Goal: Task Accomplishment & Management: Use online tool/utility

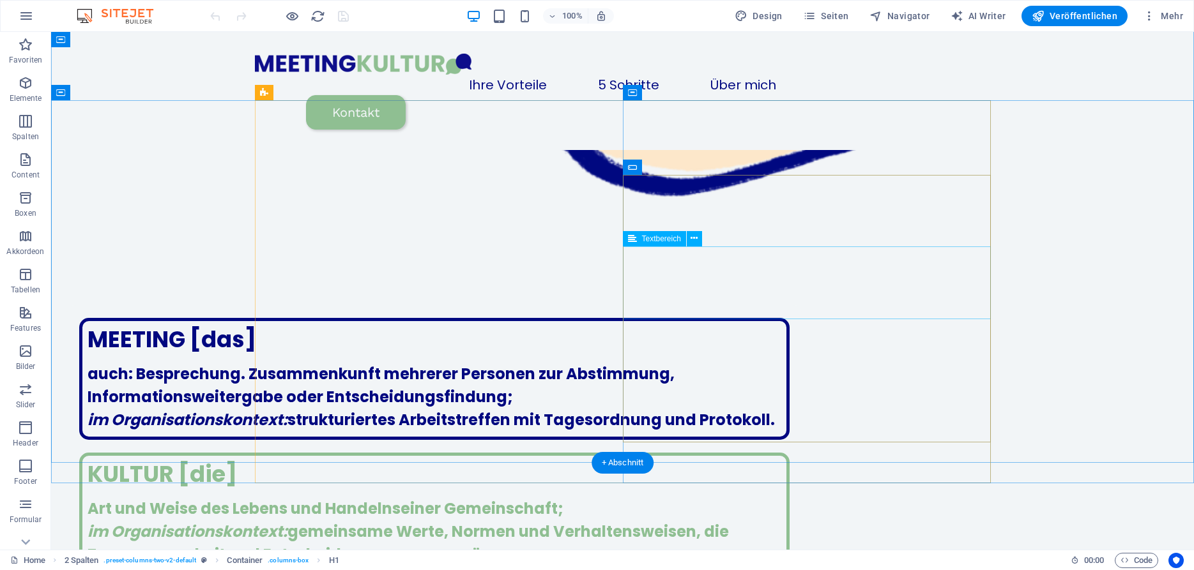
scroll to position [1731, 0]
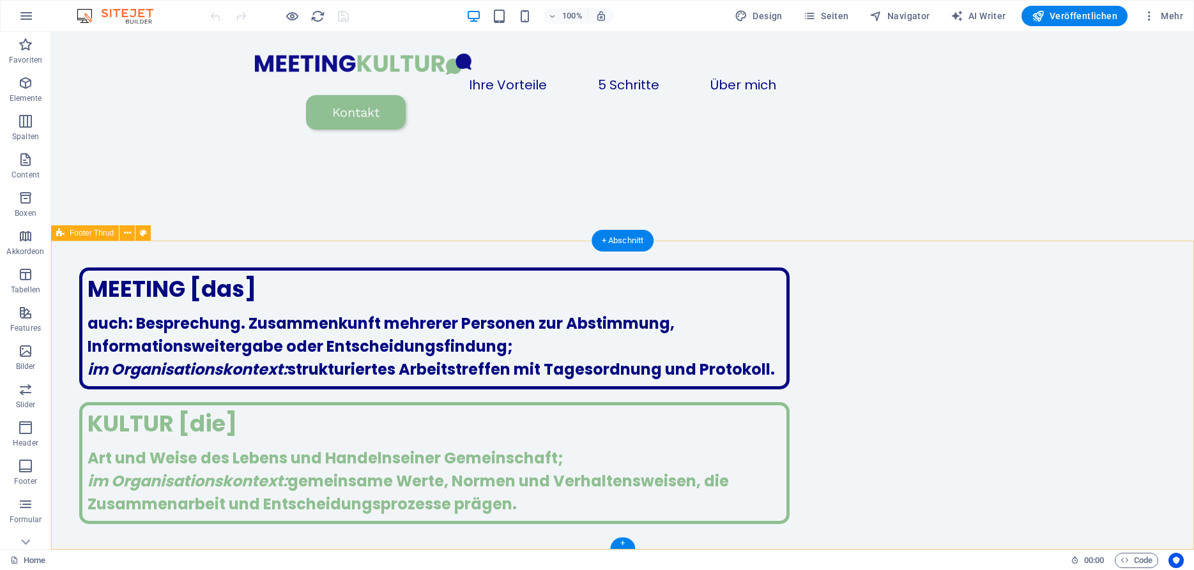
select select "footer"
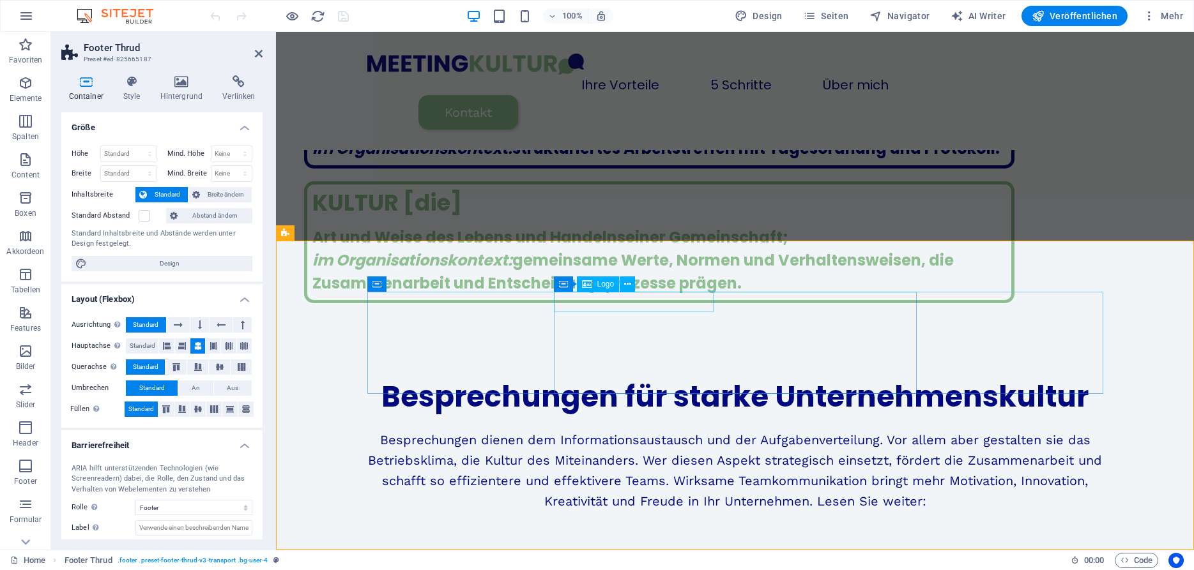
click at [601, 283] on span "Container" at bounding box center [589, 284] width 33 height 8
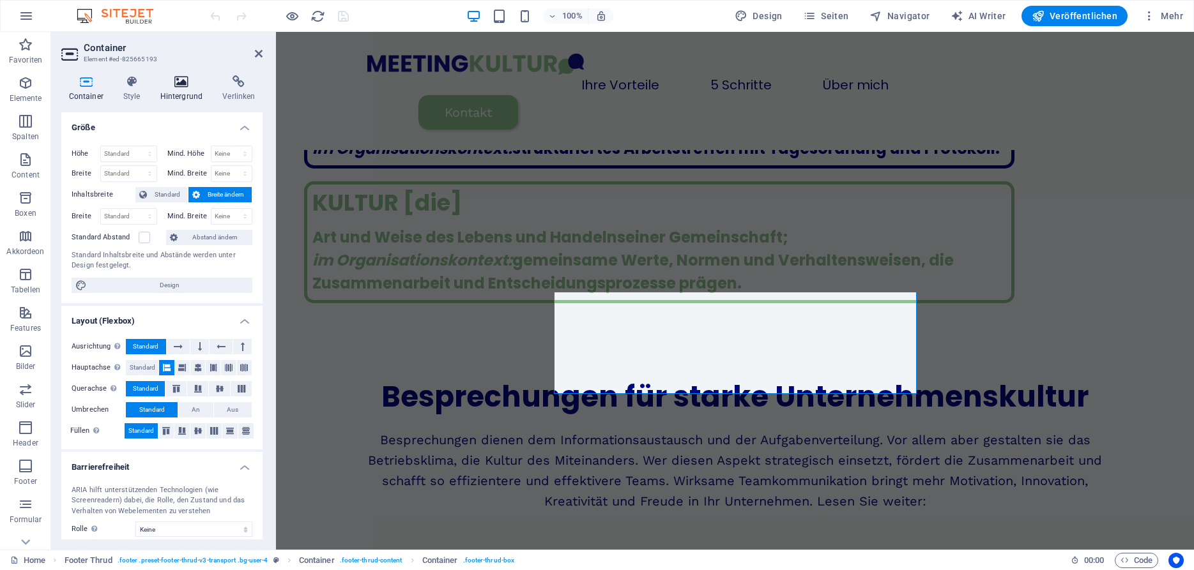
click at [181, 94] on h4 "Hintergrund" at bounding box center [184, 88] width 63 height 27
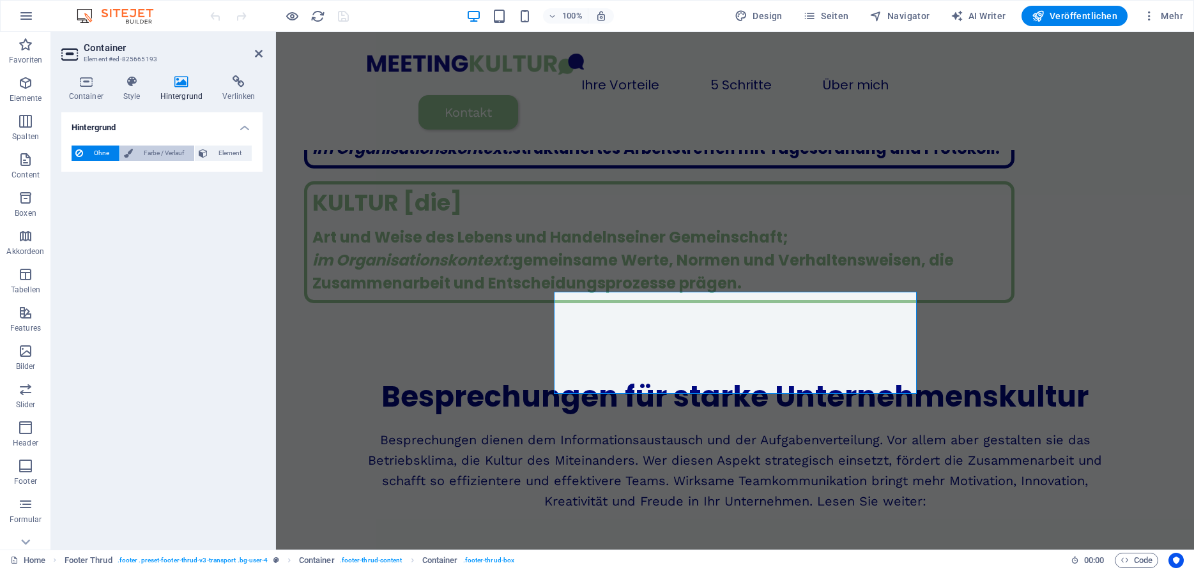
click at [161, 156] on span "Farbe / Verlauf" at bounding box center [164, 153] width 54 height 15
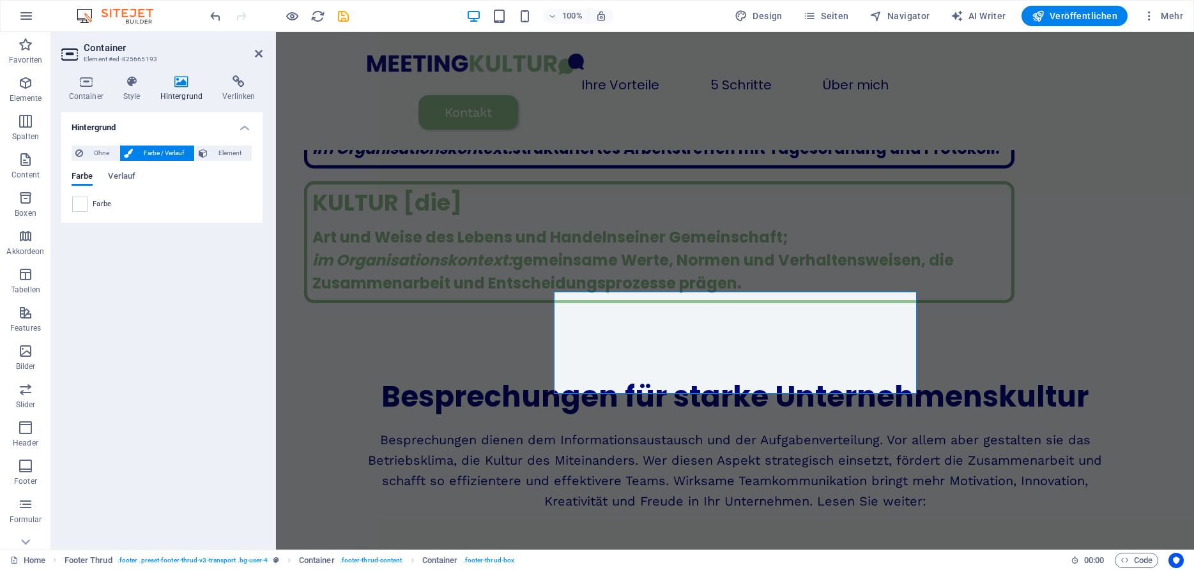
click at [97, 204] on span "Farbe" at bounding box center [102, 204] width 19 height 10
click at [132, 91] on h4 "Style" at bounding box center [134, 88] width 37 height 27
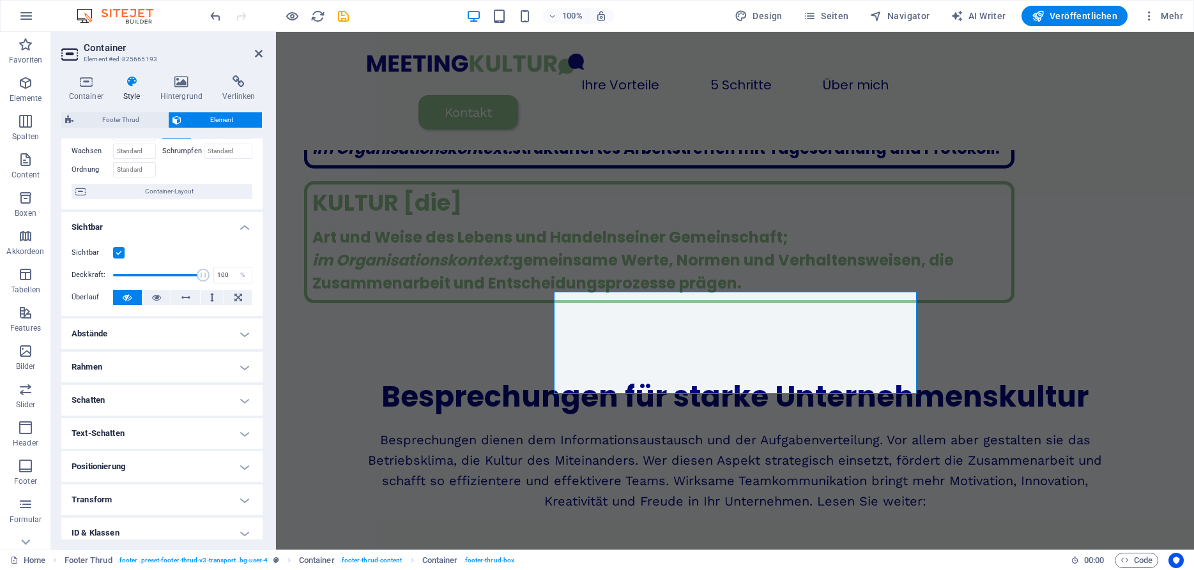
scroll to position [76, 0]
click at [137, 360] on h4 "Rahmen" at bounding box center [161, 365] width 201 height 31
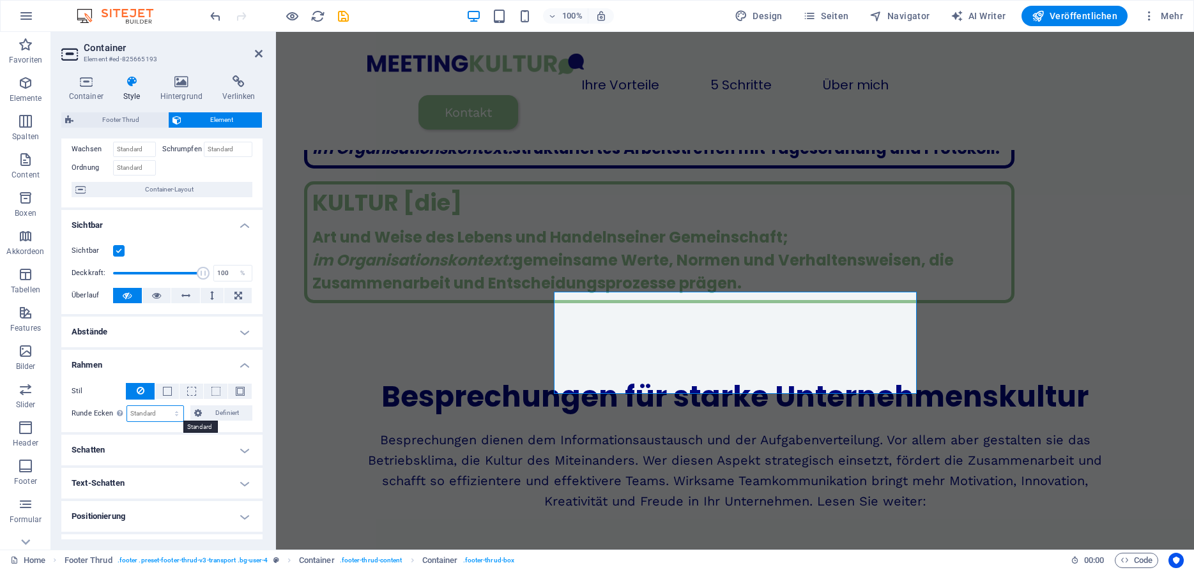
click at [127, 406] on select "Standard px rem % vh vw Definiert" at bounding box center [155, 413] width 57 height 15
select select "px"
click option "px" at bounding box center [0, 0] width 0 height 0
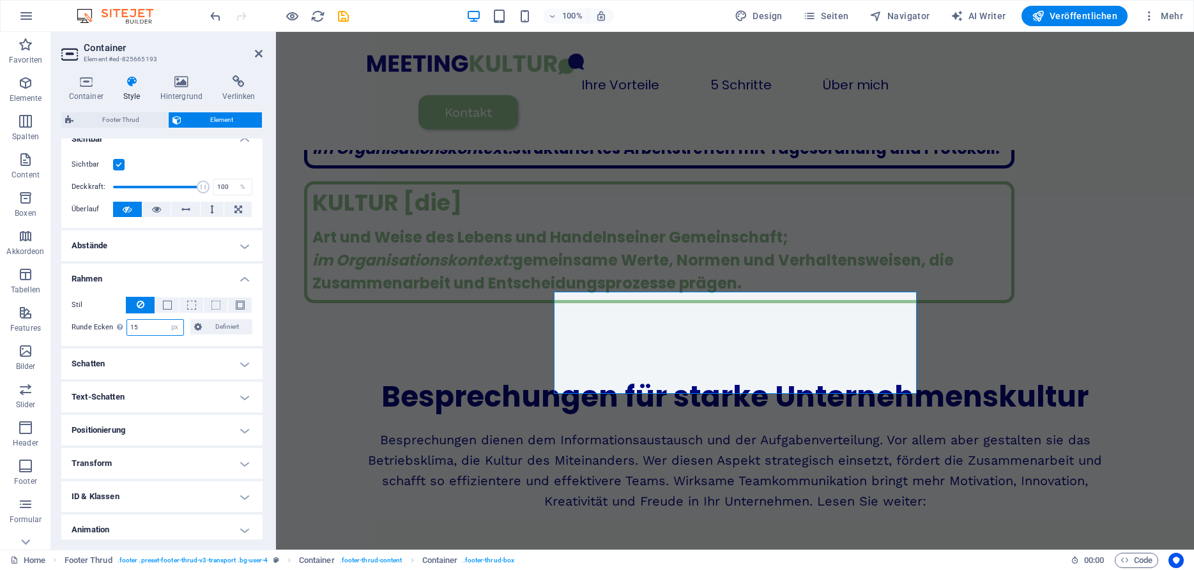
scroll to position [201, 0]
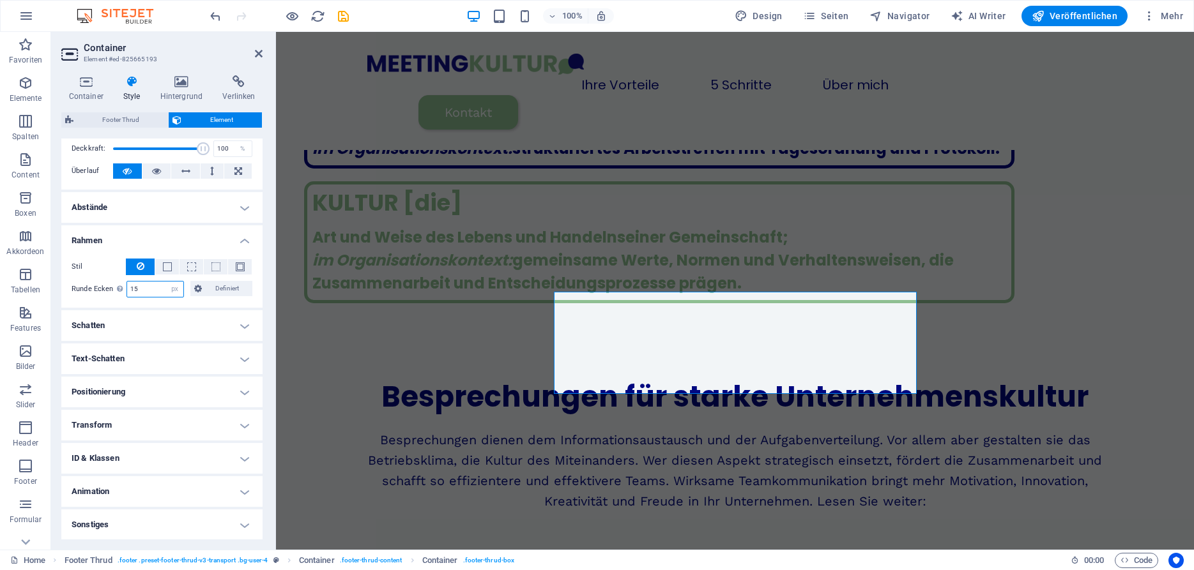
type input "15"
click at [167, 393] on h4 "Positionierung" at bounding box center [161, 392] width 201 height 31
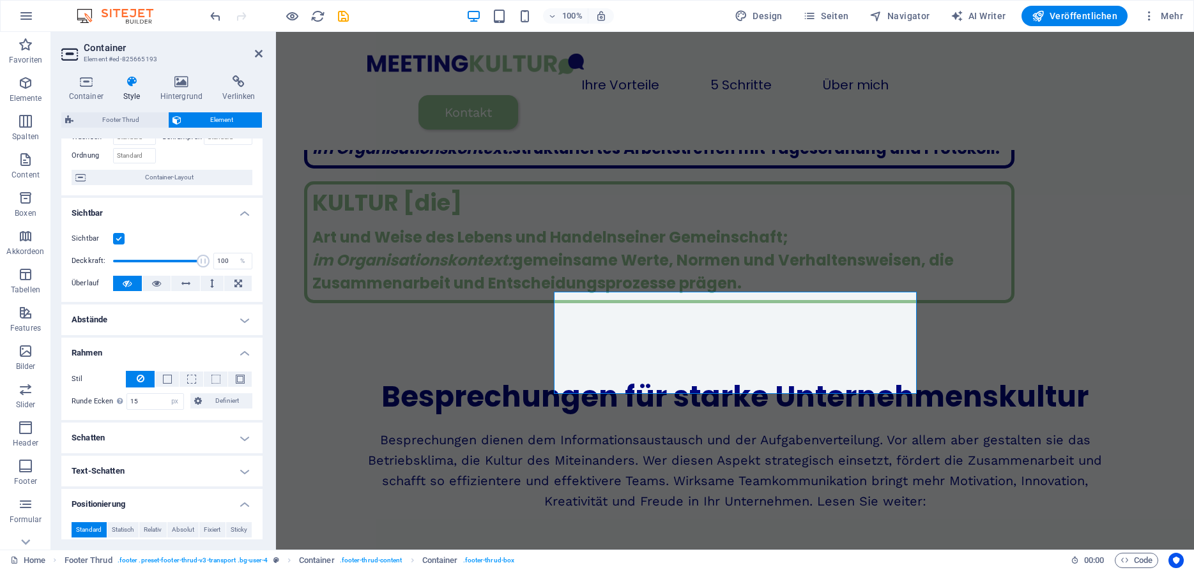
scroll to position [98, 0]
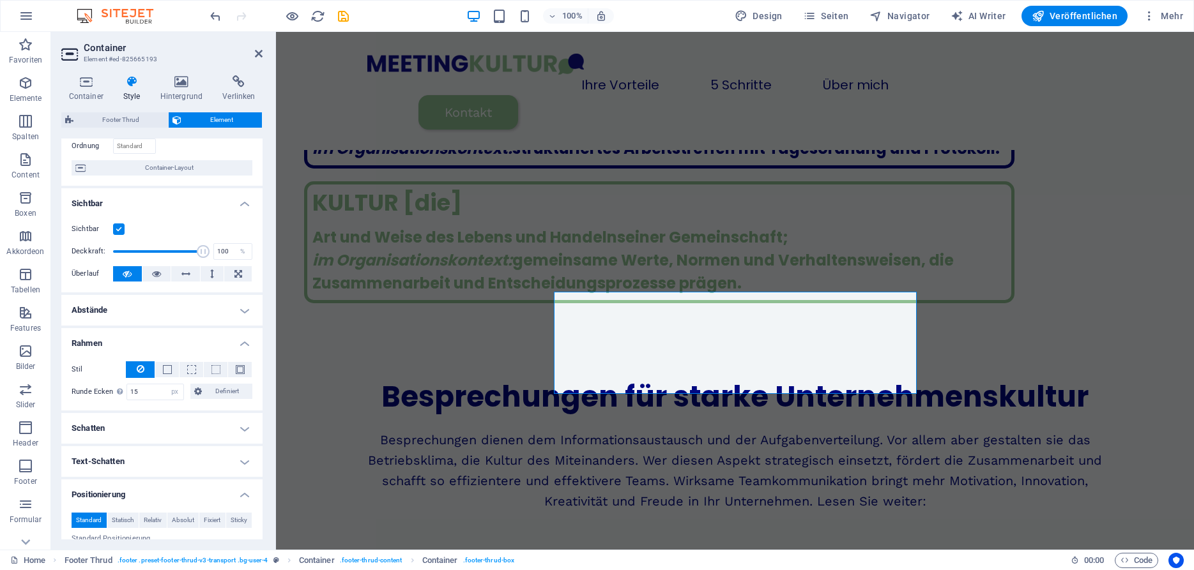
click at [181, 310] on h4 "Abstände" at bounding box center [161, 310] width 201 height 31
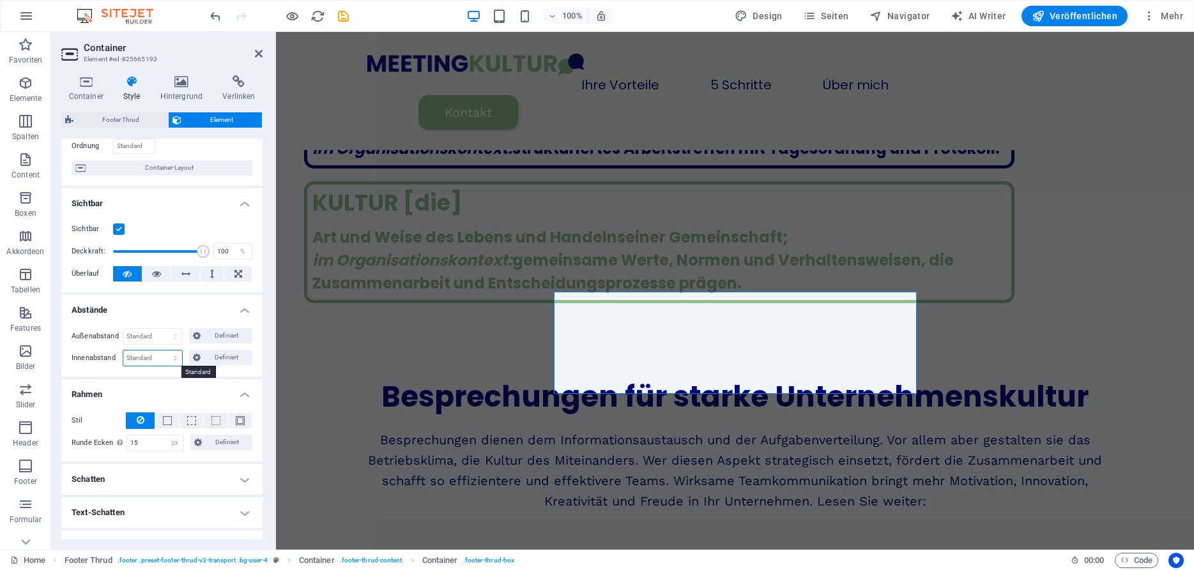
click at [123, 351] on select "Standard px rem % vh vw Definiert" at bounding box center [152, 358] width 59 height 15
select select "rem"
click option "rem" at bounding box center [0, 0] width 0 height 0
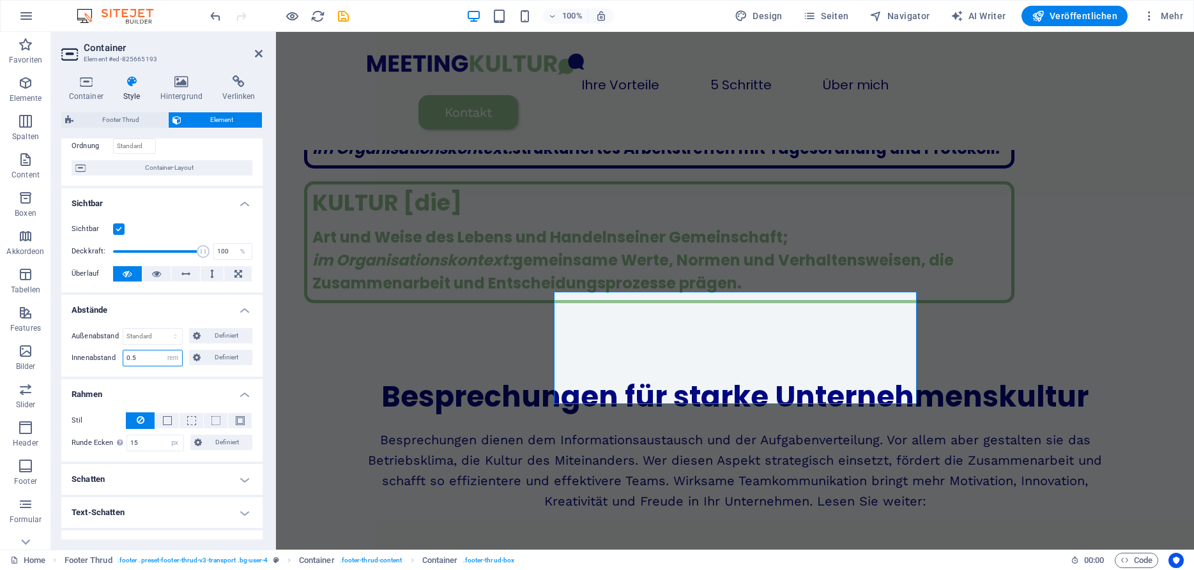
drag, startPoint x: 149, startPoint y: 356, endPoint x: 112, endPoint y: 363, distance: 37.8
click at [123, 363] on input "0.5" at bounding box center [152, 358] width 59 height 15
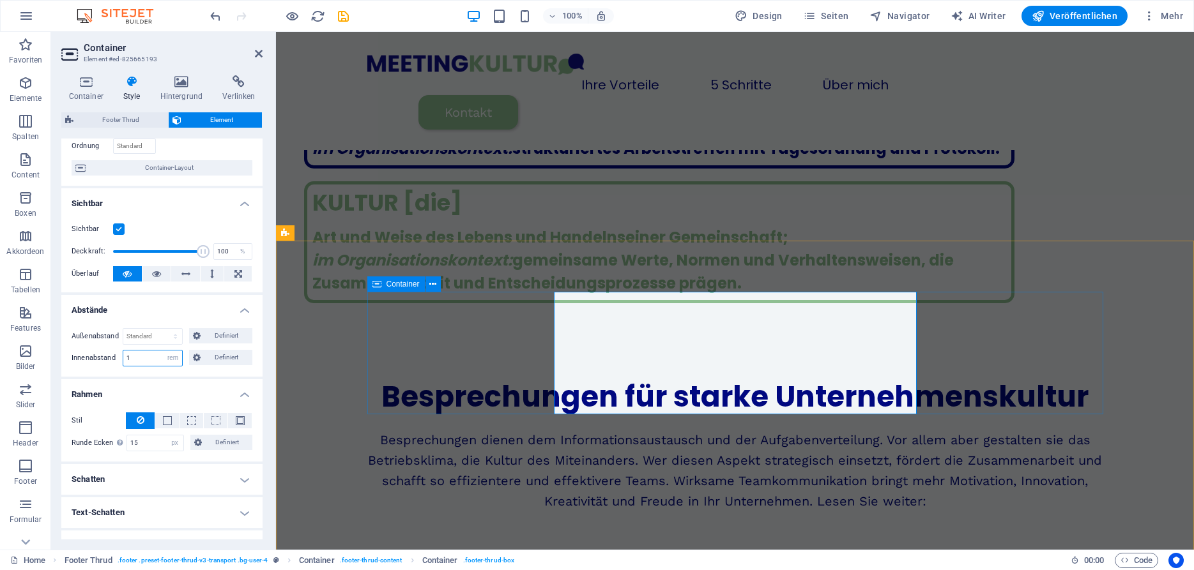
type input "1"
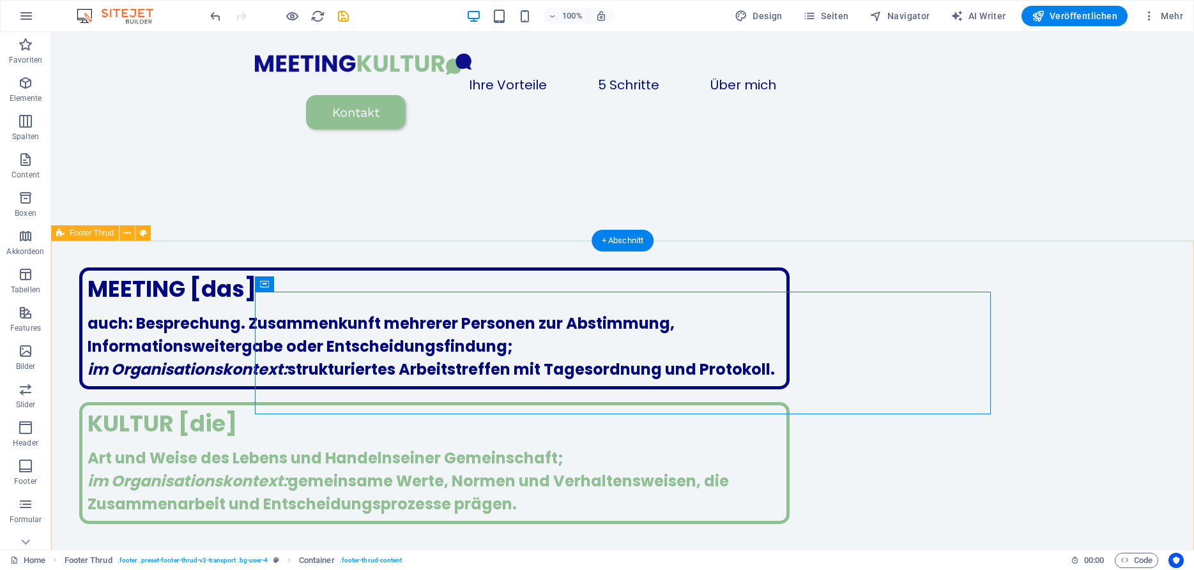
select select "footer"
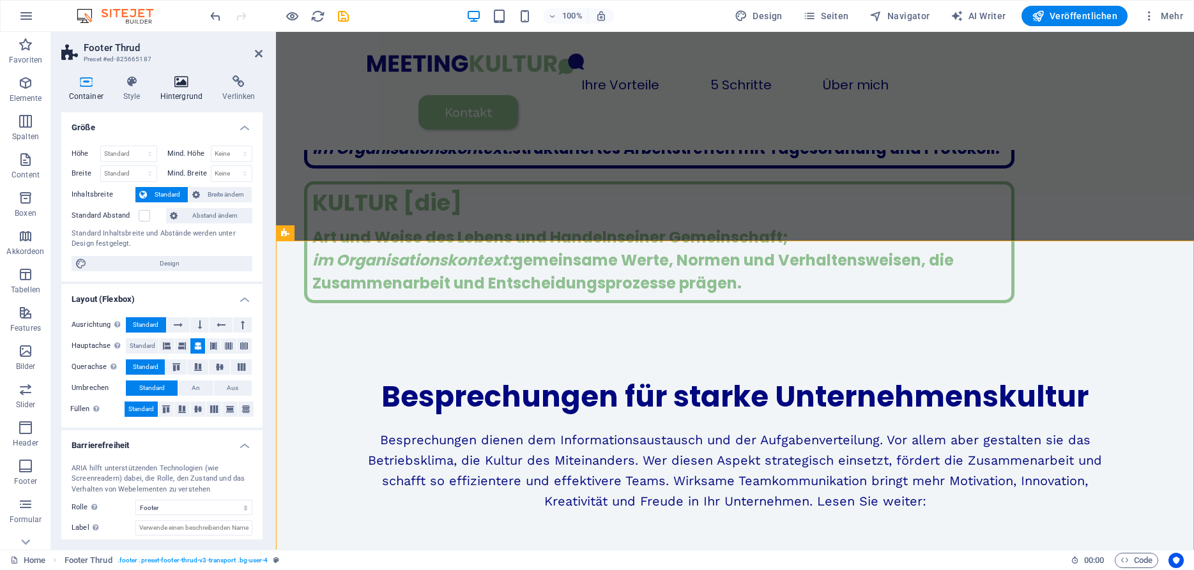
click at [178, 85] on icon at bounding box center [181, 81] width 57 height 13
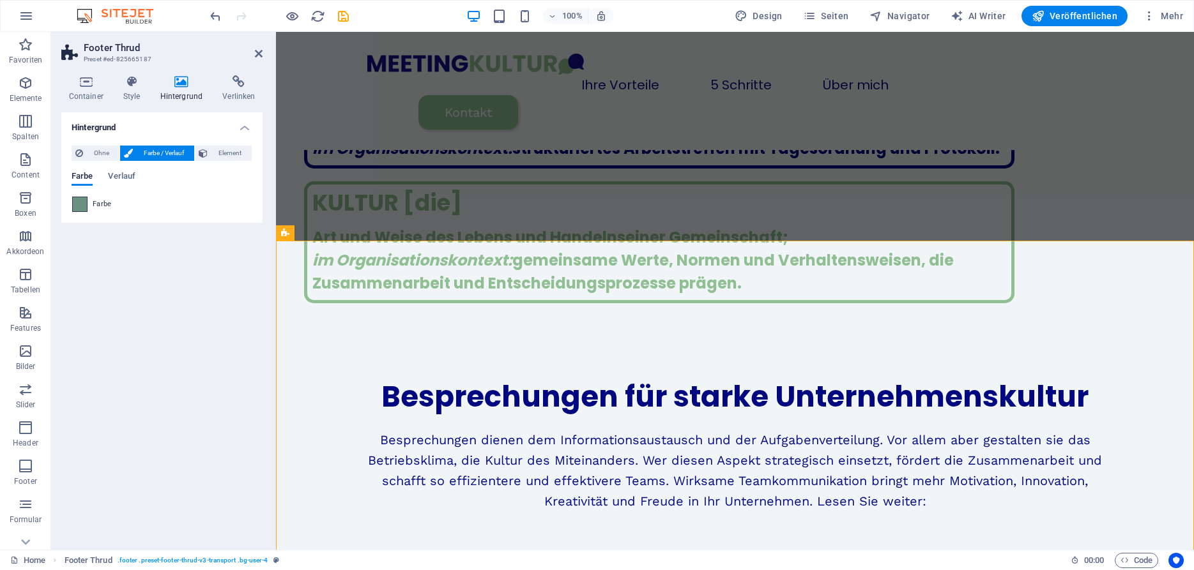
click at [84, 202] on span at bounding box center [80, 204] width 14 height 14
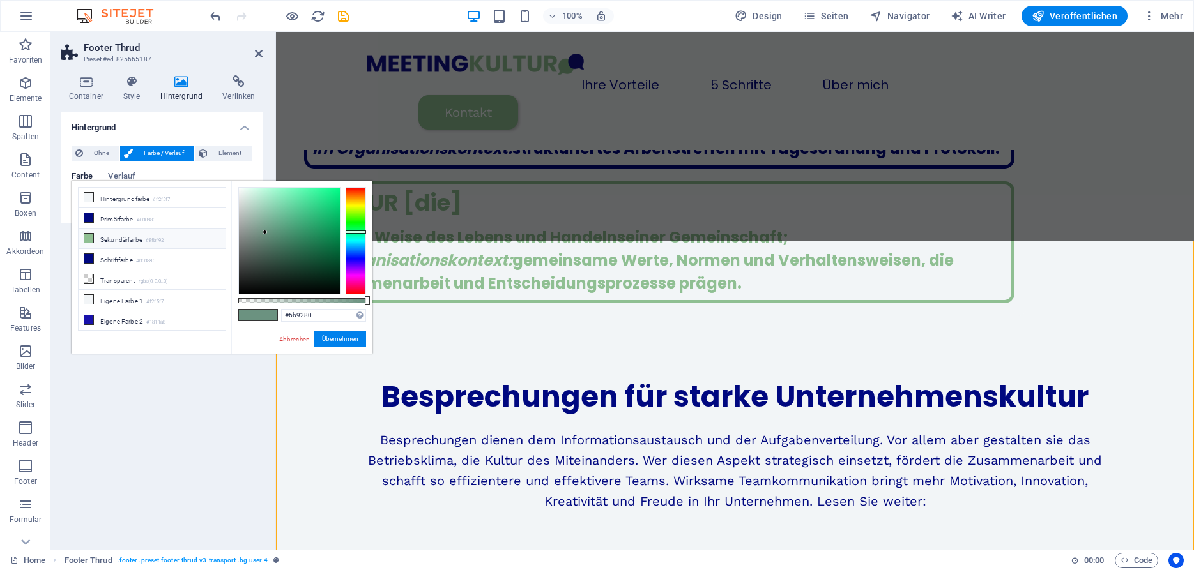
click at [106, 235] on li "Sekundärfarbe #8fbf92" at bounding box center [152, 239] width 147 height 20
type input "#8fbf92"
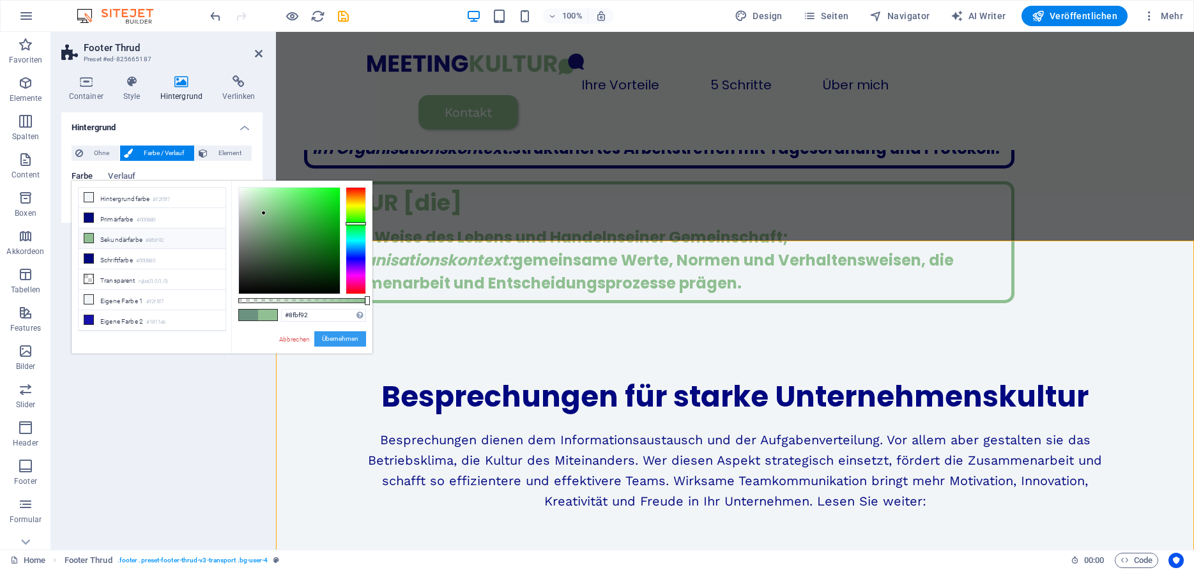
click at [346, 339] on button "Übernehmen" at bounding box center [340, 339] width 52 height 15
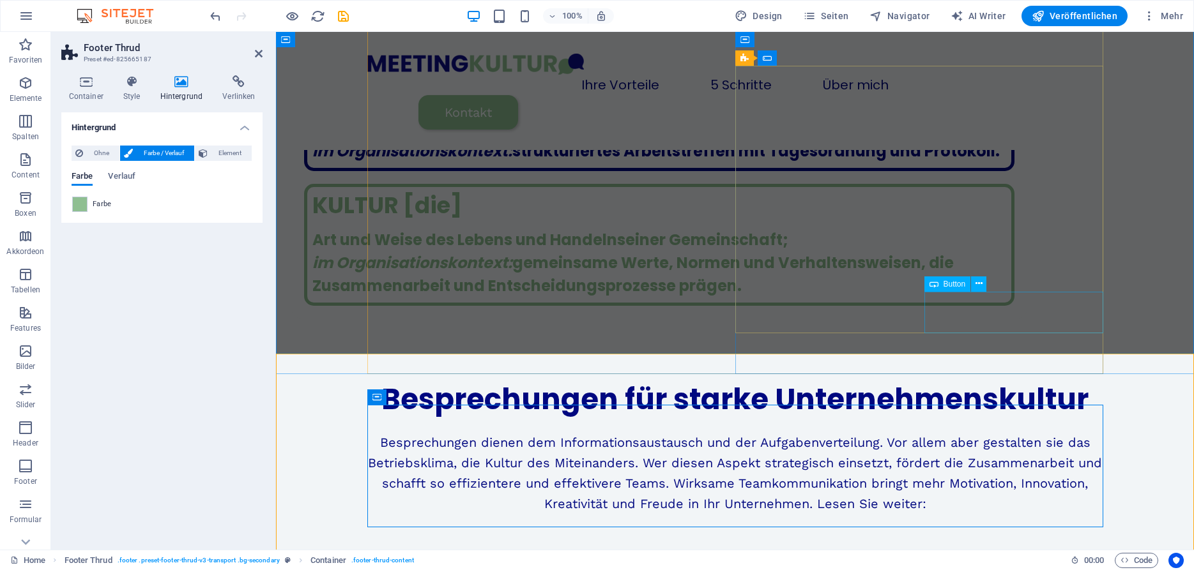
scroll to position [1738, 0]
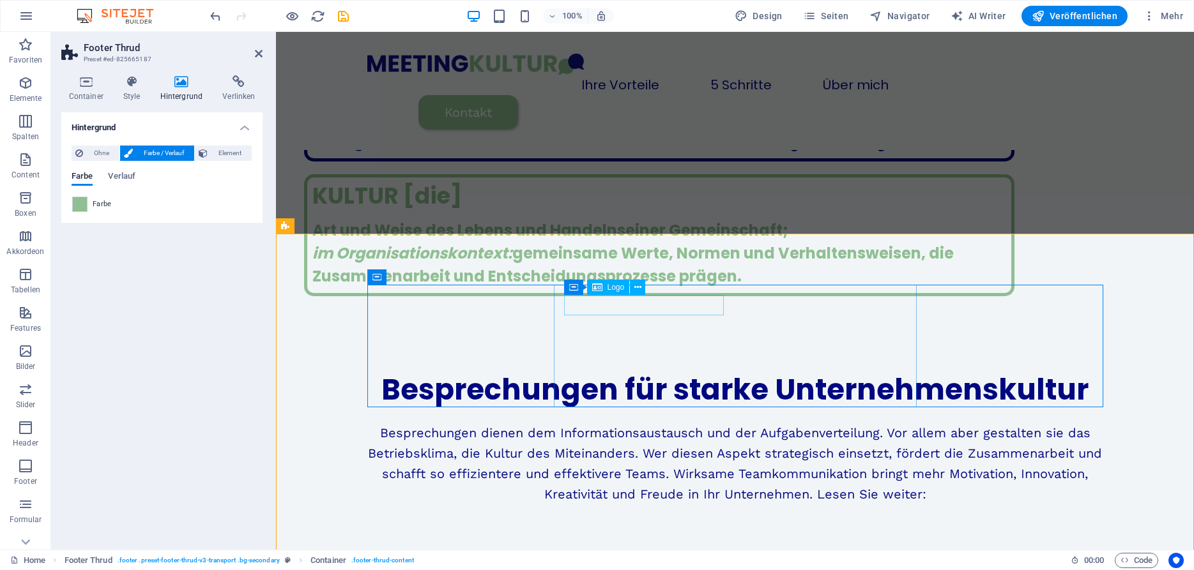
click at [637, 289] on icon at bounding box center [637, 287] width 7 height 13
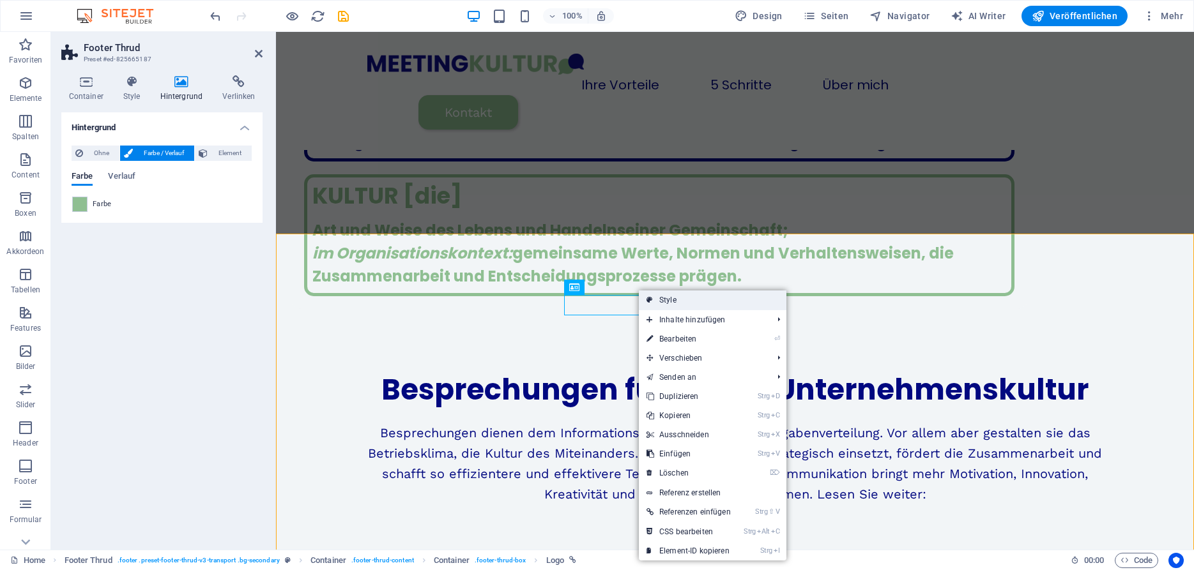
click at [675, 300] on link "Style" at bounding box center [713, 300] width 148 height 19
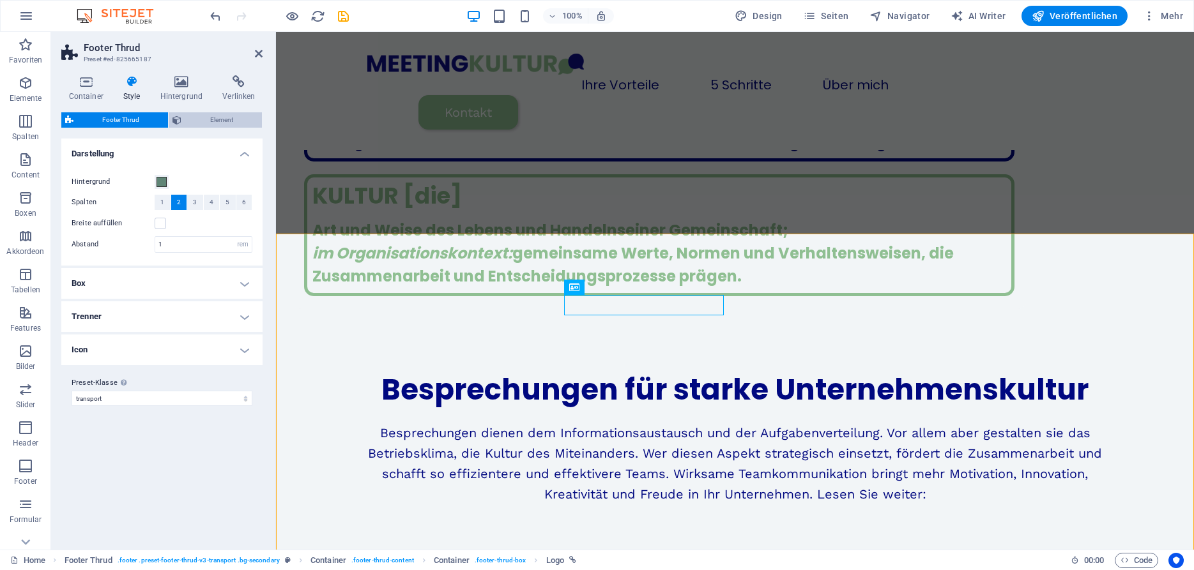
click at [225, 119] on span "Element" at bounding box center [221, 119] width 73 height 15
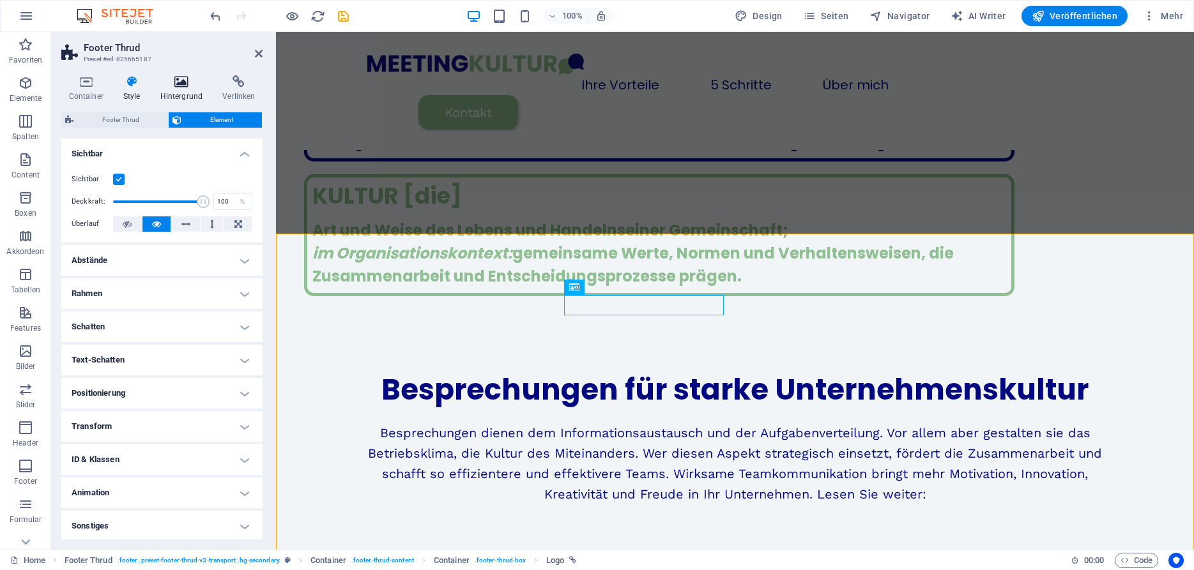
click at [188, 94] on h4 "Hintergrund" at bounding box center [184, 88] width 63 height 27
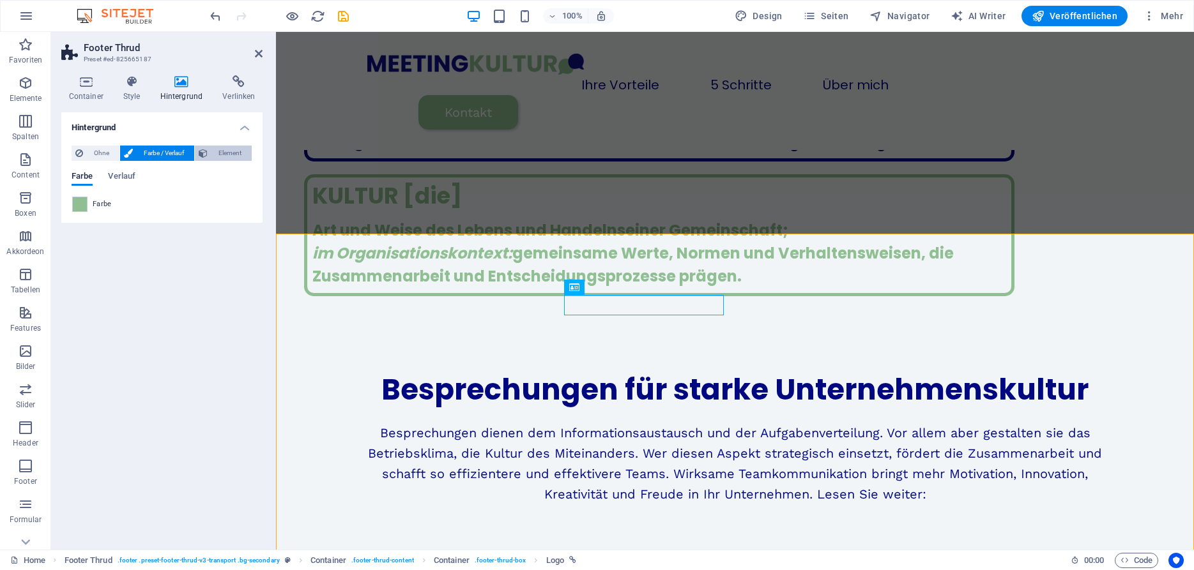
click at [223, 153] on span "Element" at bounding box center [229, 153] width 36 height 15
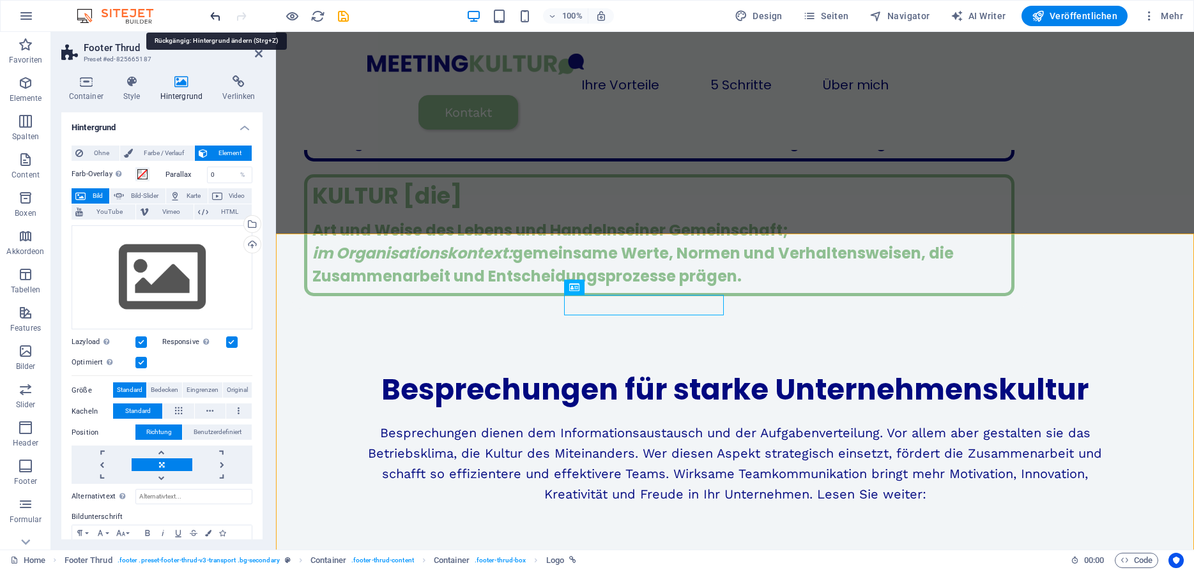
click at [213, 18] on icon "undo" at bounding box center [215, 16] width 15 height 15
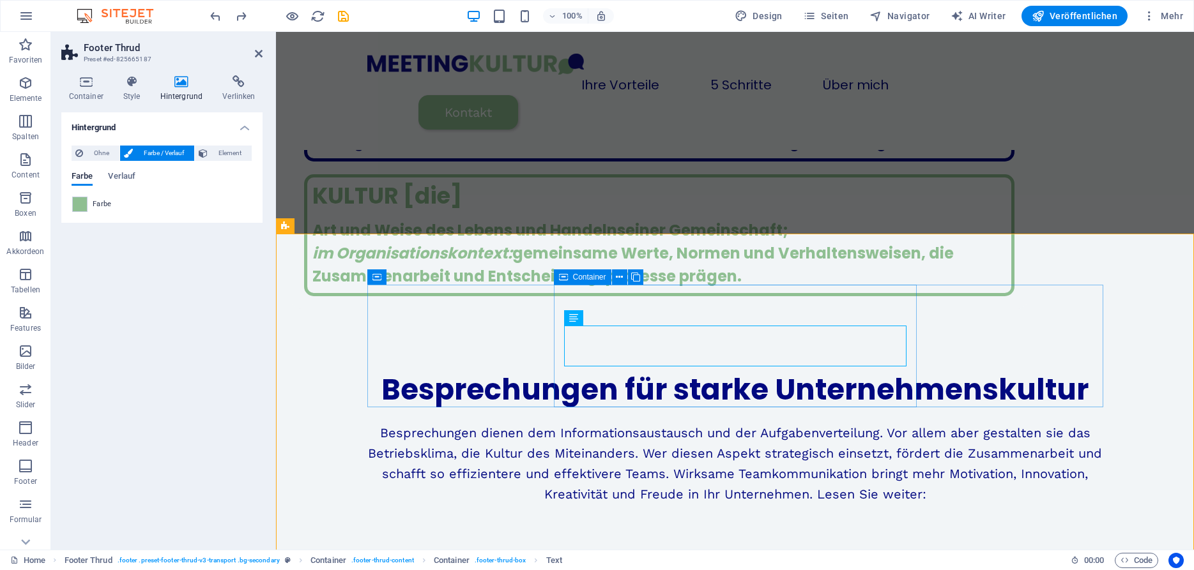
click at [586, 278] on span "Container" at bounding box center [589, 277] width 33 height 8
select select "rem"
select select "px"
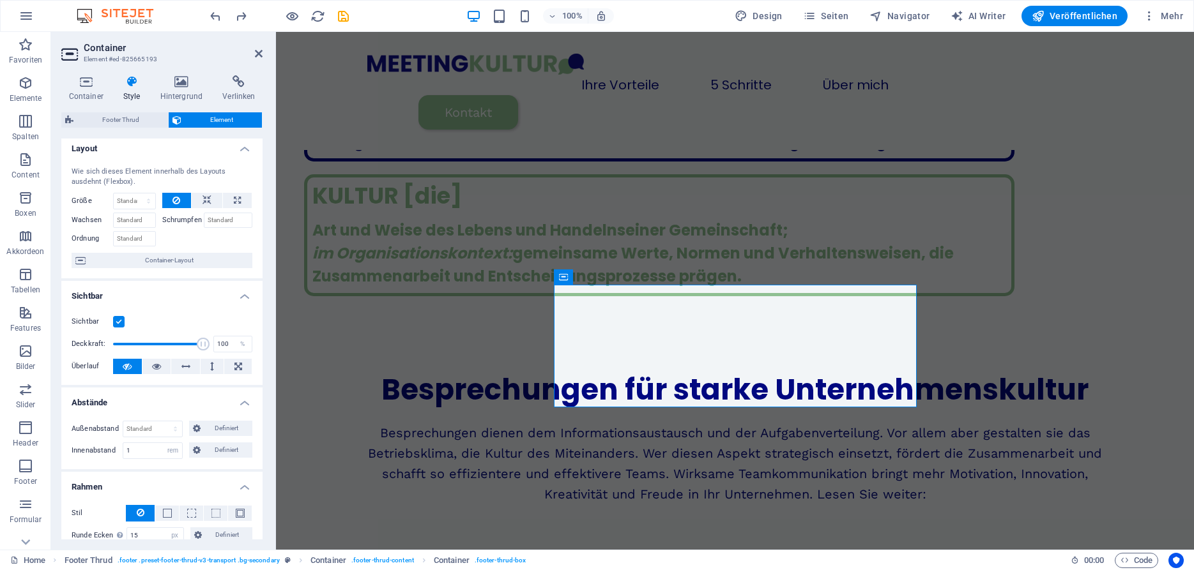
scroll to position [8, 0]
click at [180, 86] on icon at bounding box center [181, 81] width 57 height 13
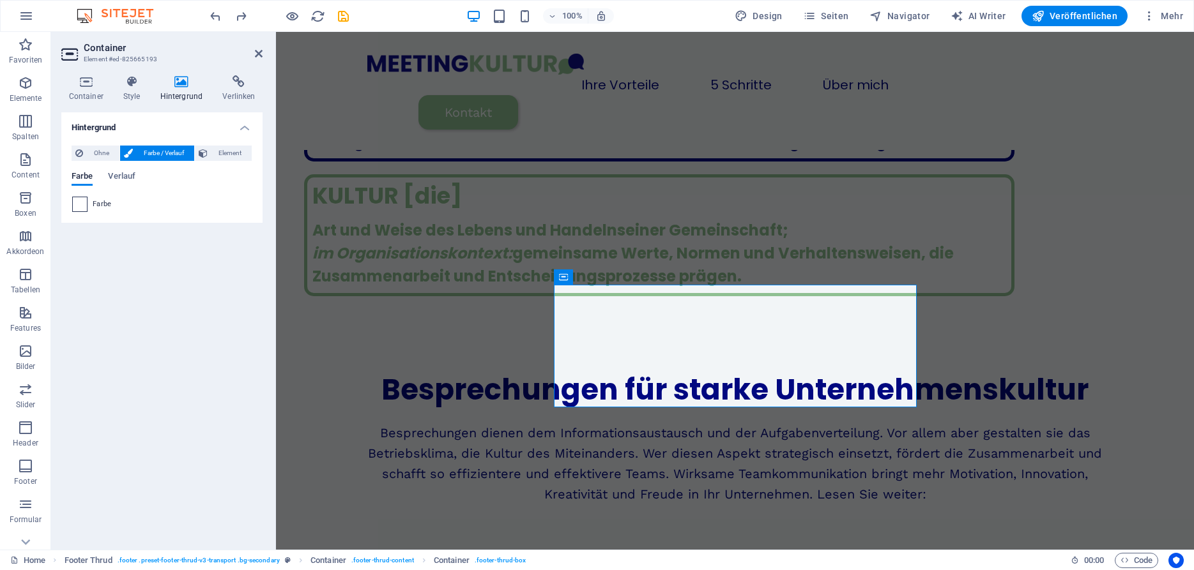
click at [85, 205] on span at bounding box center [80, 204] width 14 height 14
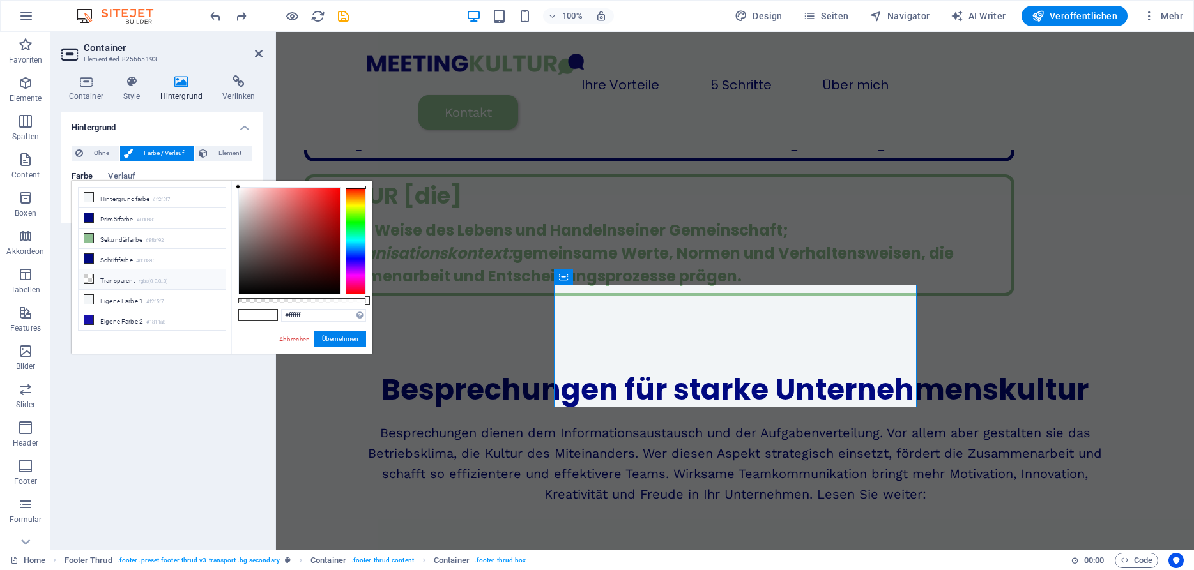
click at [167, 284] on li "Transparent rgba(0,0,0,.0)" at bounding box center [152, 280] width 147 height 20
type input "rgba(0, 0, 0, 0)"
click at [346, 341] on button "Übernehmen" at bounding box center [340, 339] width 52 height 15
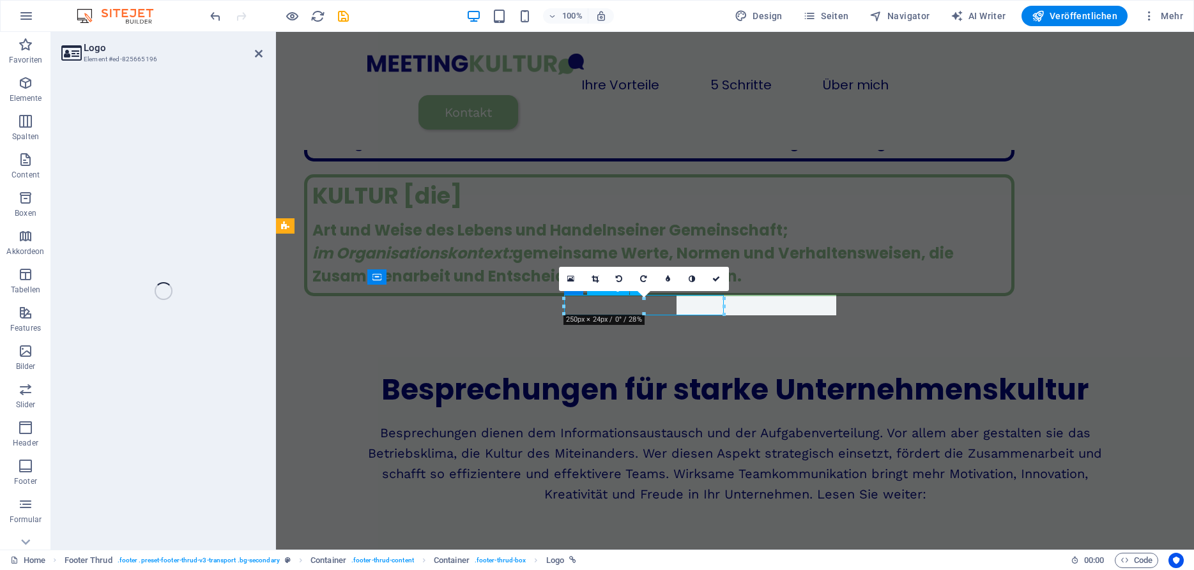
select select "px"
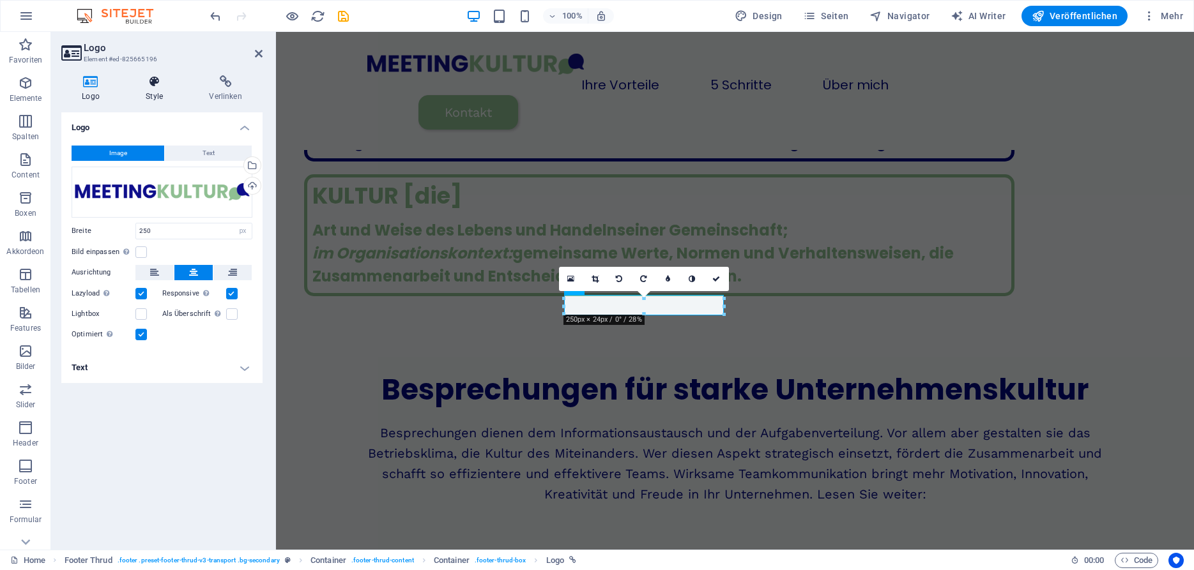
click at [165, 92] on h4 "Style" at bounding box center [156, 88] width 63 height 27
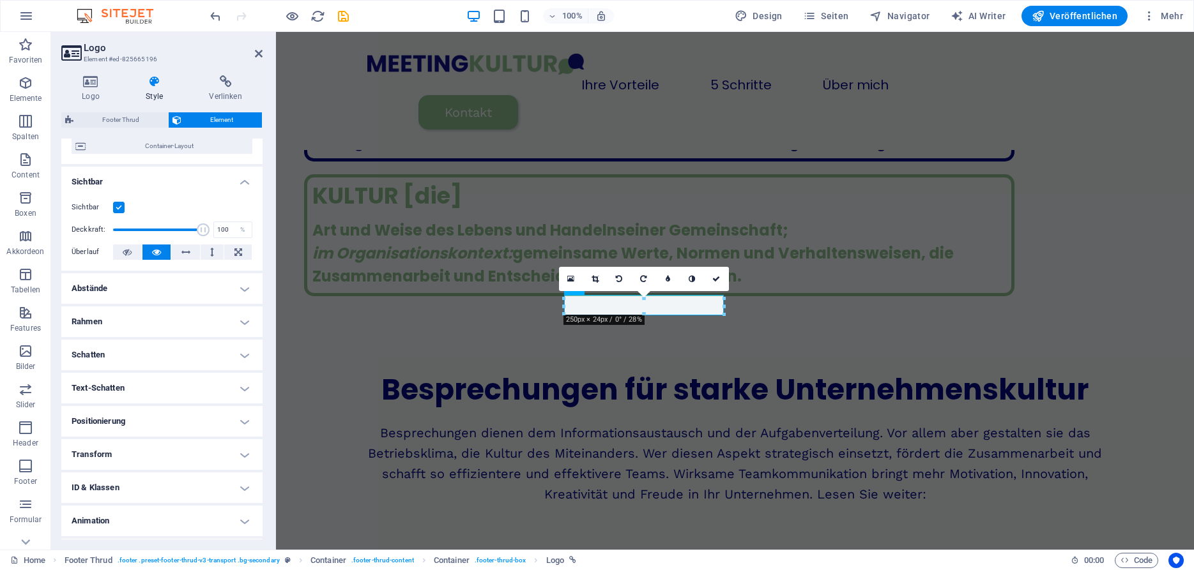
scroll to position [121, 0]
click at [141, 317] on h4 "Rahmen" at bounding box center [161, 320] width 201 height 31
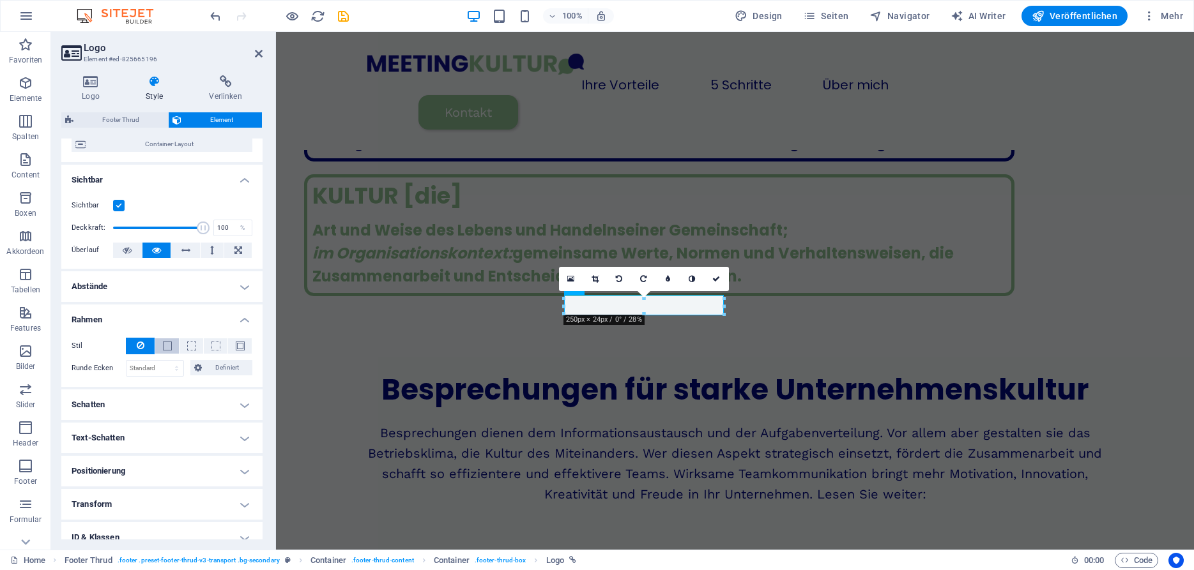
click at [166, 352] on span at bounding box center [167, 346] width 3 height 15
click at [145, 346] on button at bounding box center [140, 346] width 29 height 17
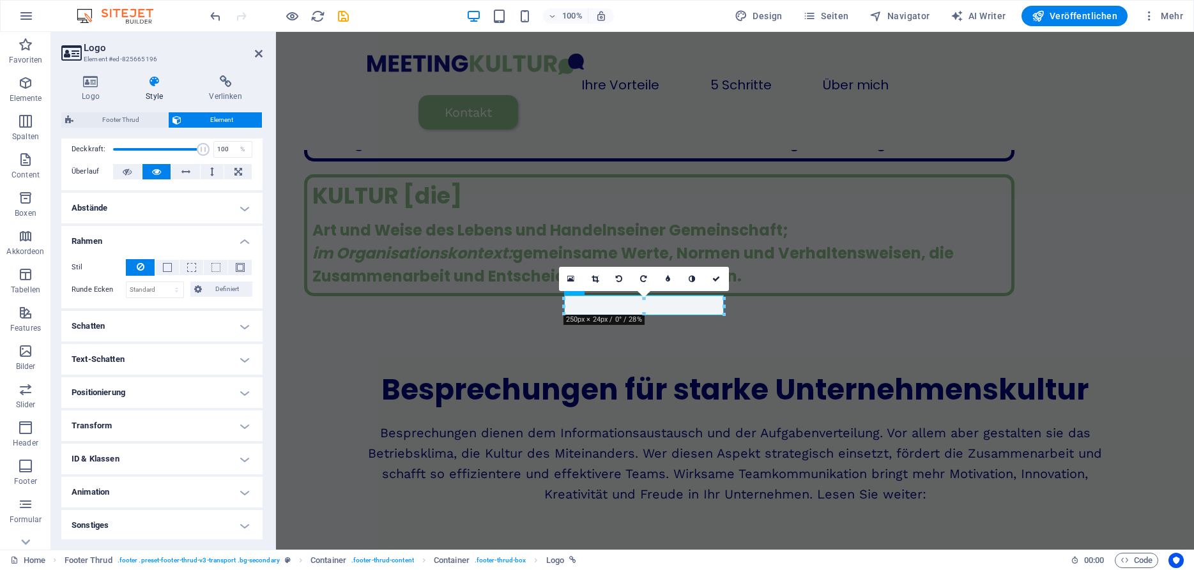
scroll to position [201, 0]
click at [195, 327] on h4 "Schatten" at bounding box center [161, 325] width 201 height 31
click at [195, 327] on h4 "Schatten" at bounding box center [161, 321] width 201 height 23
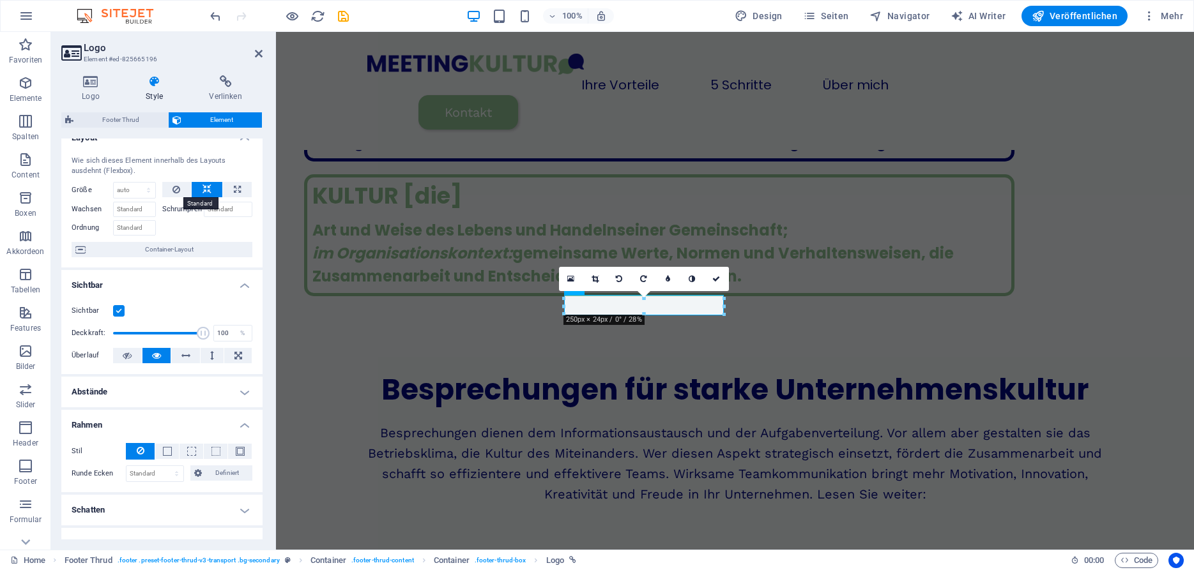
scroll to position [0, 0]
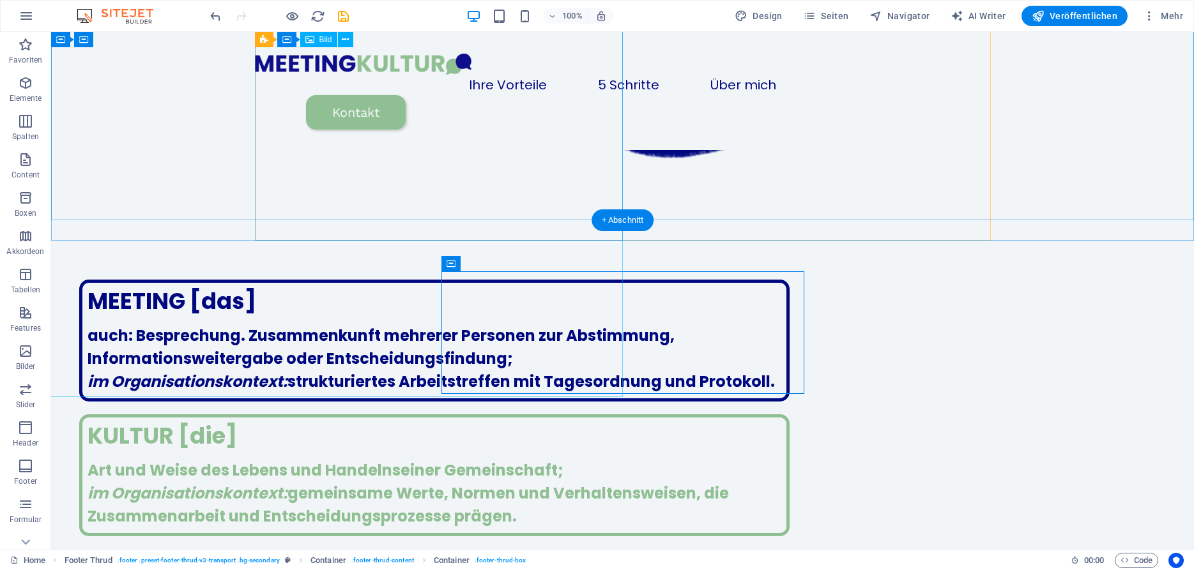
scroll to position [1751, 0]
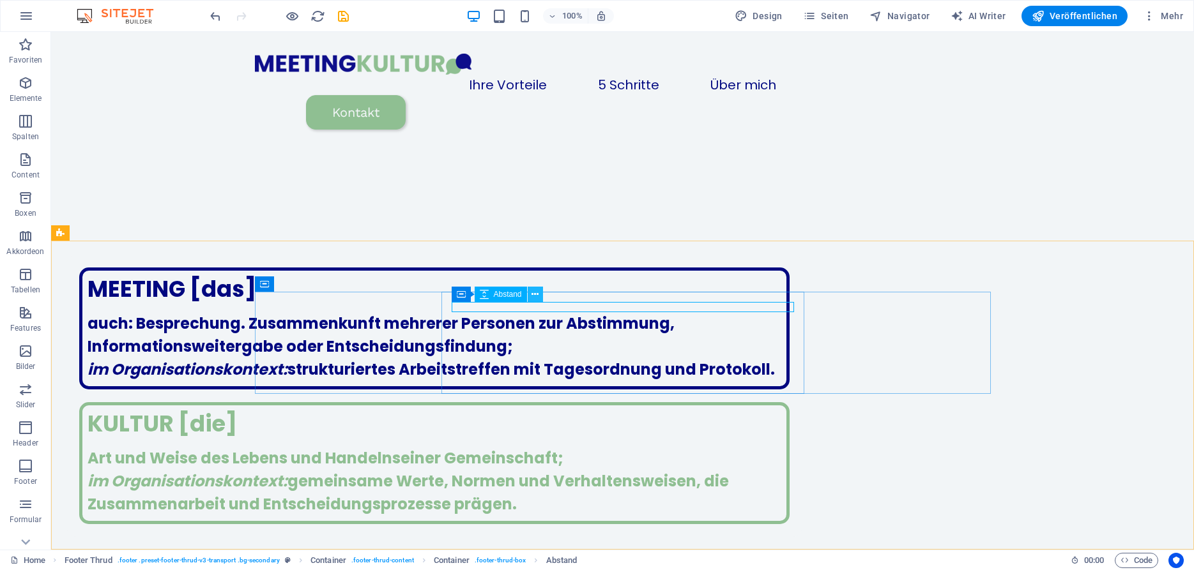
click at [535, 294] on icon at bounding box center [534, 294] width 7 height 13
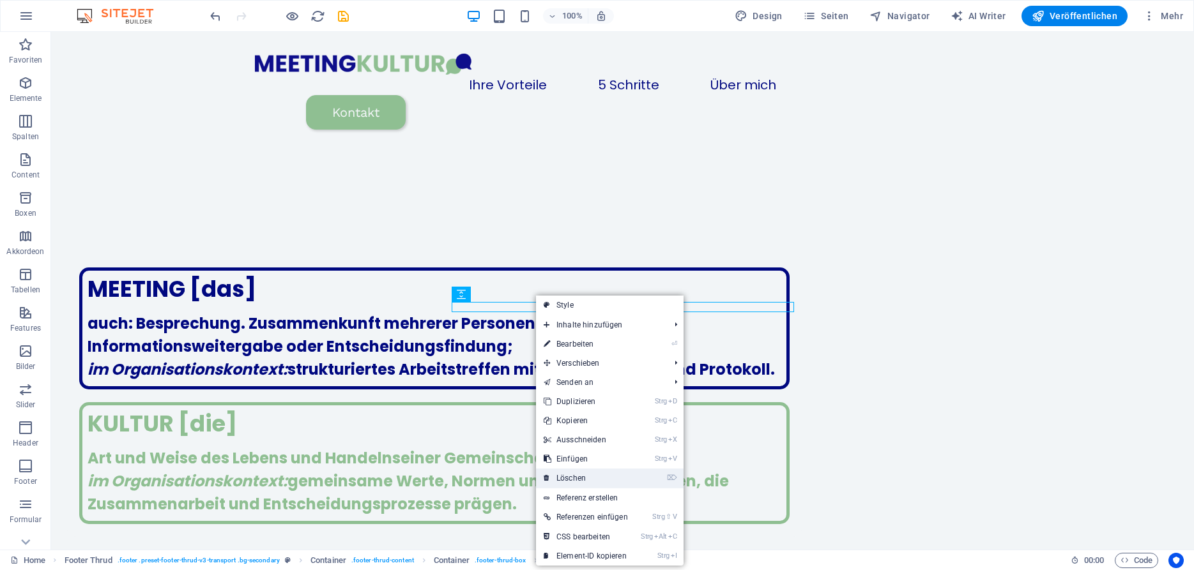
click at [576, 473] on link "⌦ Löschen" at bounding box center [586, 478] width 100 height 19
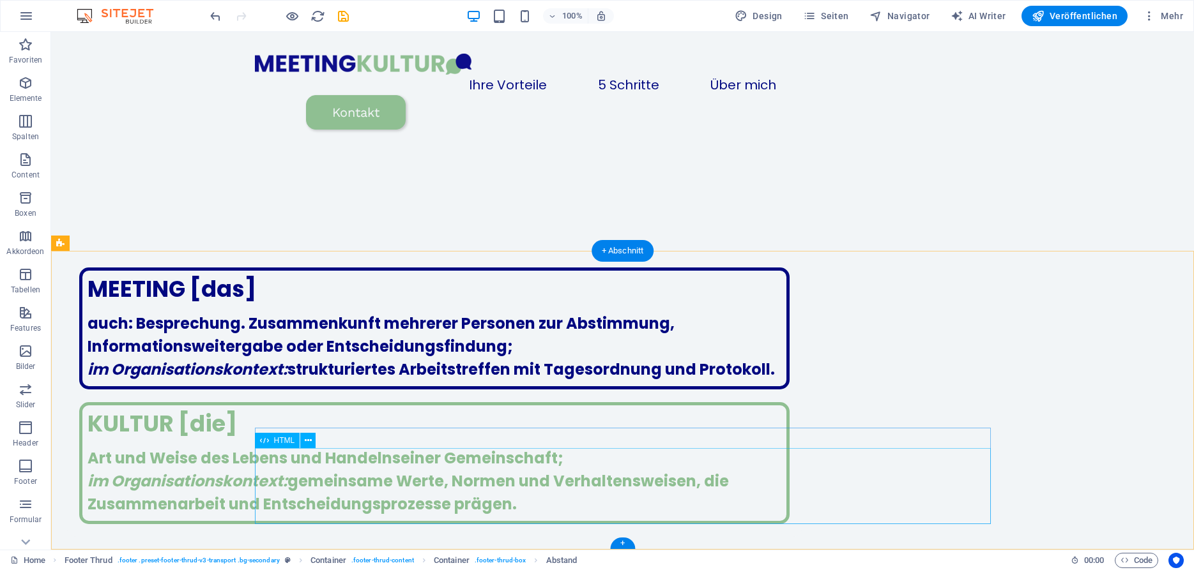
scroll to position [1721, 0]
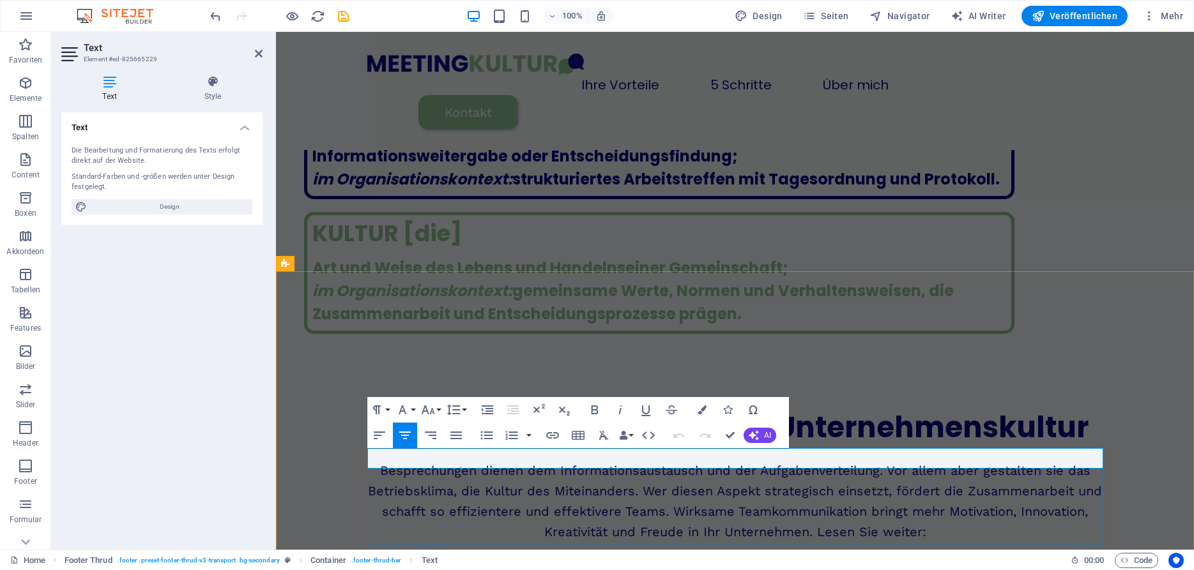
drag, startPoint x: 798, startPoint y: 456, endPoint x: 681, endPoint y: 454, distance: 117.6
click at [21, 92] on span "Elemente" at bounding box center [25, 90] width 51 height 31
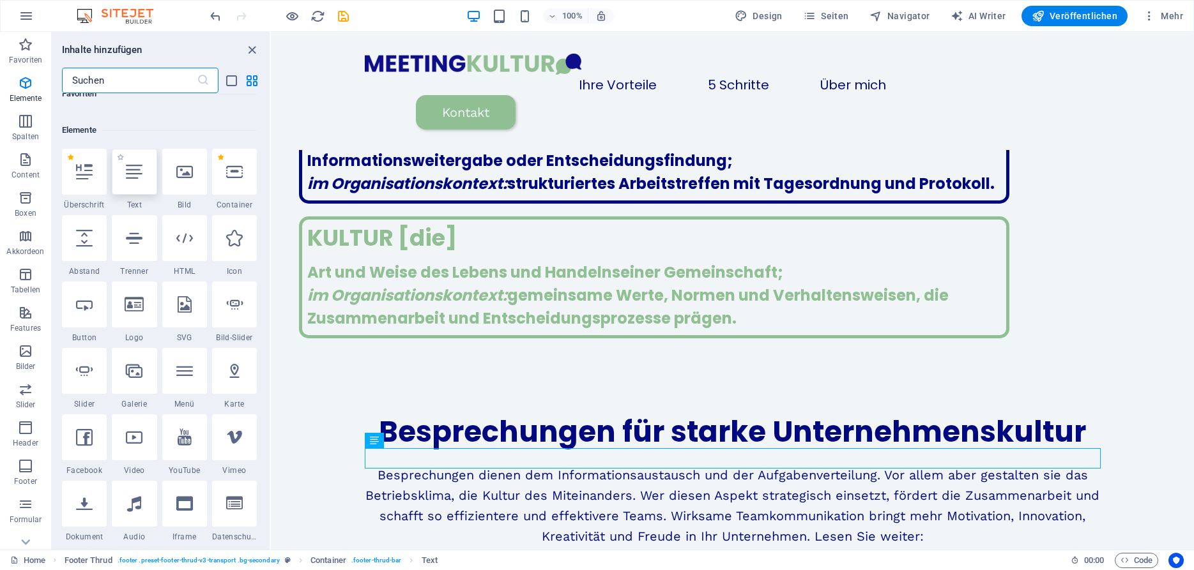
scroll to position [136, 0]
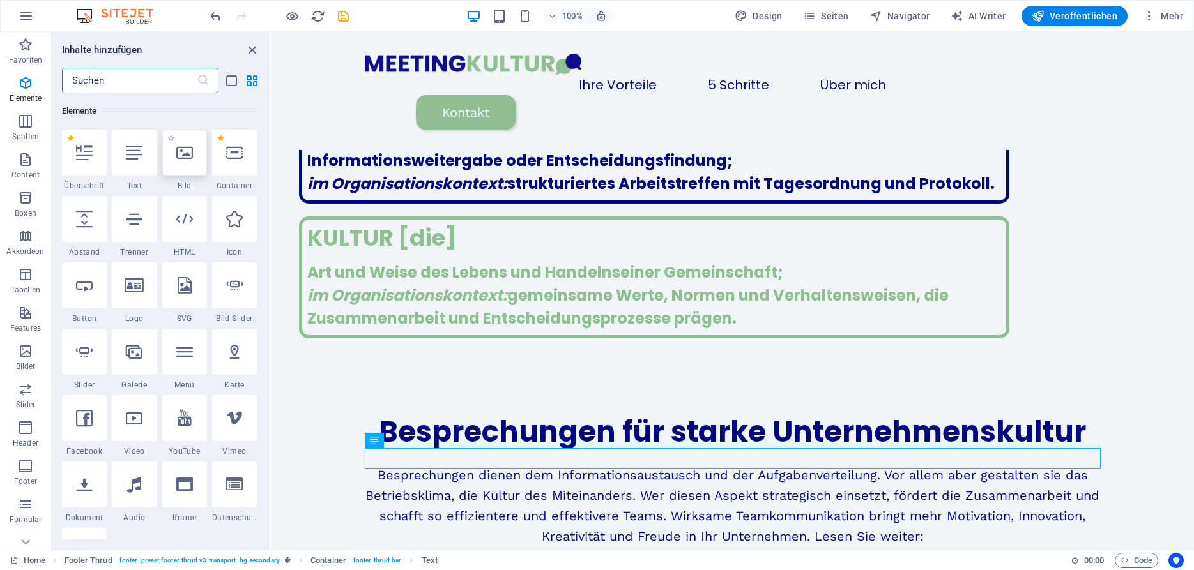
click at [193, 162] on div at bounding box center [184, 153] width 45 height 46
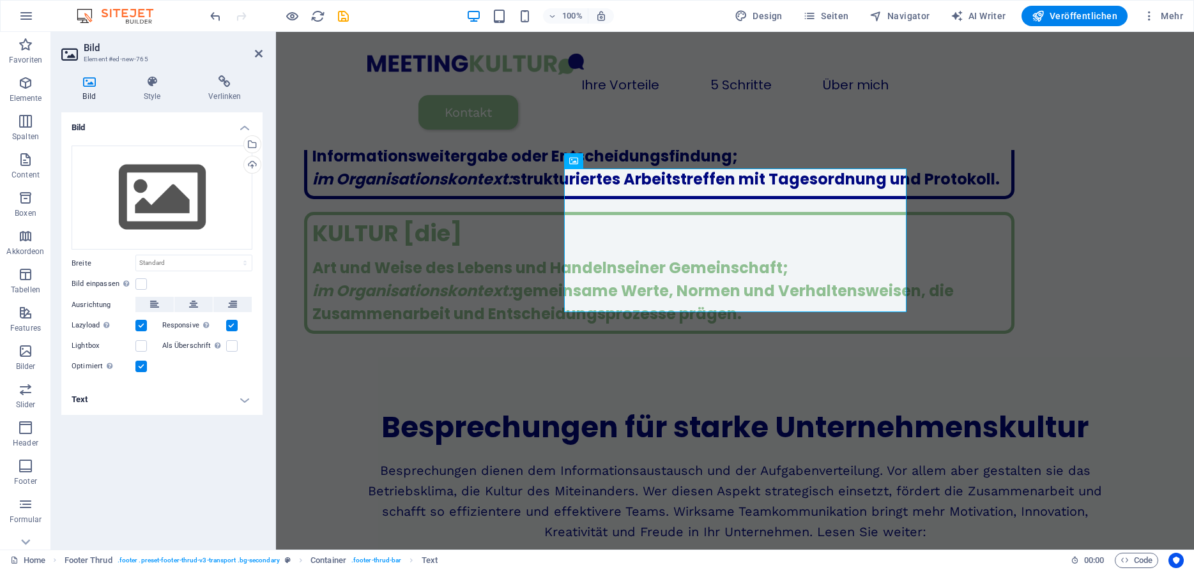
scroll to position [1865, 0]
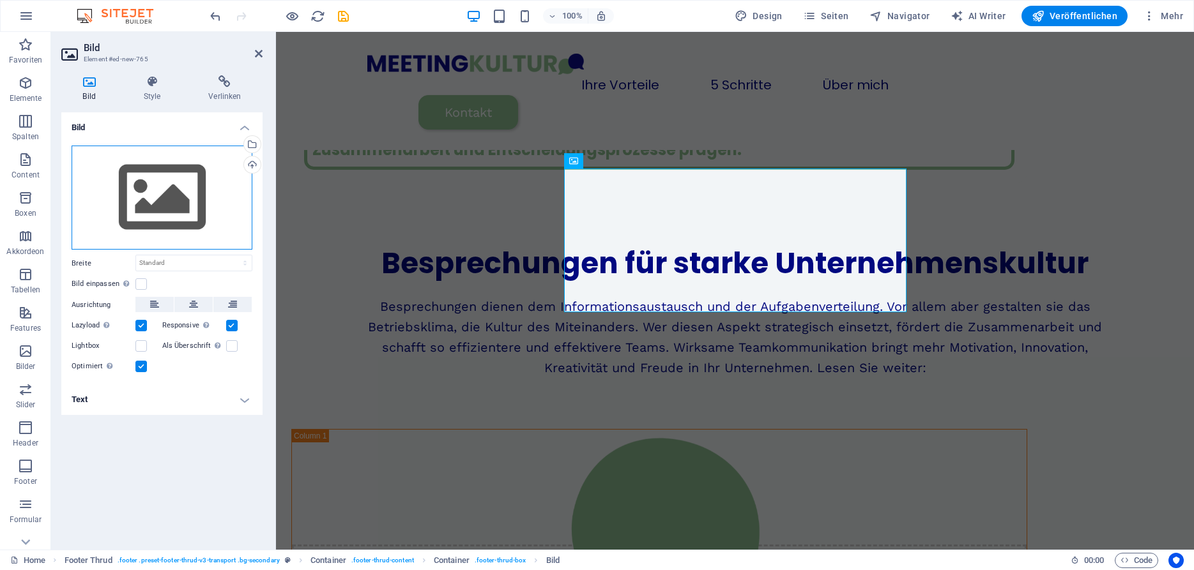
click at [156, 198] on div "Ziehe Dateien zum Hochladen hierher oder klicke hier, um aus Dateien oder koste…" at bounding box center [162, 198] width 181 height 105
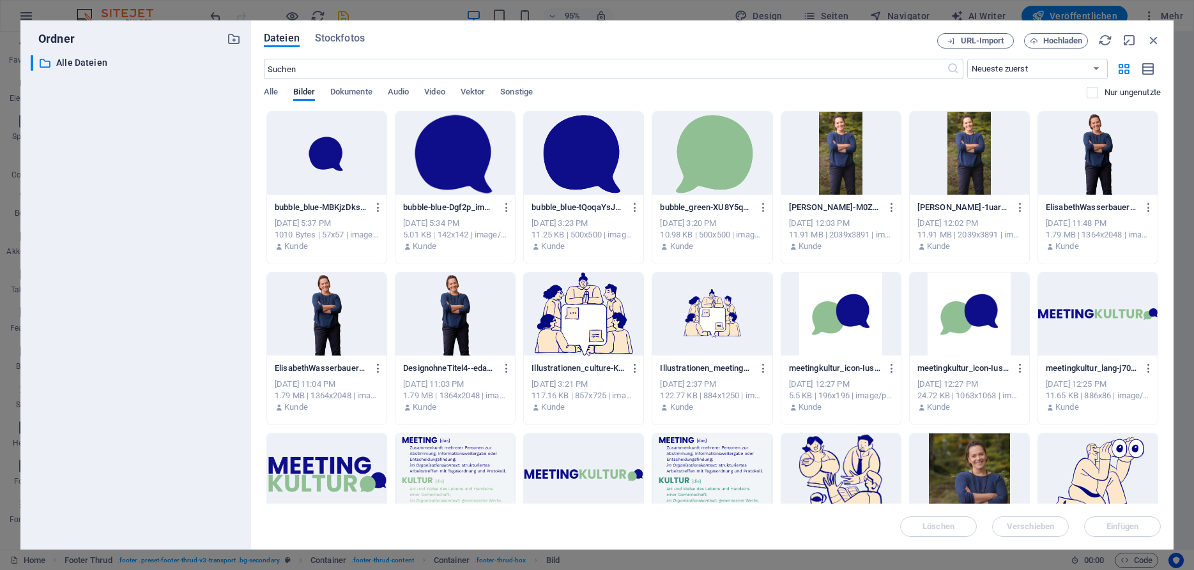
scroll to position [2017, 0]
click at [1073, 330] on div at bounding box center [1097, 314] width 119 height 83
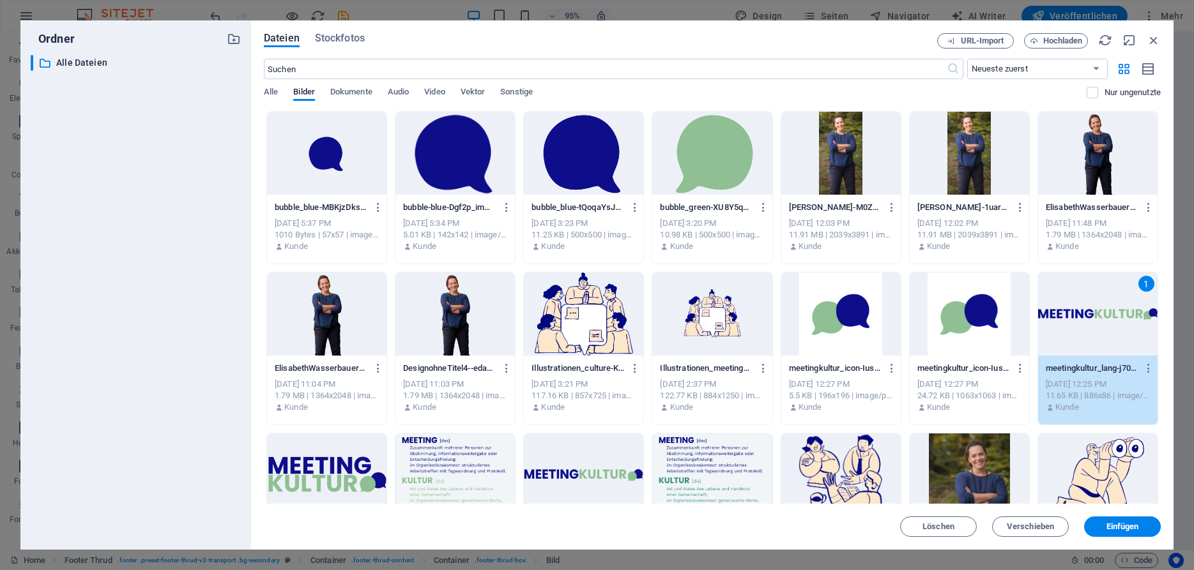
click at [1073, 330] on div "1" at bounding box center [1097, 314] width 119 height 83
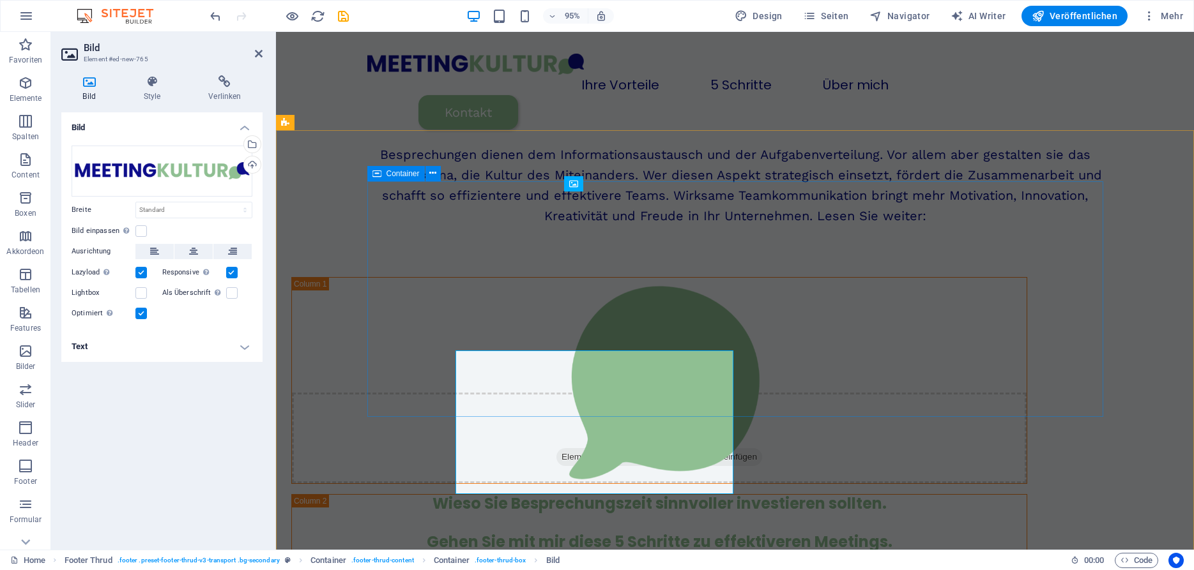
scroll to position [1754, 0]
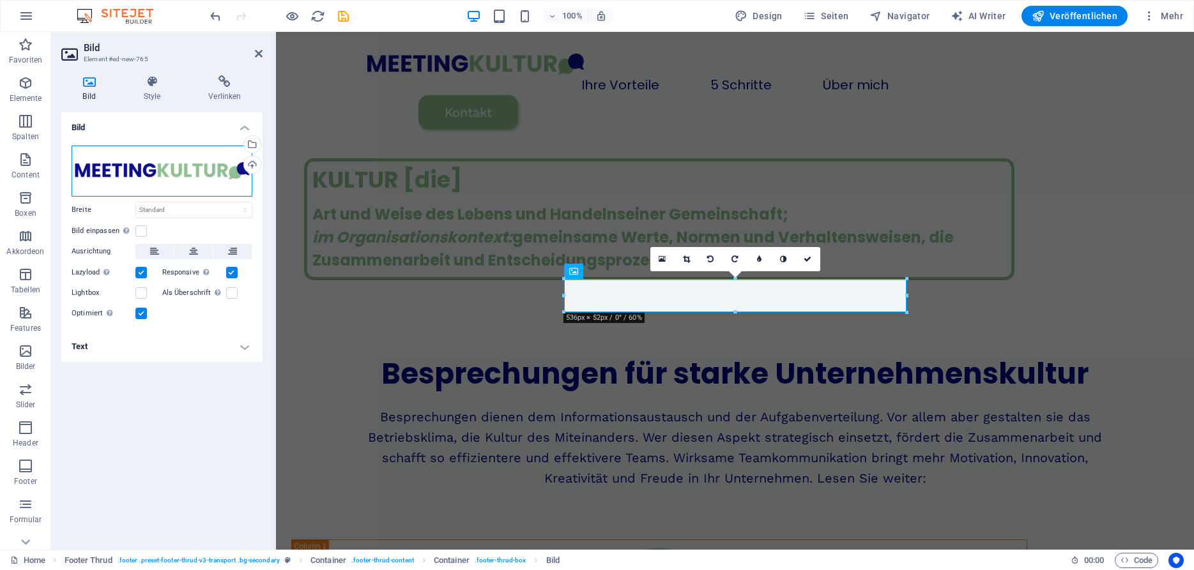
click at [186, 165] on div "Ziehe Dateien zum Hochladen hierher oder klicke hier, um aus Dateien oder koste…" at bounding box center [162, 171] width 181 height 51
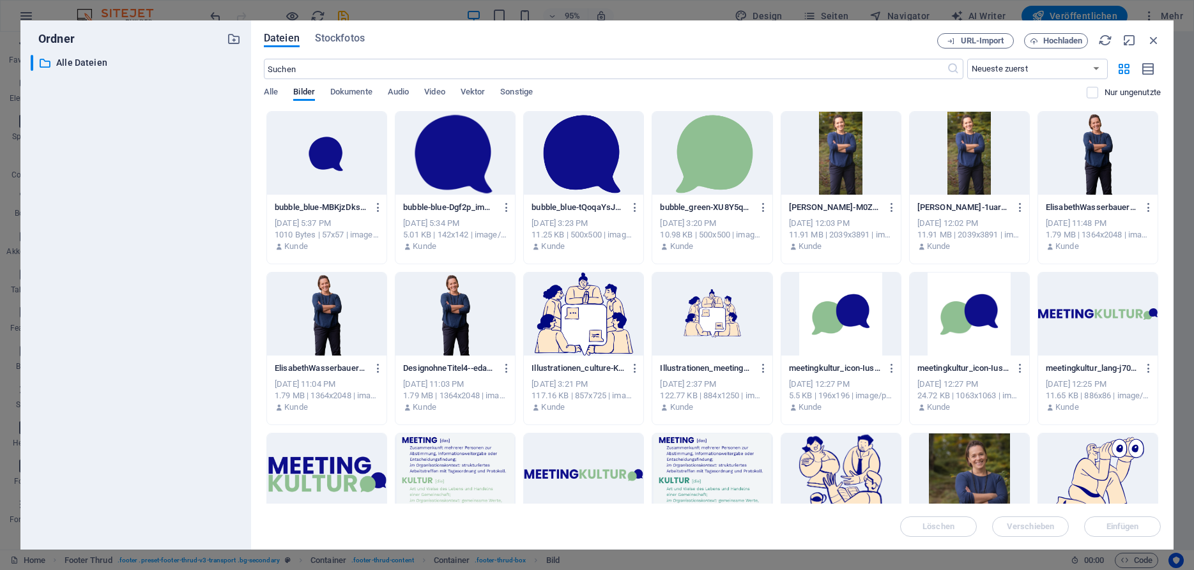
click at [370, 478] on div at bounding box center [326, 475] width 119 height 83
click at [370, 478] on div "1" at bounding box center [326, 475] width 119 height 83
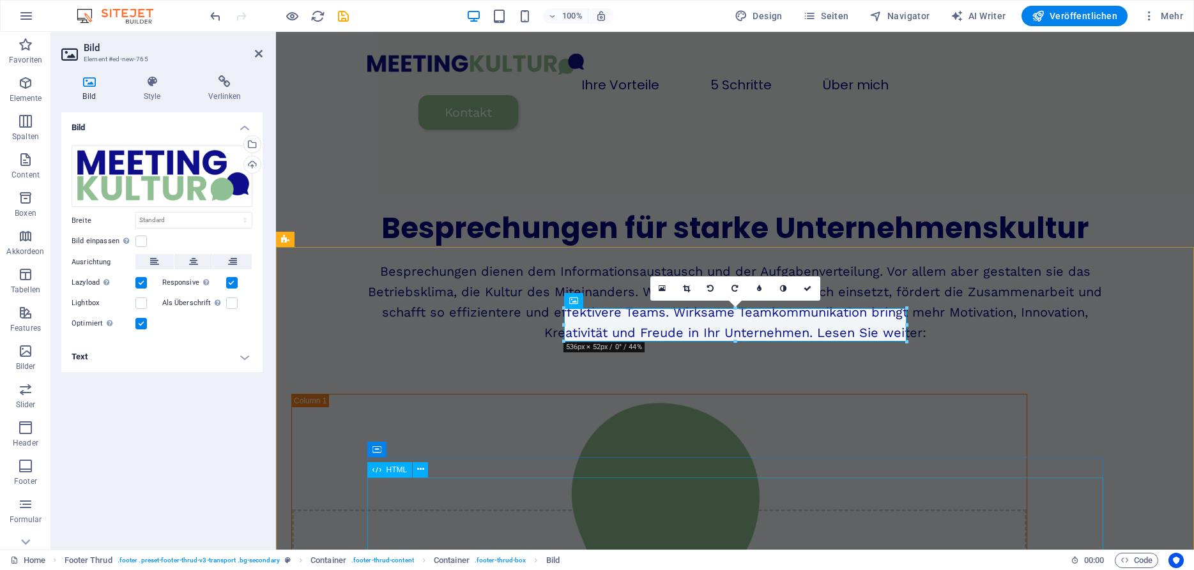
scroll to position [1725, 0]
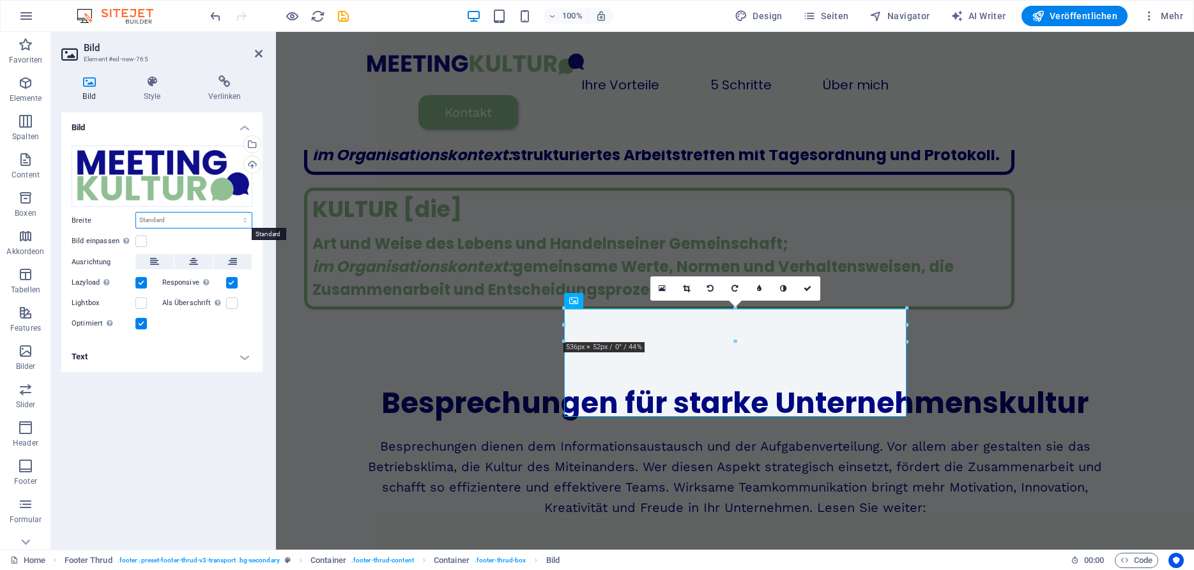
click at [136, 213] on select "Standard auto px rem % em vh vw" at bounding box center [194, 220] width 116 height 15
click at [224, 218] on select "Standard auto px rem % em vh vw" at bounding box center [194, 220] width 116 height 15
click at [136, 213] on select "Standard auto px rem % em vh vw" at bounding box center [194, 220] width 116 height 15
click option "auto" at bounding box center [0, 0] width 0 height 0
click at [136, 213] on select "Standard auto px rem % em vh vw" at bounding box center [194, 220] width 116 height 15
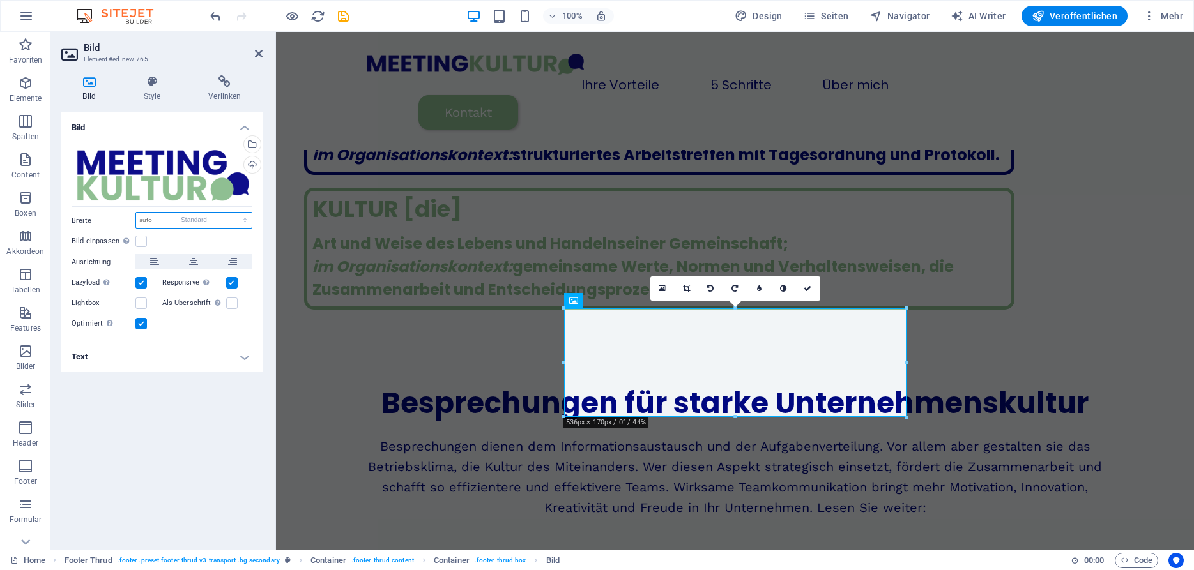
click option "Standard" at bounding box center [0, 0] width 0 height 0
click at [136, 213] on select "Standard auto px rem % em vh vw" at bounding box center [194, 220] width 116 height 15
select select "%"
click option "%" at bounding box center [0, 0] width 0 height 0
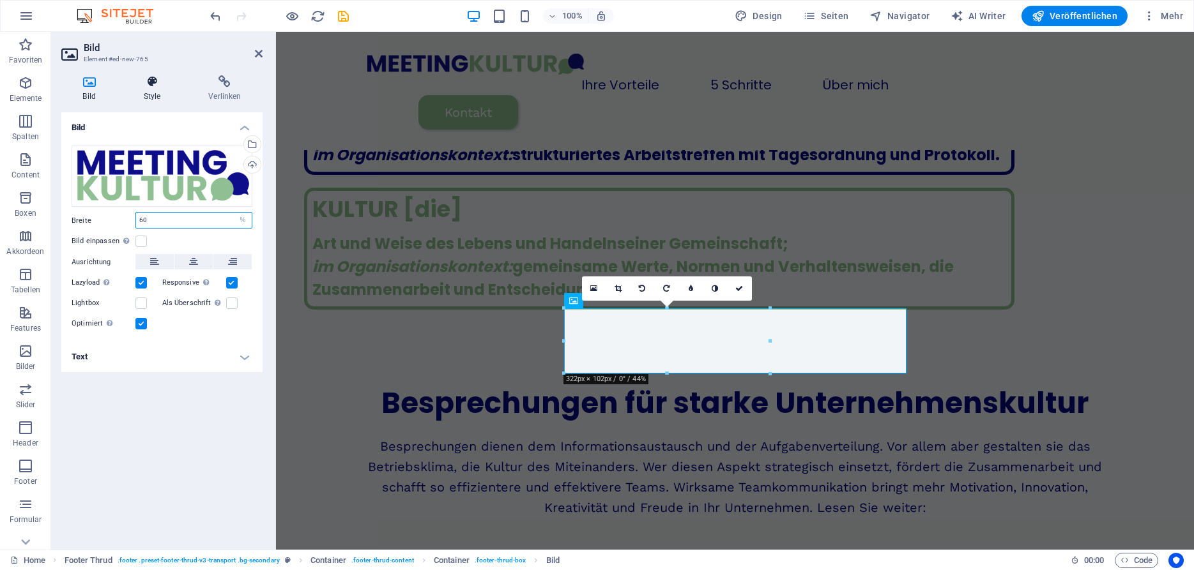
type input "60"
click at [159, 80] on icon at bounding box center [152, 81] width 60 height 13
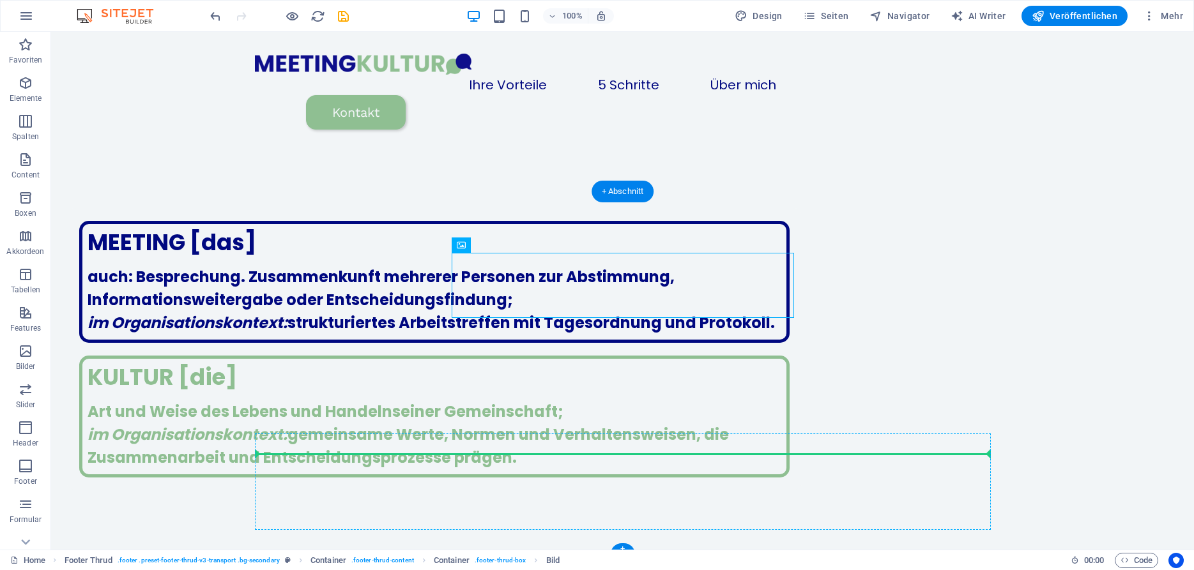
scroll to position [1786, 0]
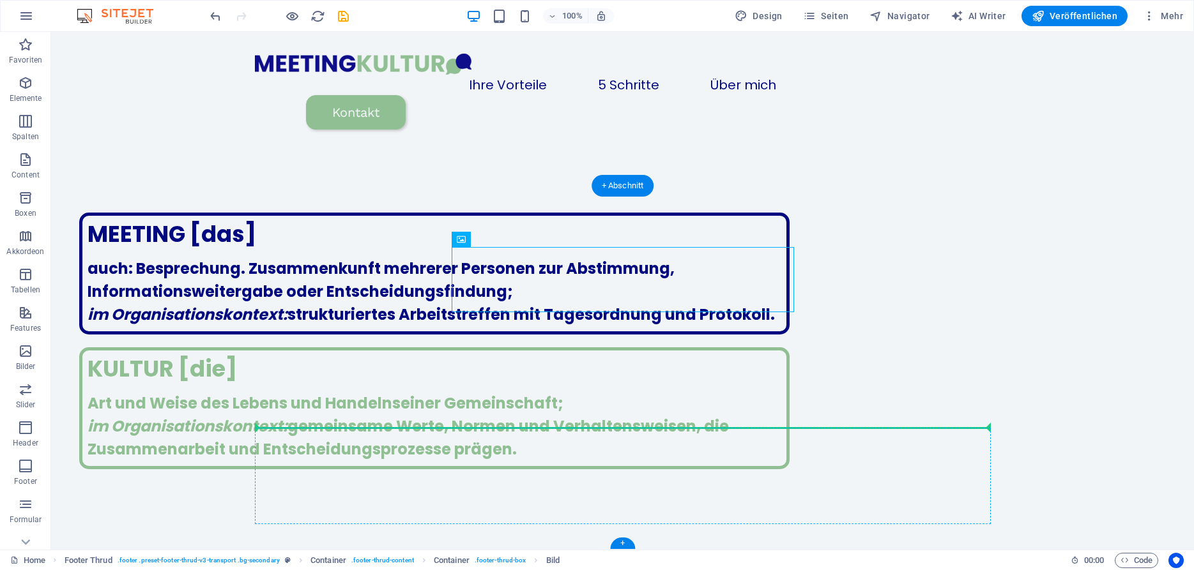
drag, startPoint x: 651, startPoint y: 344, endPoint x: 632, endPoint y: 433, distance: 90.7
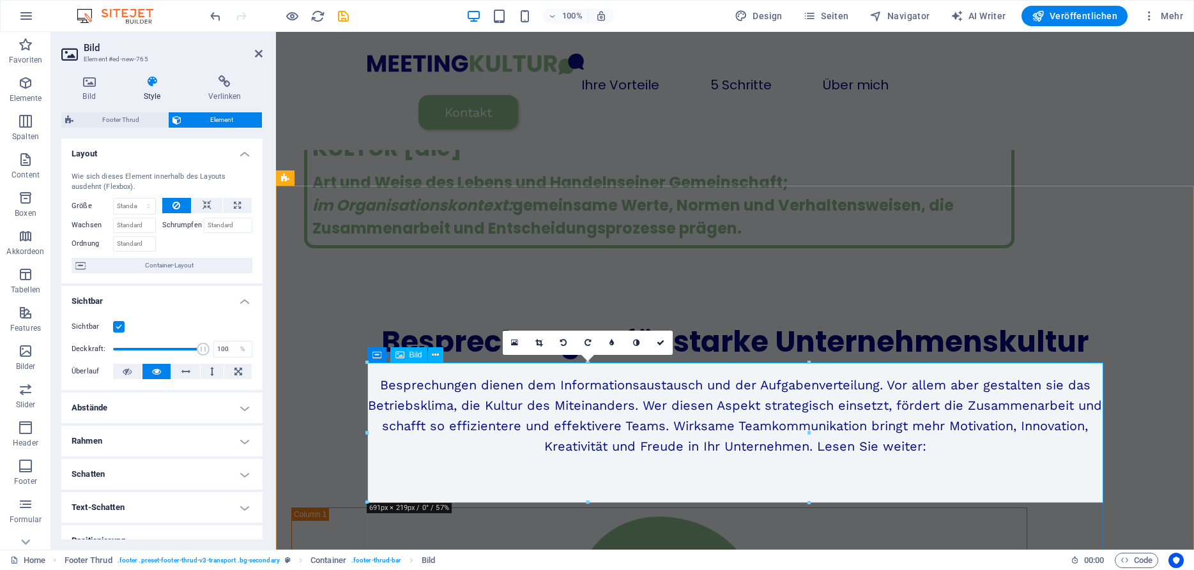
scroll to position [1721, 0]
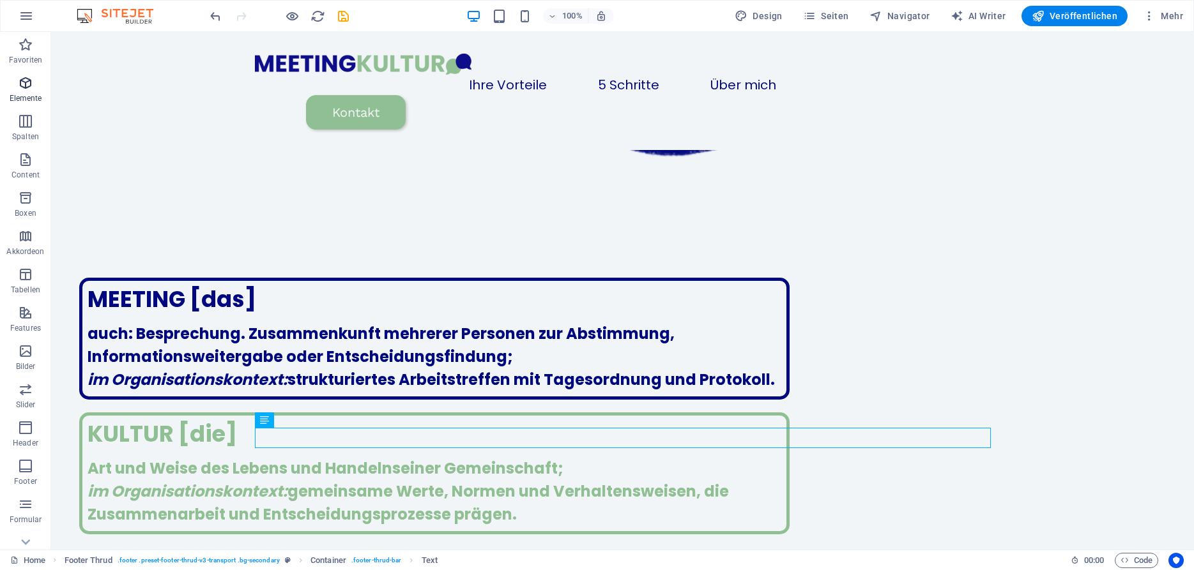
click at [30, 95] on p "Elemente" at bounding box center [26, 98] width 33 height 10
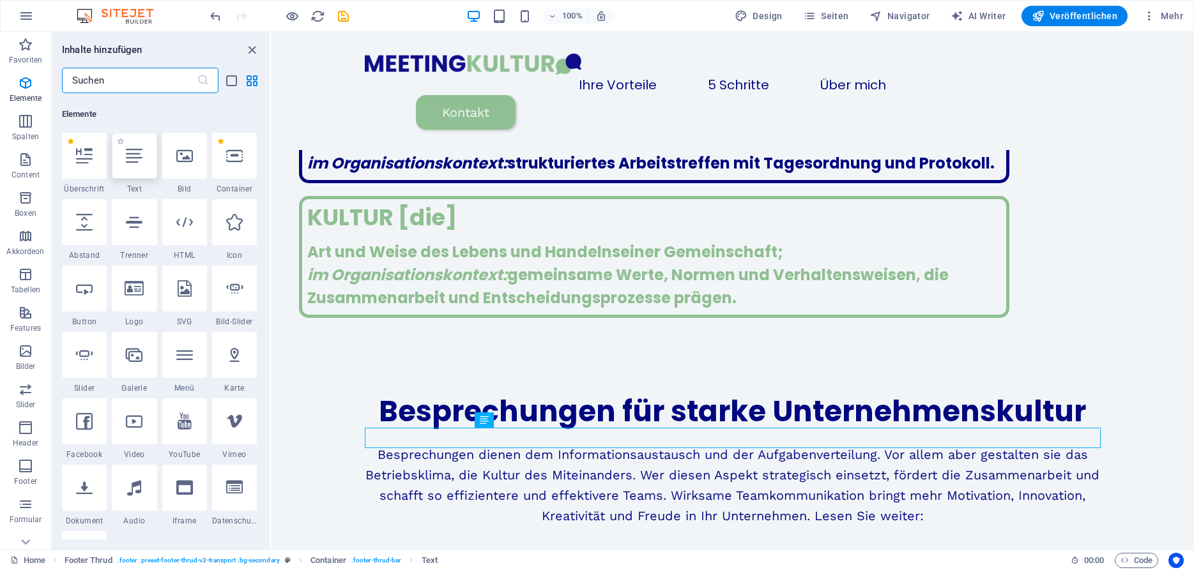
scroll to position [136, 0]
click at [187, 171] on div at bounding box center [184, 153] width 45 height 46
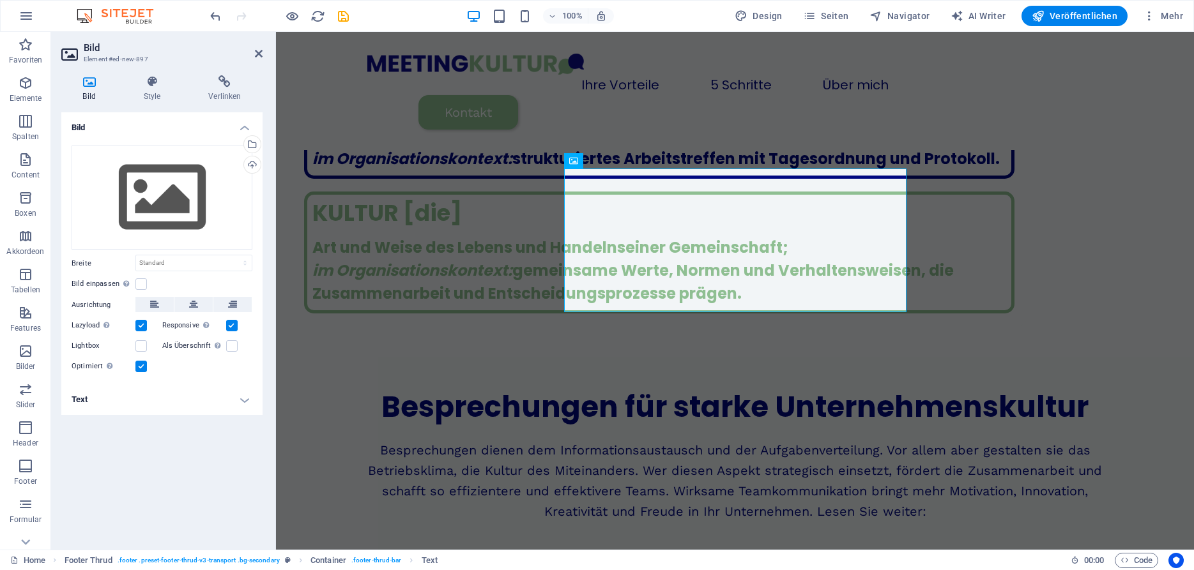
scroll to position [1865, 0]
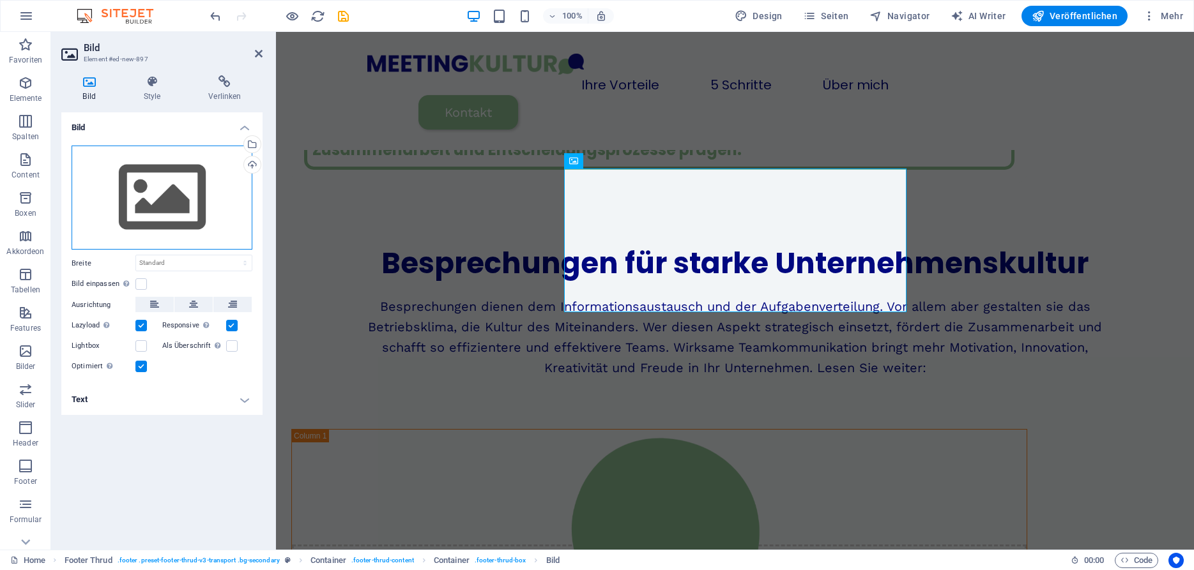
click at [166, 176] on div "Ziehe Dateien zum Hochladen hierher oder klicke hier, um aus Dateien oder koste…" at bounding box center [162, 198] width 181 height 105
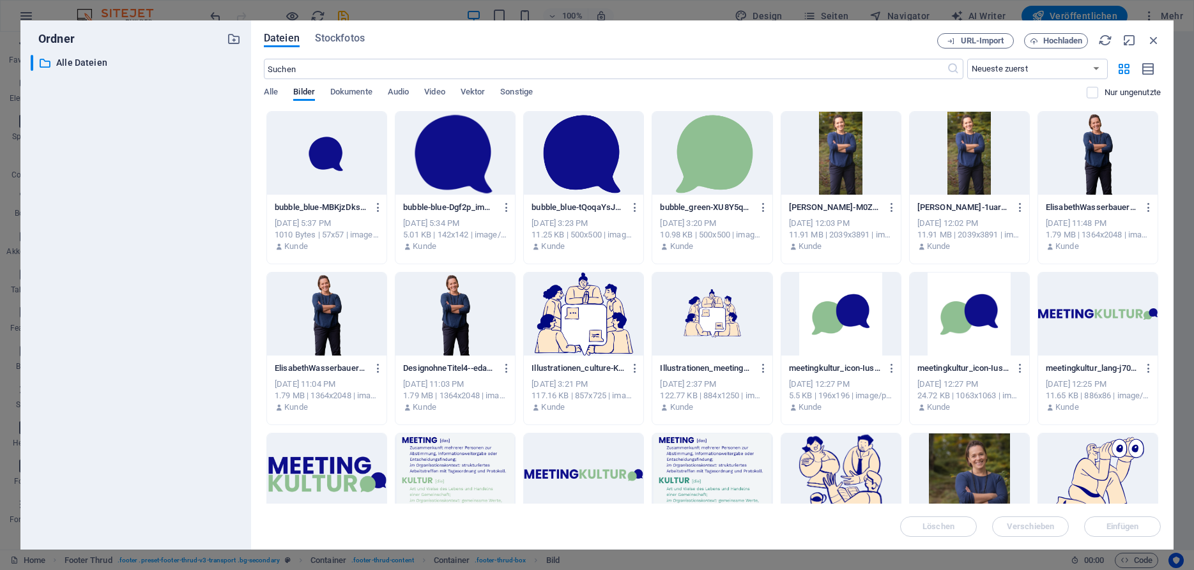
scroll to position [2017, 0]
click at [317, 468] on div at bounding box center [326, 475] width 119 height 83
click at [317, 468] on div "1" at bounding box center [326, 475] width 119 height 83
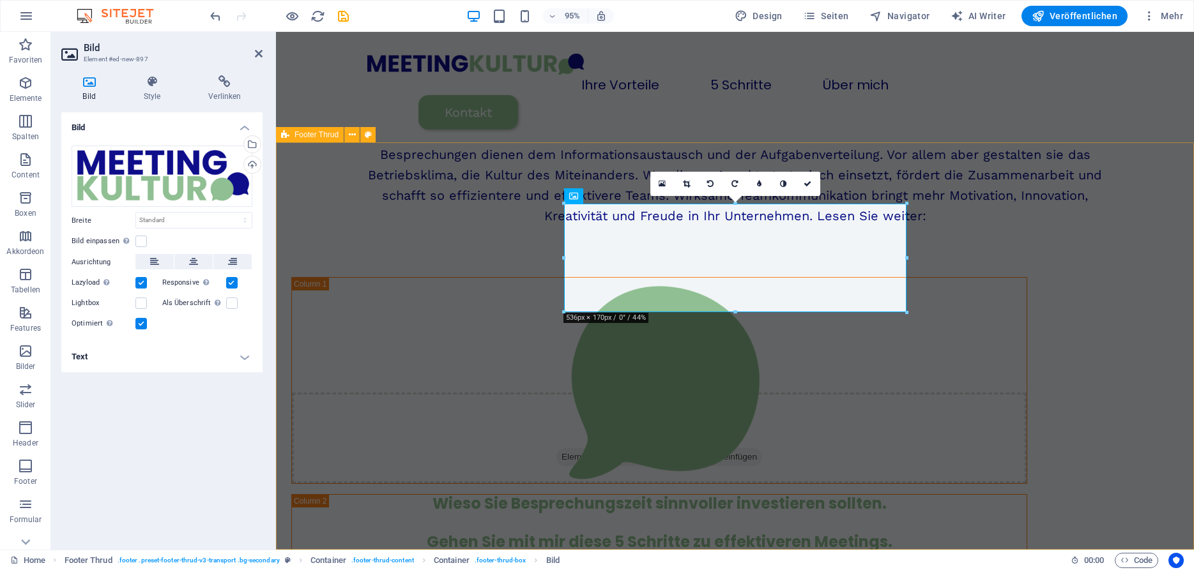
scroll to position [1829, 0]
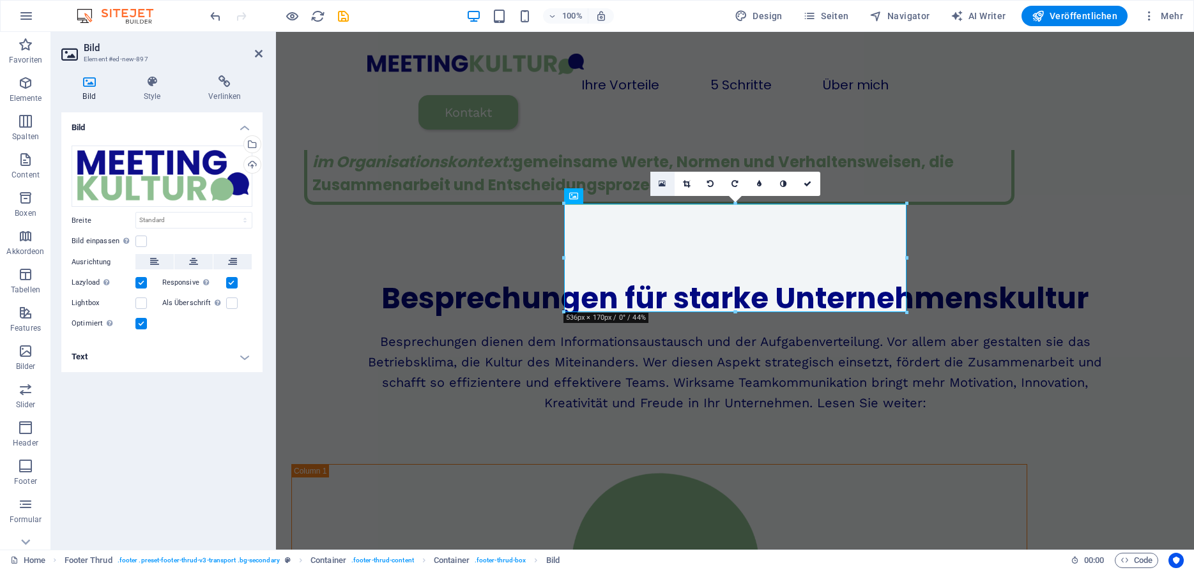
click at [664, 188] on icon at bounding box center [662, 183] width 7 height 9
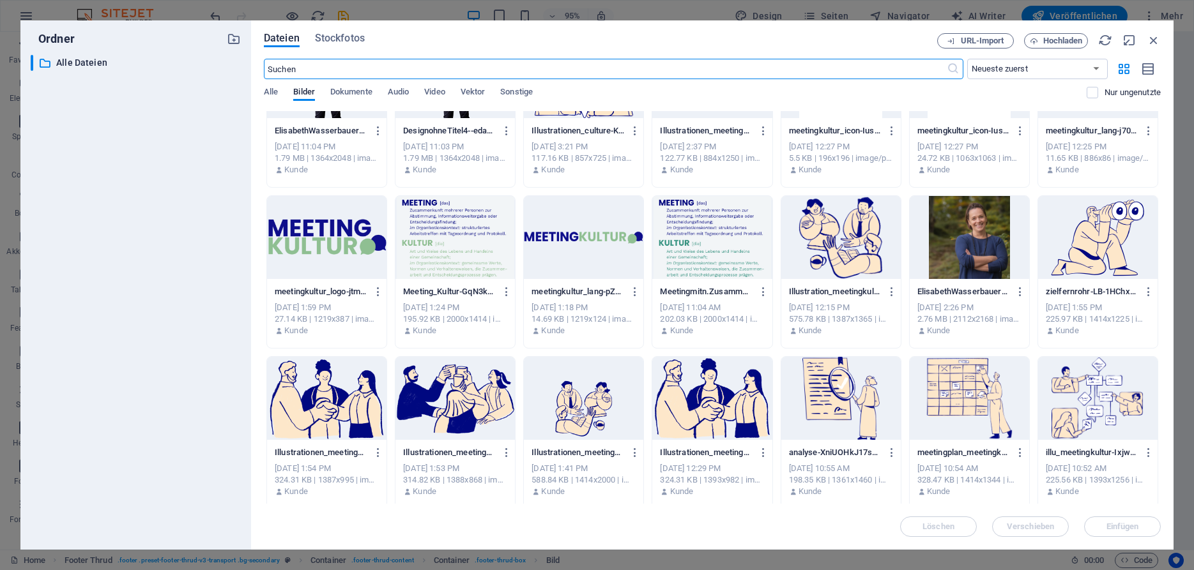
scroll to position [239, 0]
click at [510, 294] on icon "button" at bounding box center [507, 290] width 12 height 11
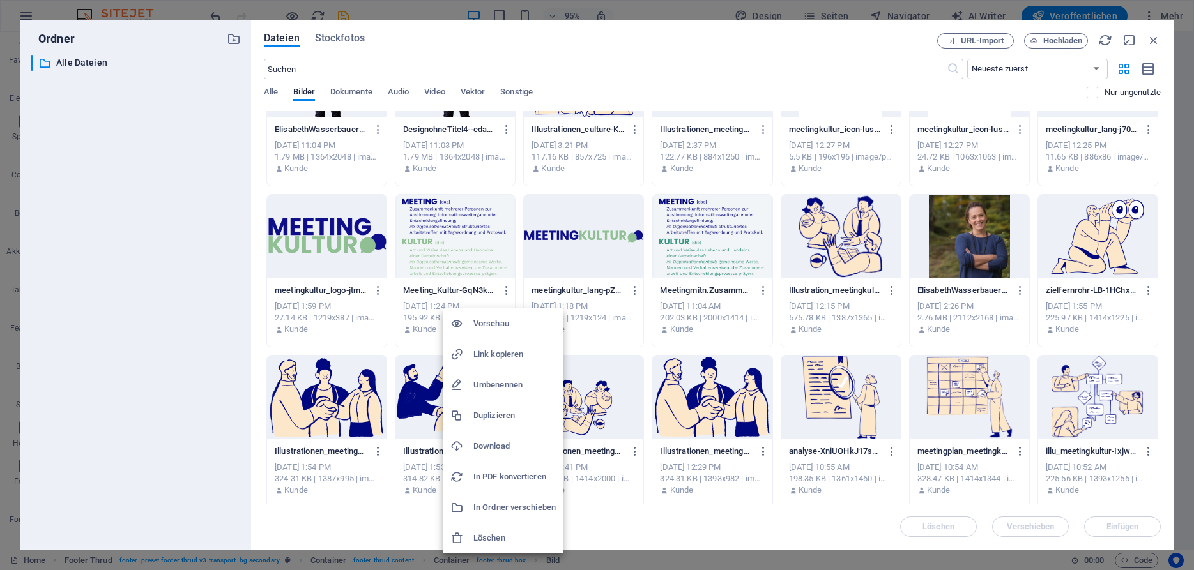
click at [500, 542] on h6 "Löschen" at bounding box center [514, 538] width 82 height 15
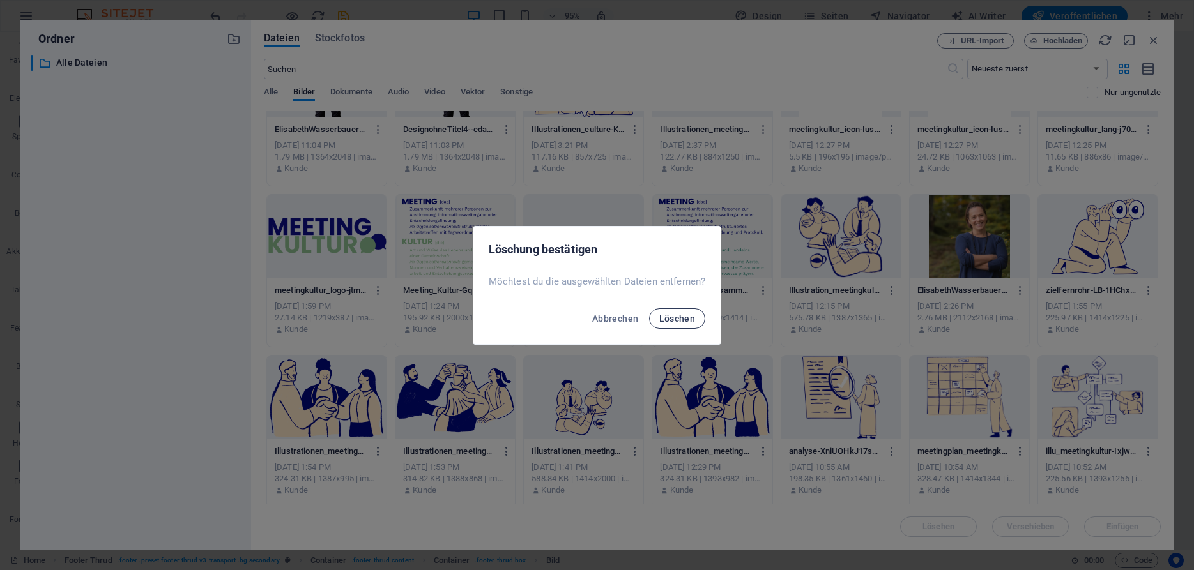
click at [682, 321] on span "Löschen" at bounding box center [677, 319] width 36 height 10
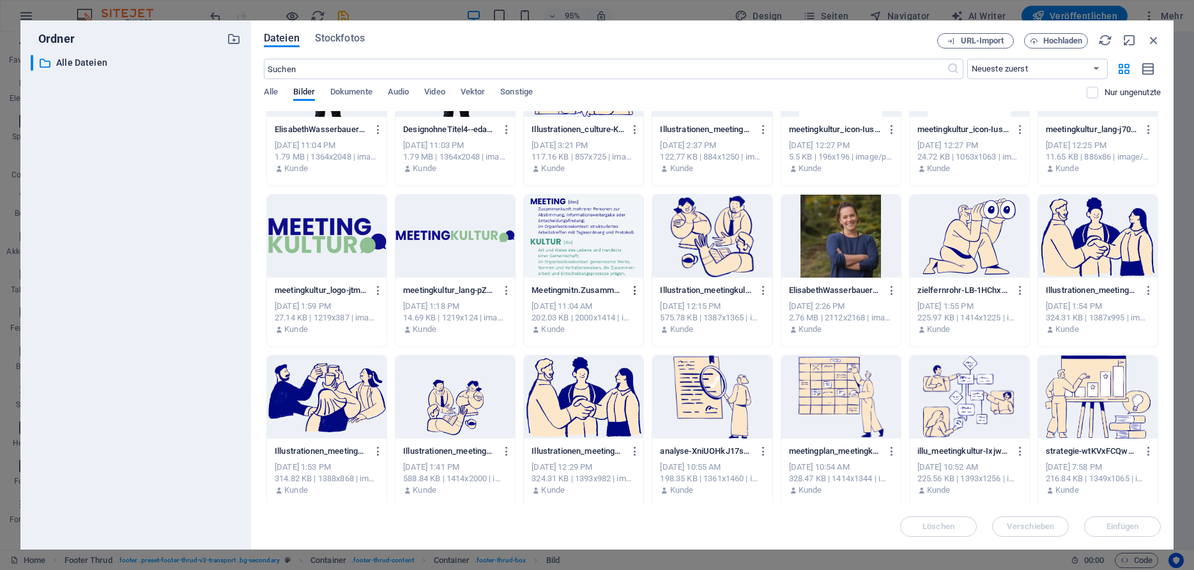
click at [636, 293] on icon "button" at bounding box center [635, 290] width 12 height 11
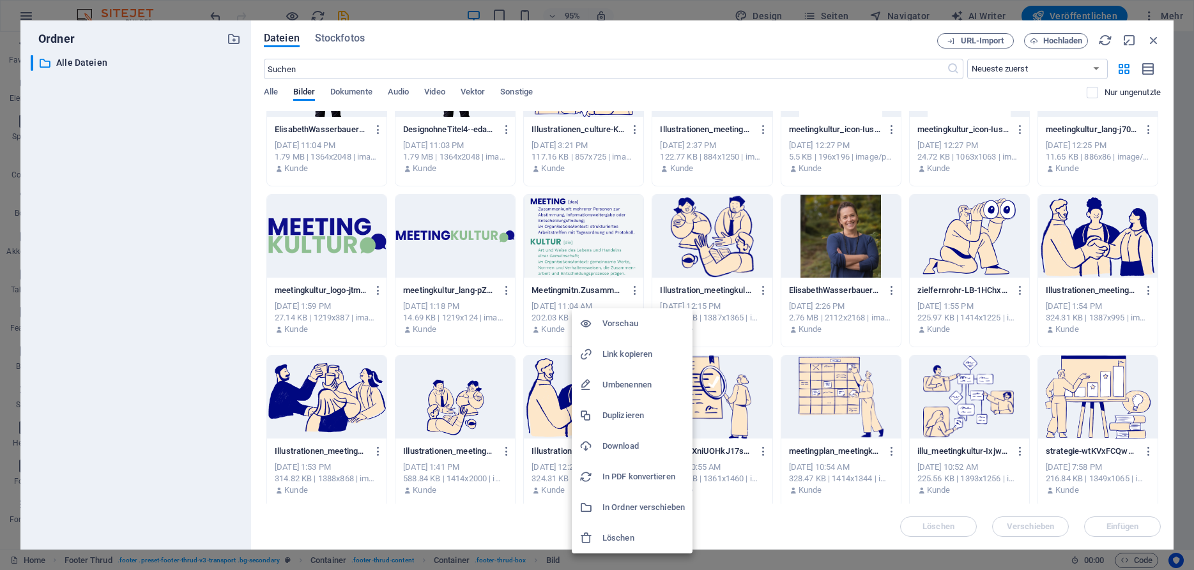
click at [622, 531] on h6 "Löschen" at bounding box center [643, 538] width 82 height 15
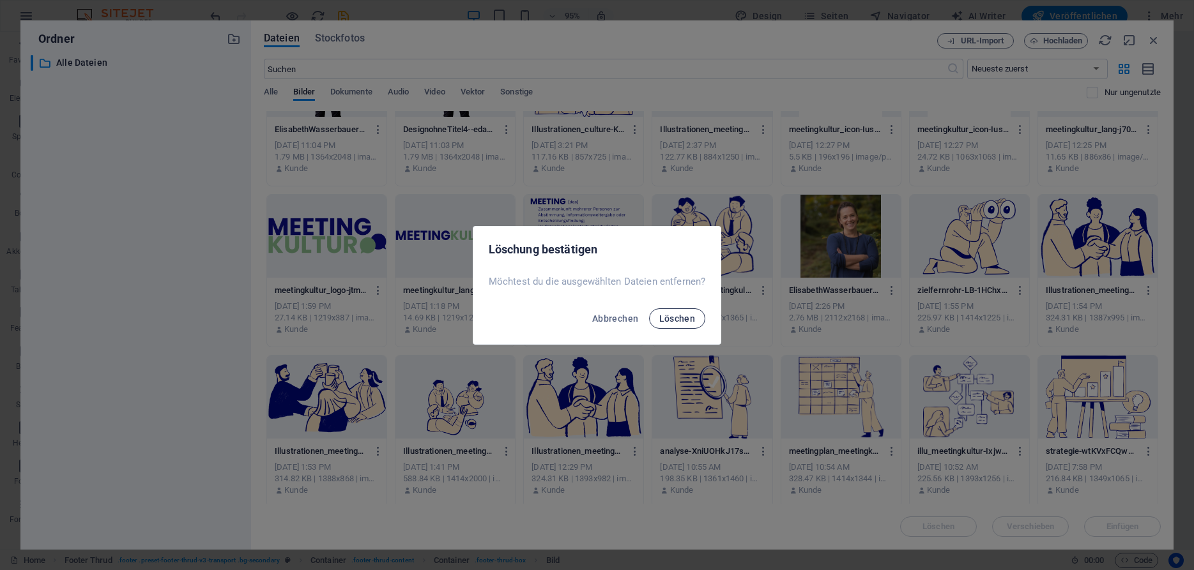
click at [678, 320] on span "Löschen" at bounding box center [677, 319] width 36 height 10
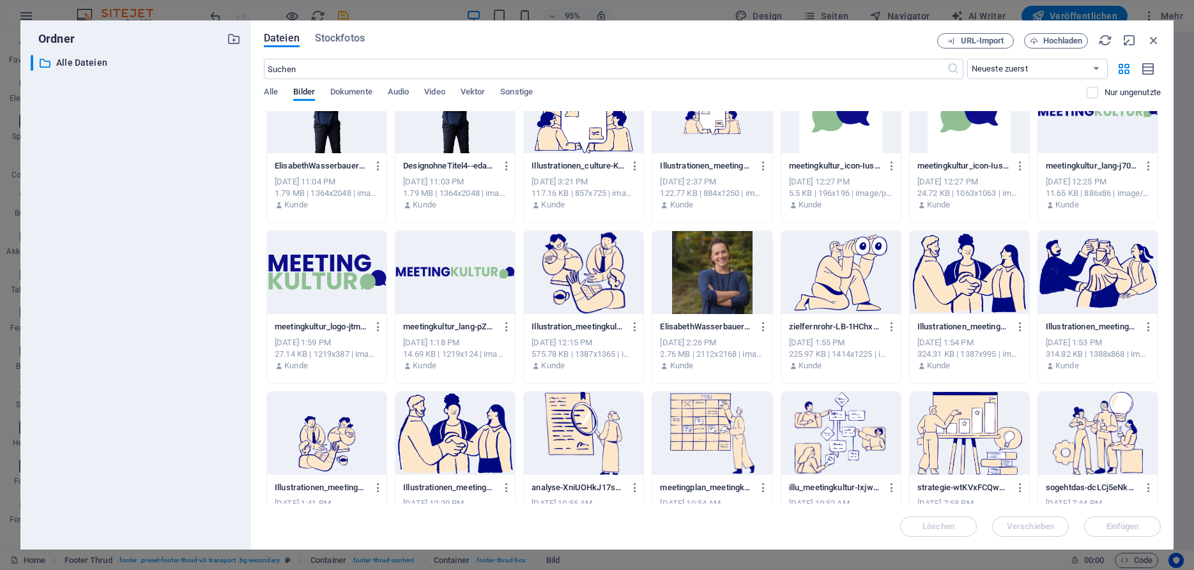
scroll to position [0, 0]
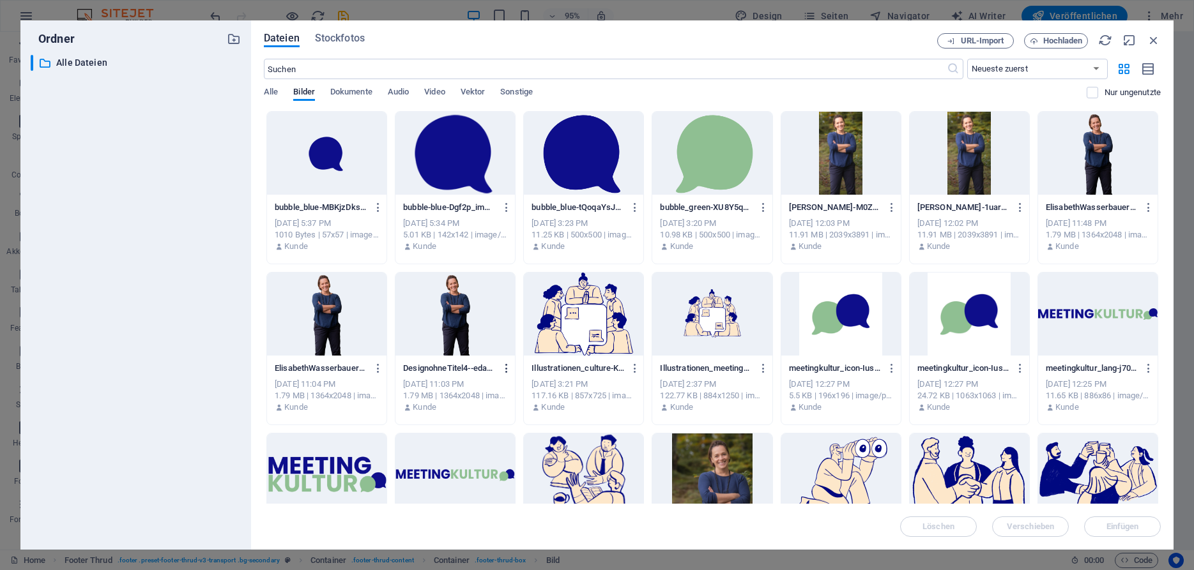
click at [510, 371] on icon "button" at bounding box center [507, 368] width 12 height 11
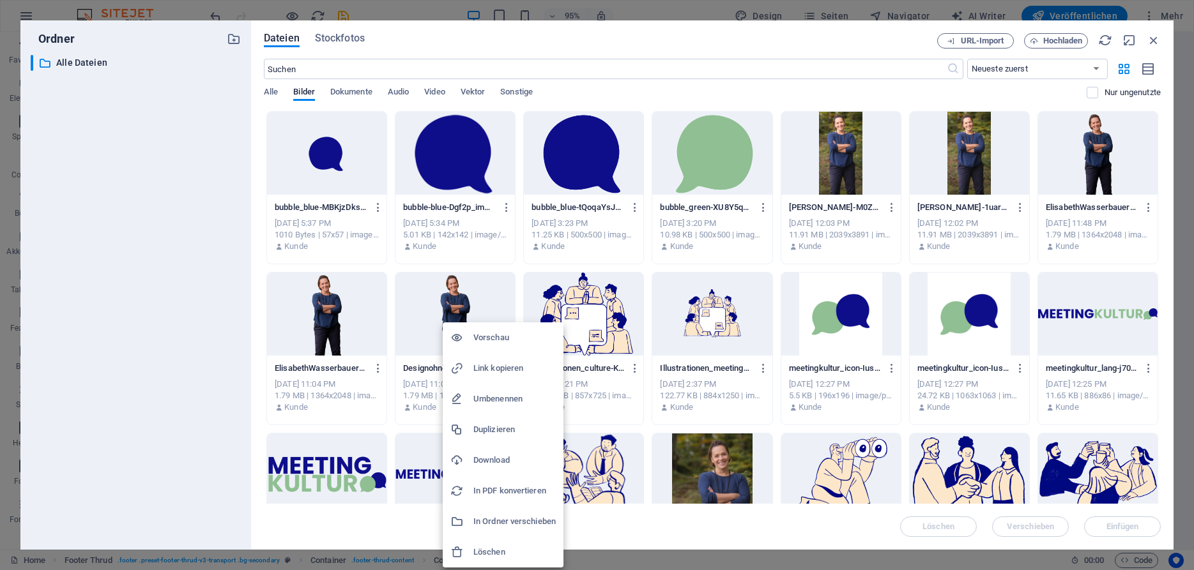
click at [497, 544] on li "Löschen" at bounding box center [503, 552] width 121 height 31
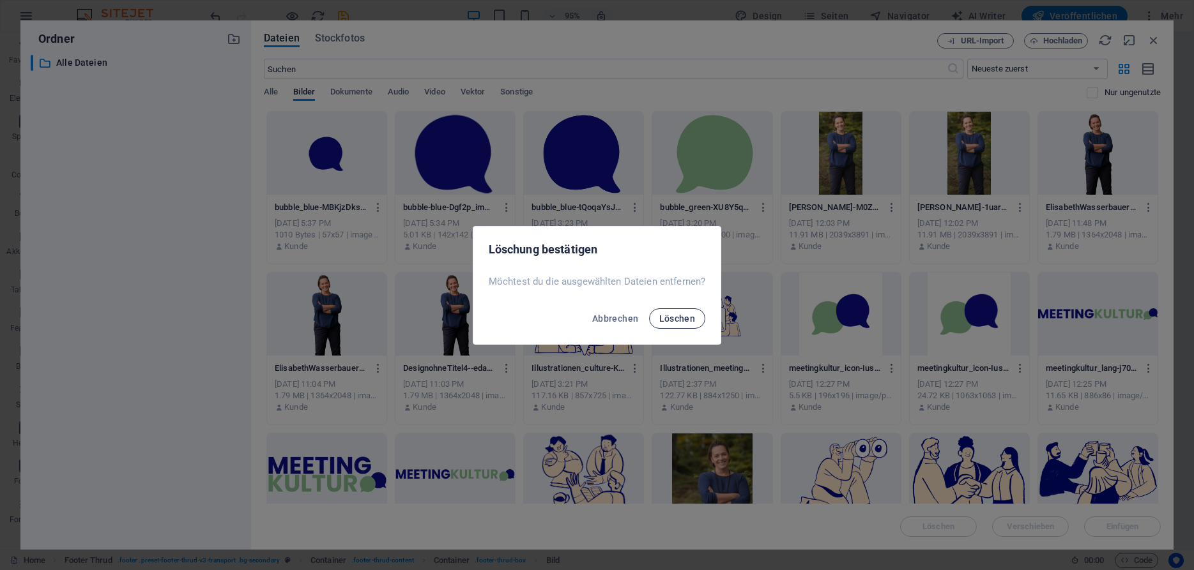
click at [682, 317] on span "Löschen" at bounding box center [677, 319] width 36 height 10
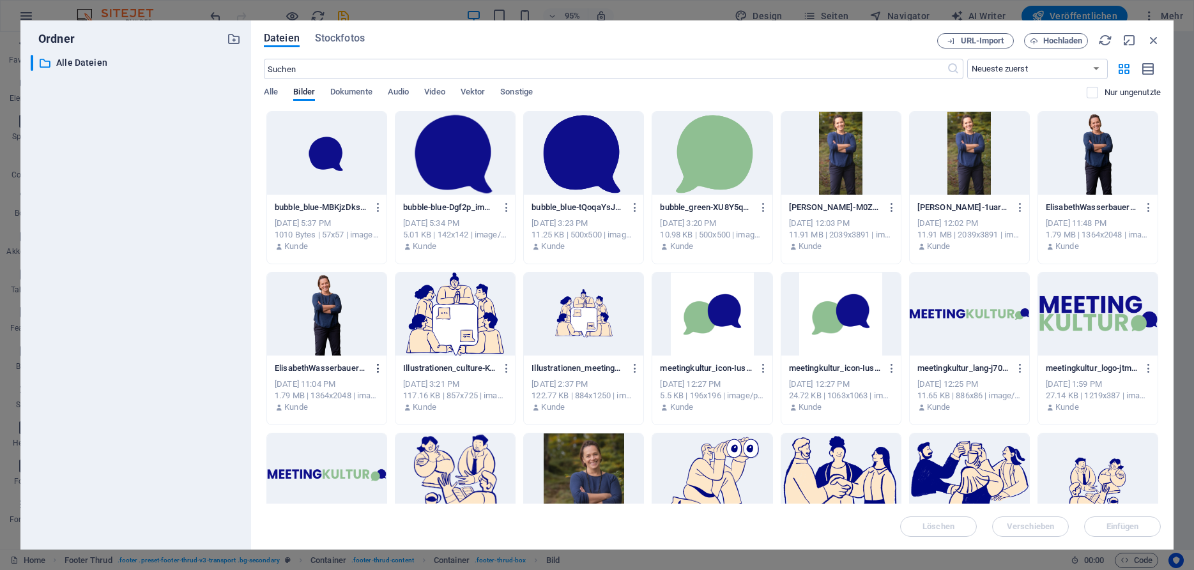
click at [376, 368] on icon "button" at bounding box center [378, 368] width 12 height 11
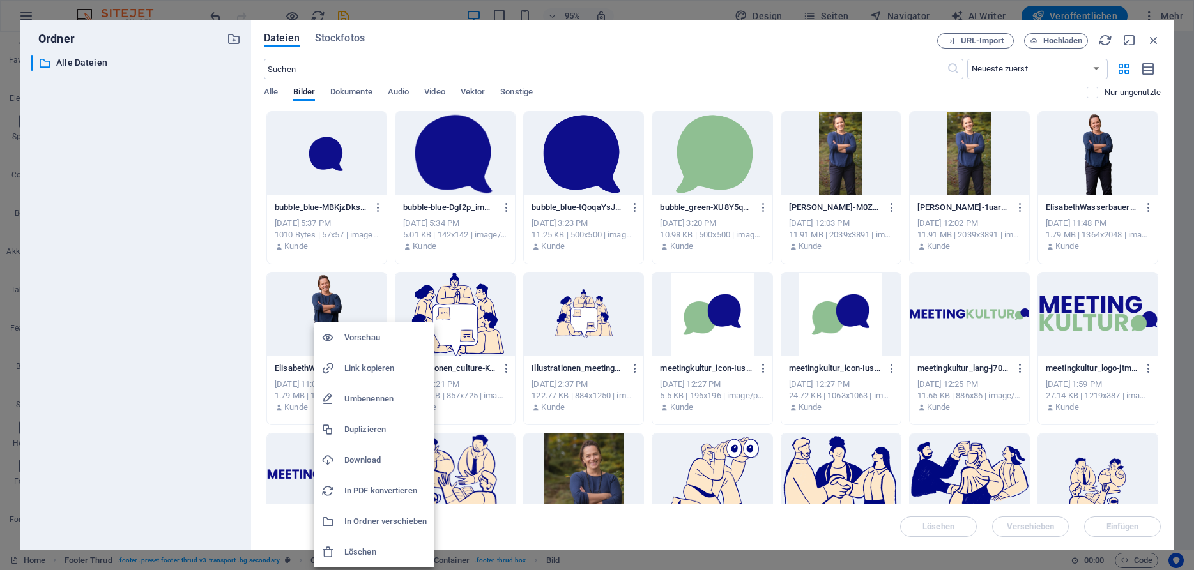
click at [376, 547] on h6 "Löschen" at bounding box center [385, 552] width 82 height 15
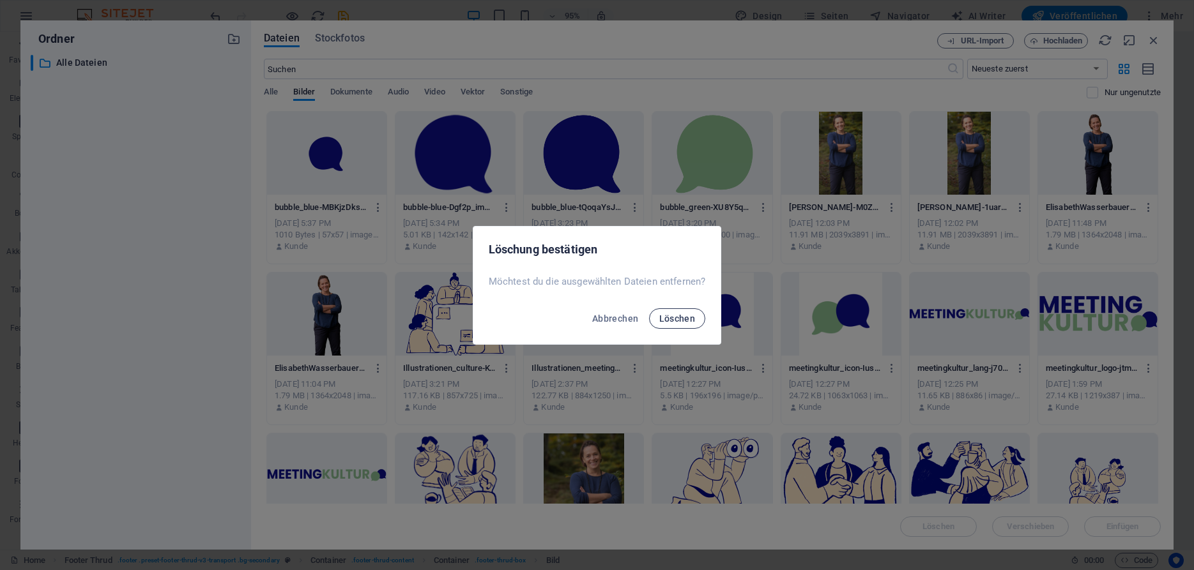
click at [677, 319] on span "Löschen" at bounding box center [677, 319] width 36 height 10
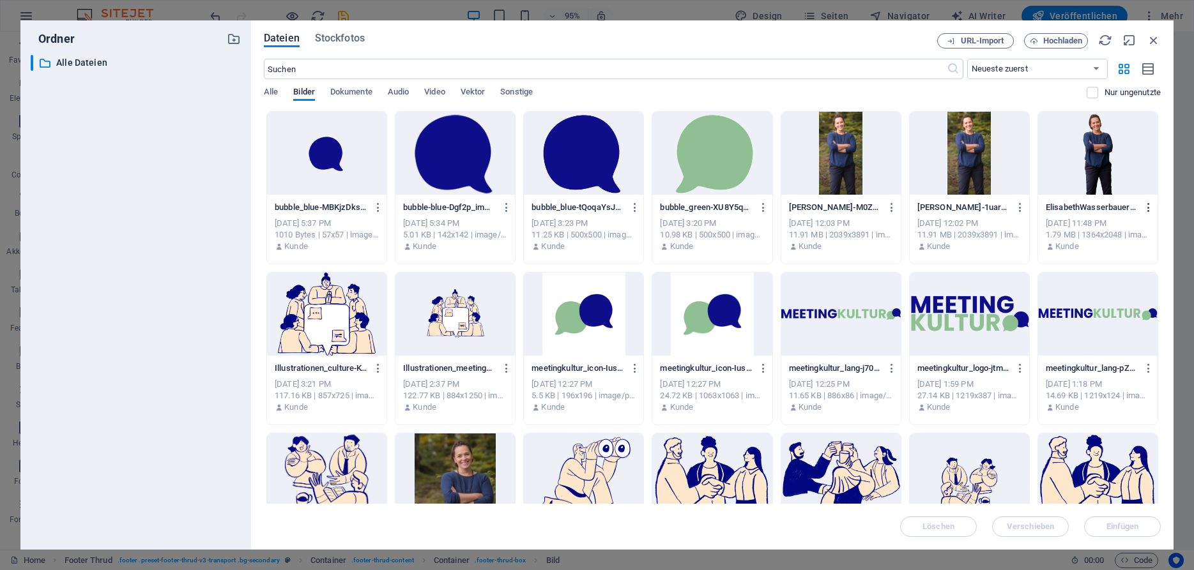
click at [1148, 204] on icon "button" at bounding box center [1149, 207] width 12 height 11
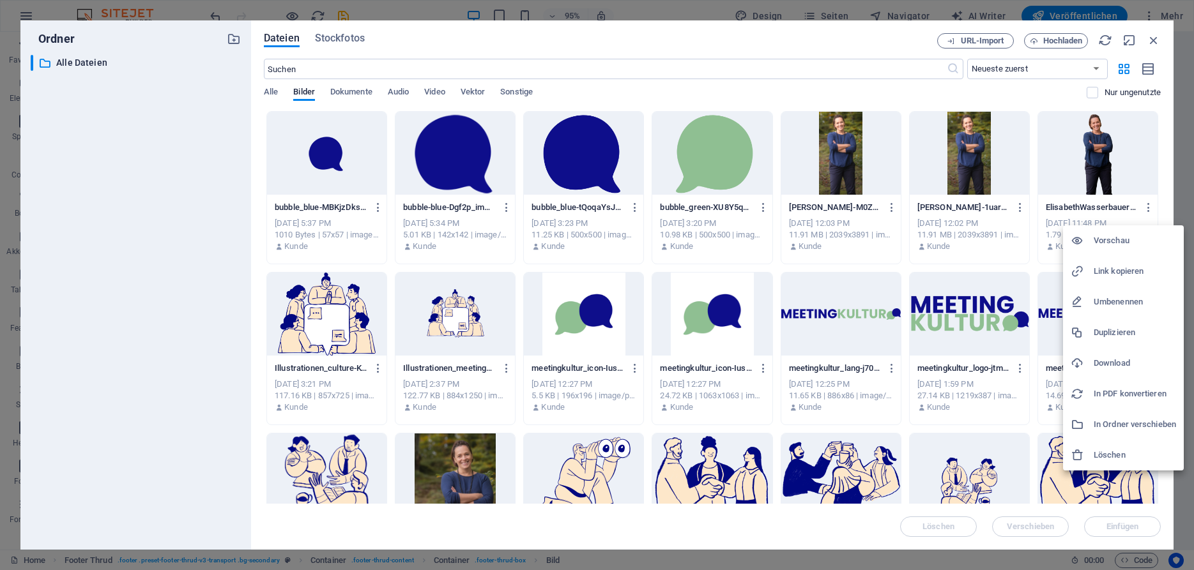
click at [1102, 457] on h6 "Löschen" at bounding box center [1135, 455] width 82 height 15
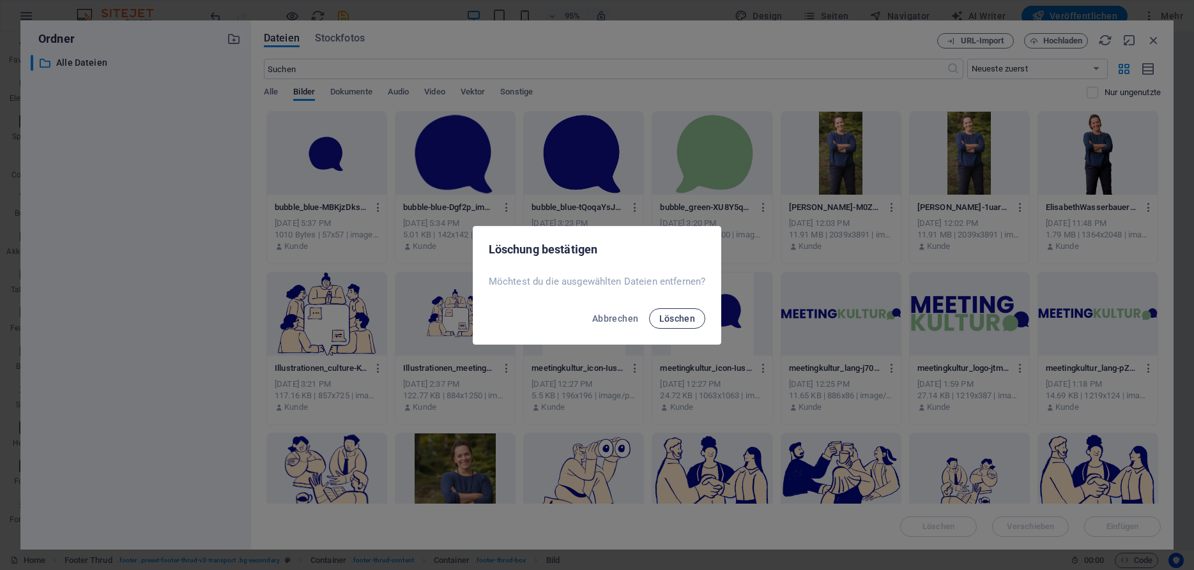
click at [684, 312] on button "Löschen" at bounding box center [677, 319] width 57 height 20
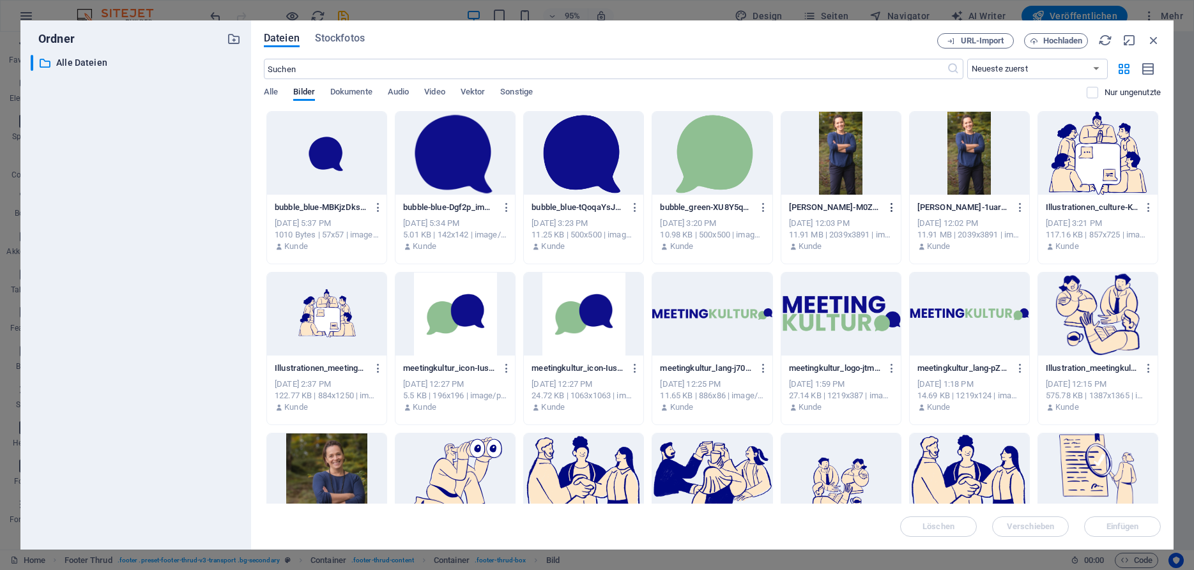
click at [897, 206] on icon "button" at bounding box center [892, 207] width 12 height 11
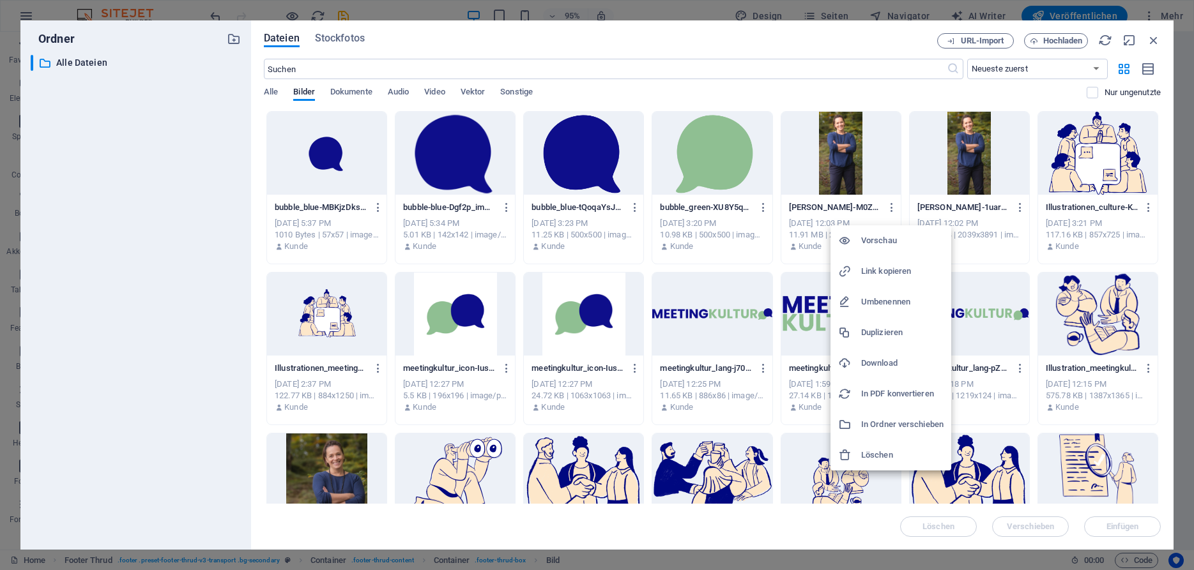
click at [871, 453] on h6 "Löschen" at bounding box center [902, 455] width 82 height 15
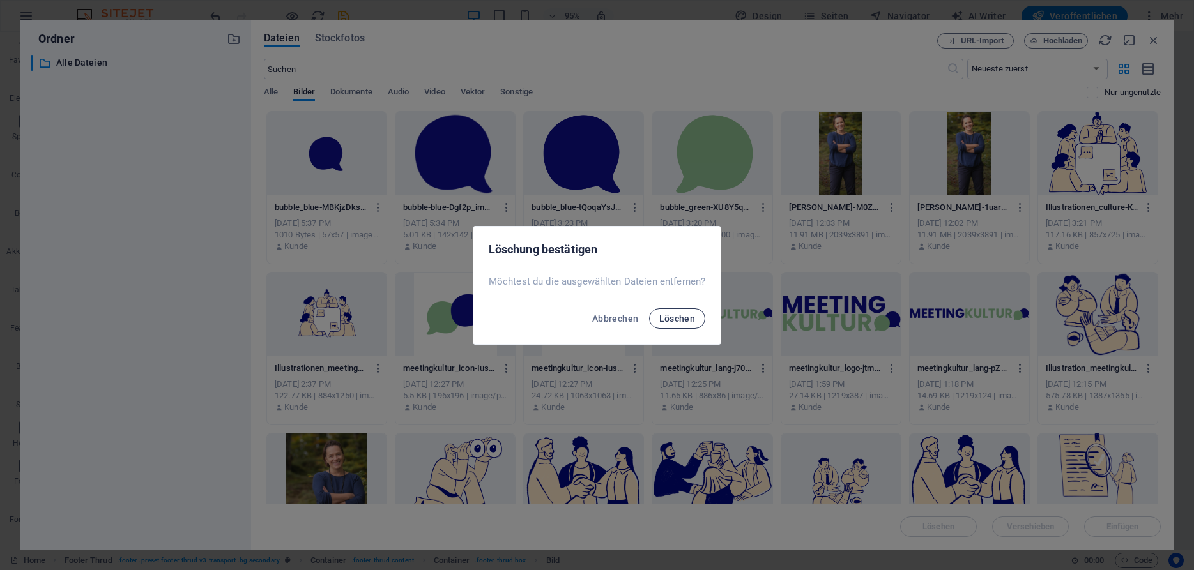
click at [671, 319] on span "Löschen" at bounding box center [677, 319] width 36 height 10
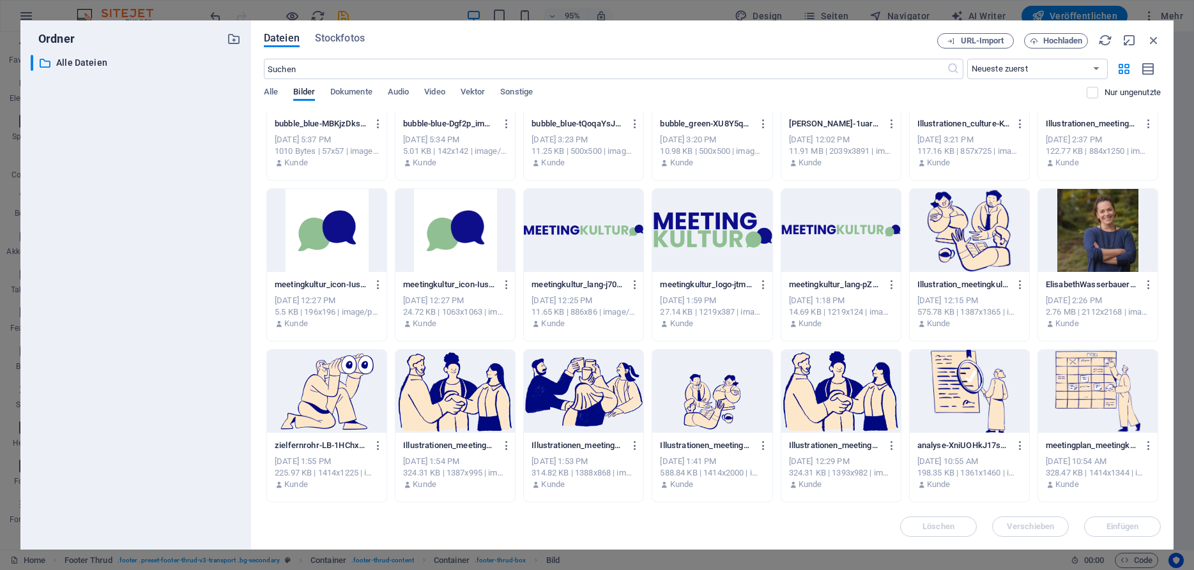
scroll to position [85, 0]
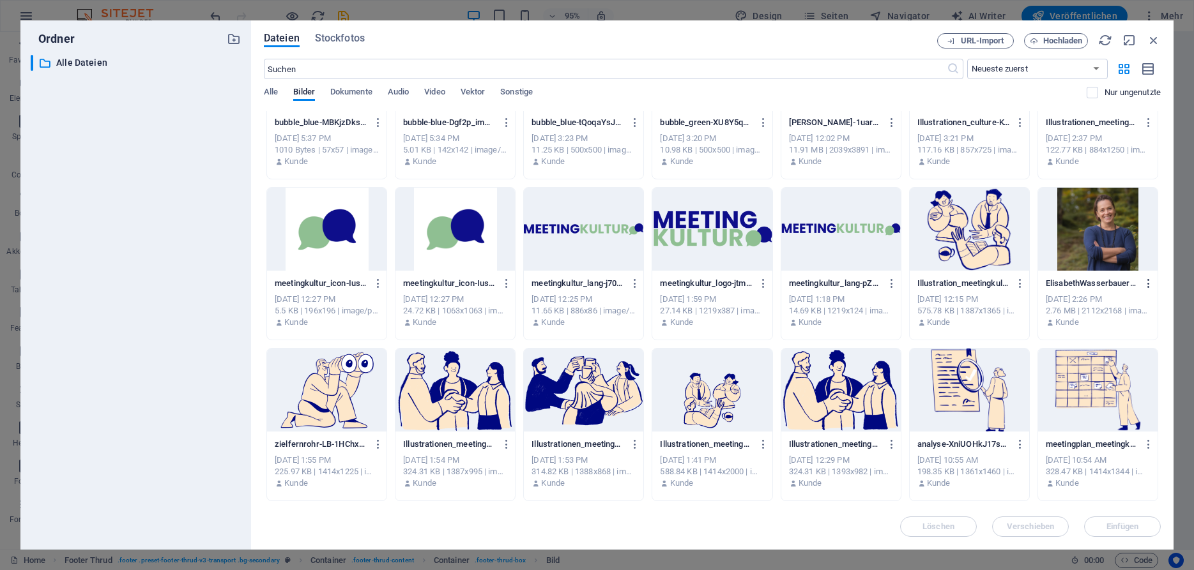
click at [1147, 275] on button "button" at bounding box center [1146, 283] width 17 height 20
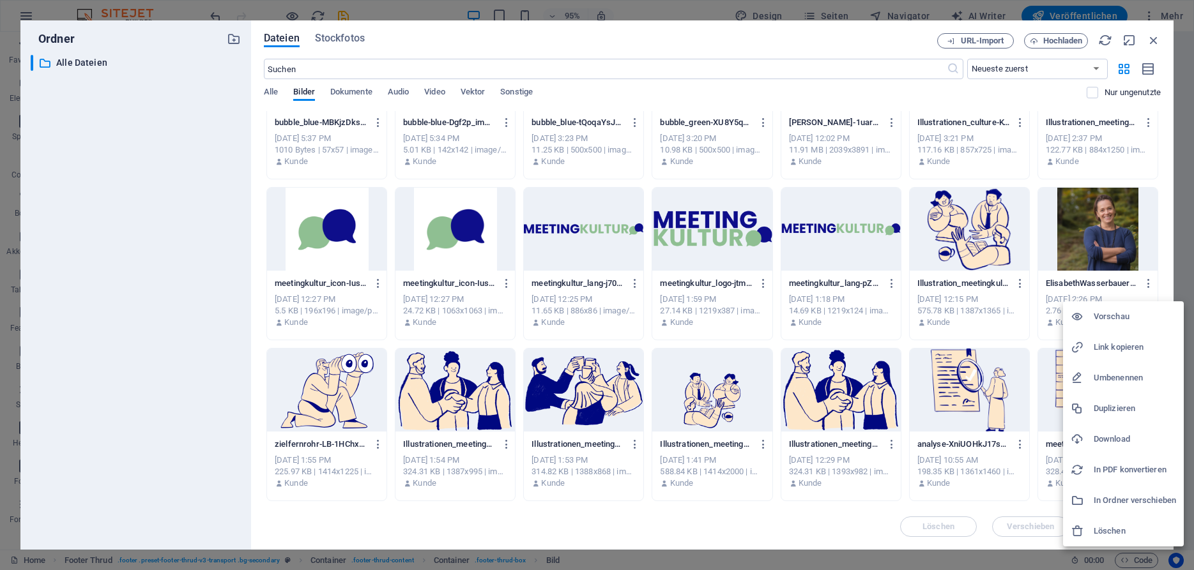
click at [1102, 526] on h6 "Löschen" at bounding box center [1135, 531] width 82 height 15
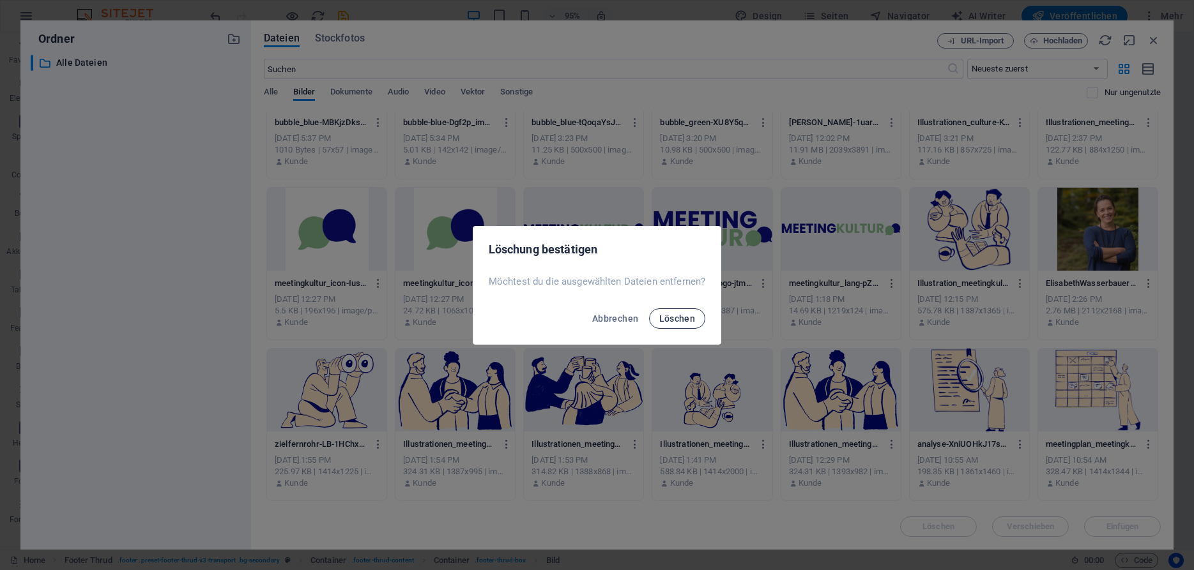
click at [682, 317] on span "Löschen" at bounding box center [677, 319] width 36 height 10
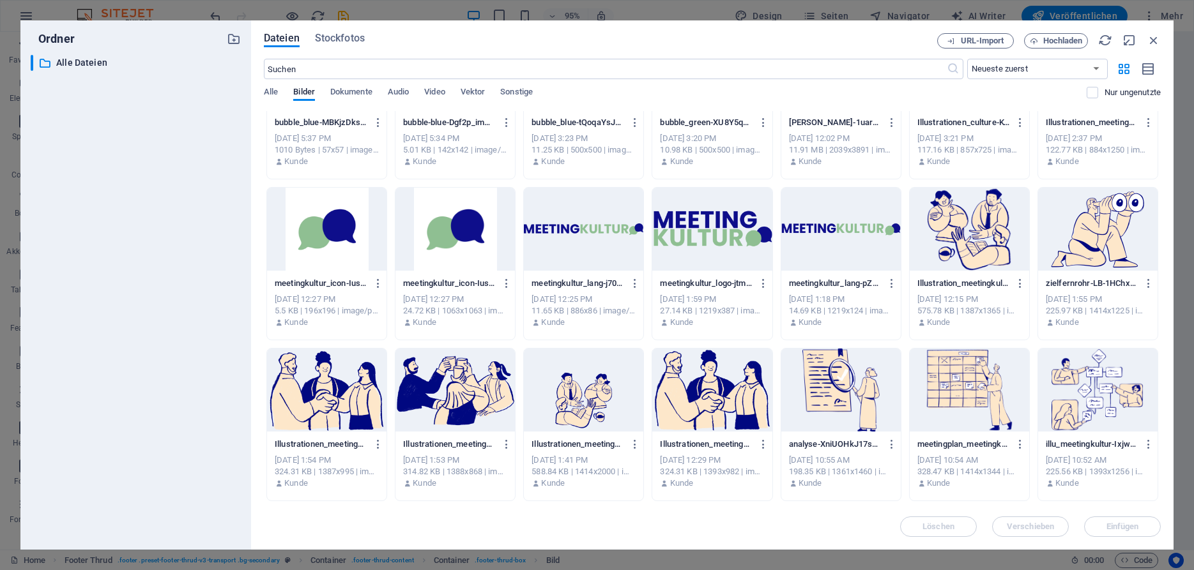
scroll to position [0, 0]
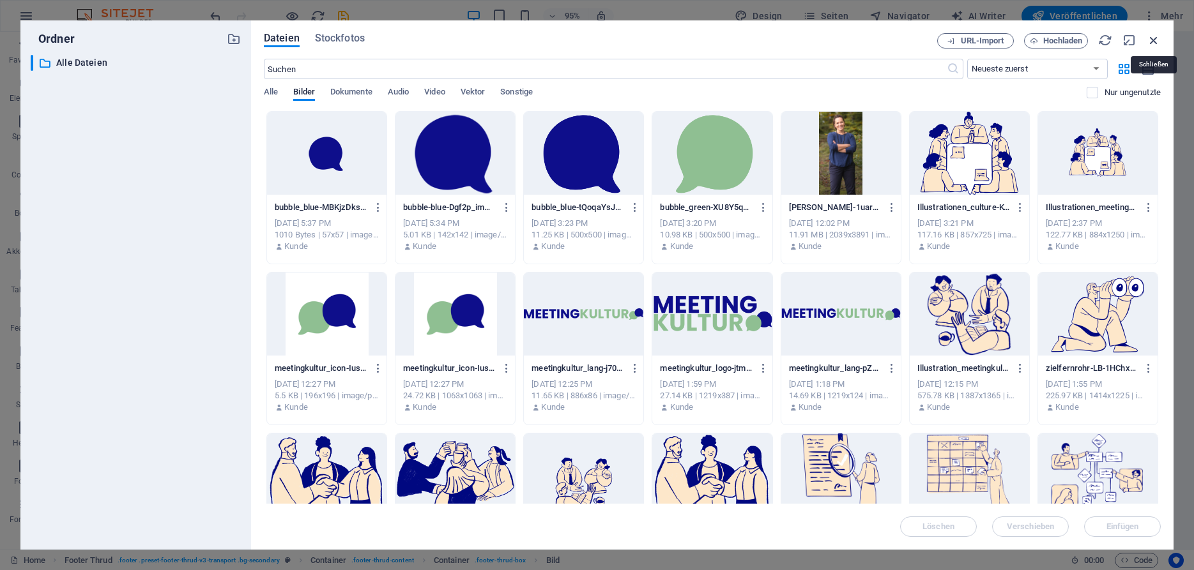
click at [1152, 43] on icon "button" at bounding box center [1154, 40] width 14 height 14
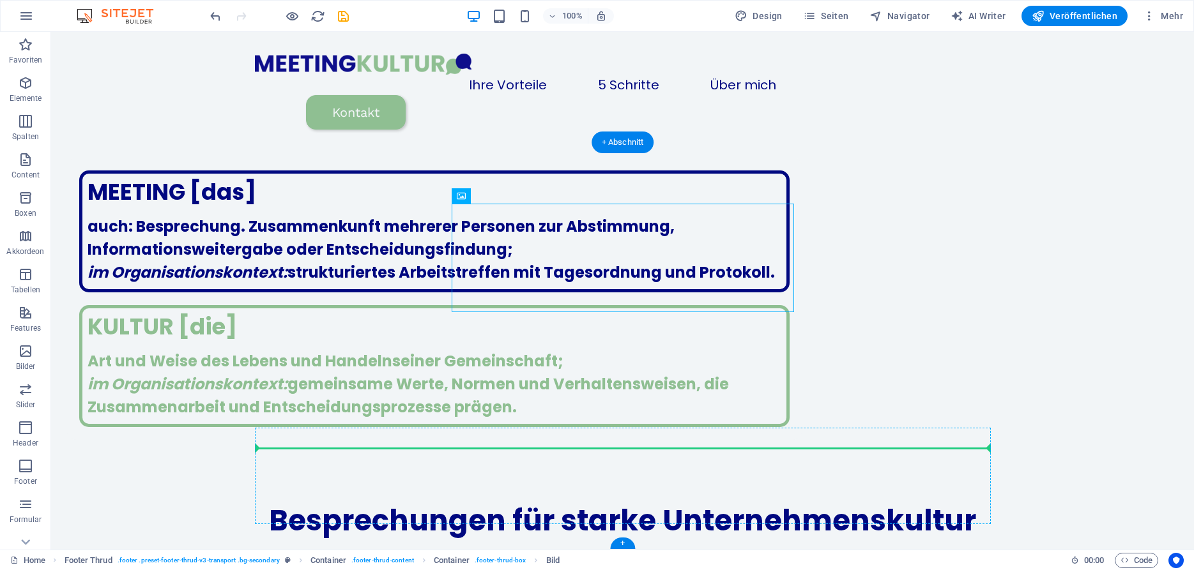
scroll to position [1829, 0]
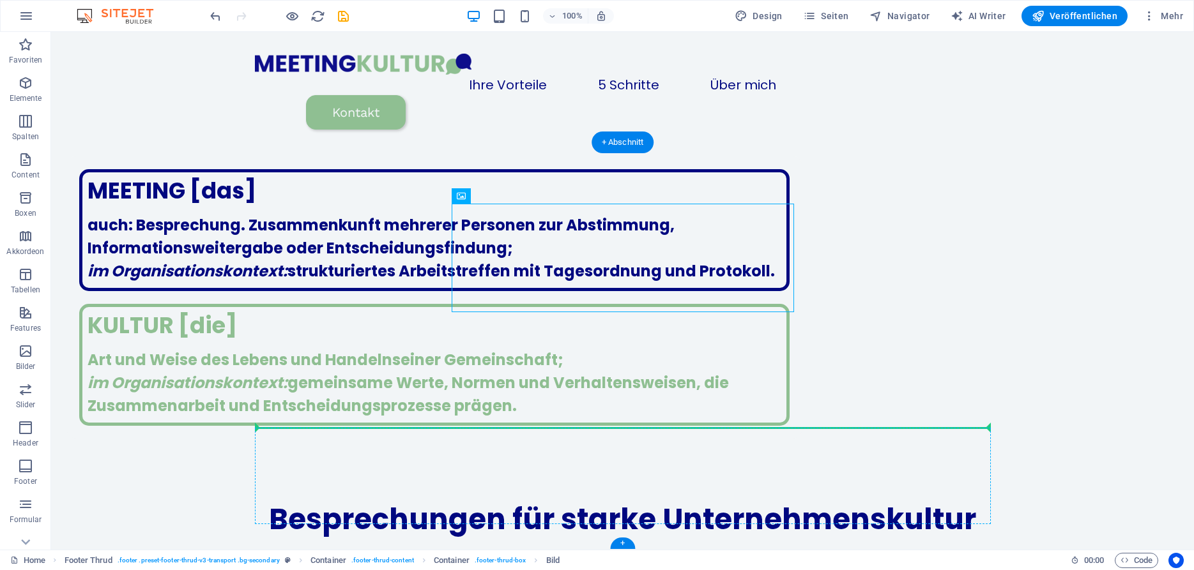
drag, startPoint x: 590, startPoint y: 305, endPoint x: 607, endPoint y: 430, distance: 126.4
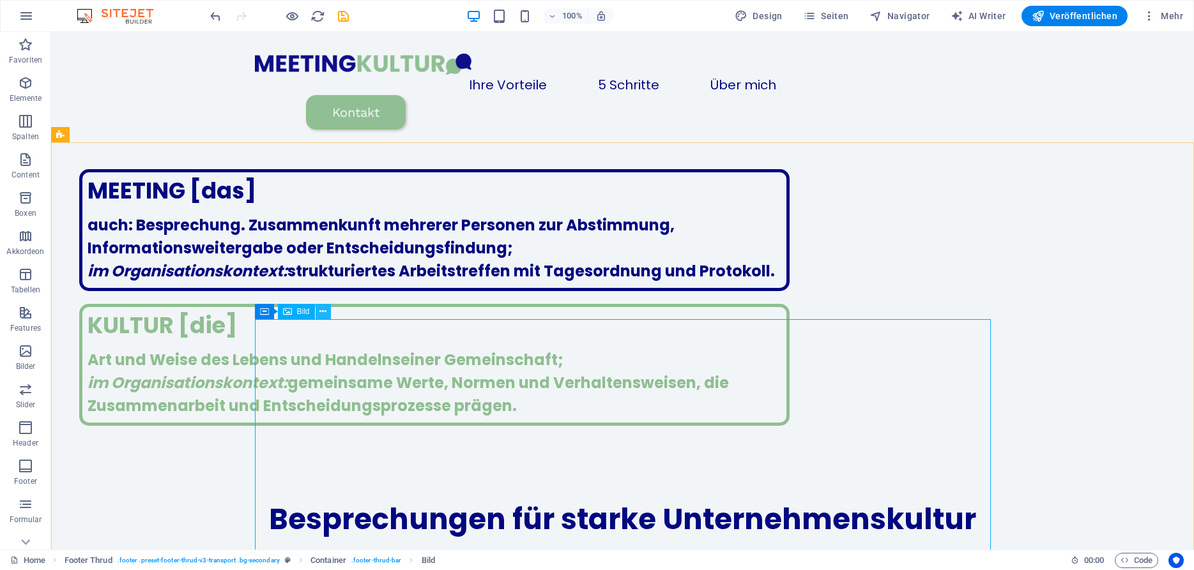
click at [325, 309] on icon at bounding box center [322, 311] width 7 height 13
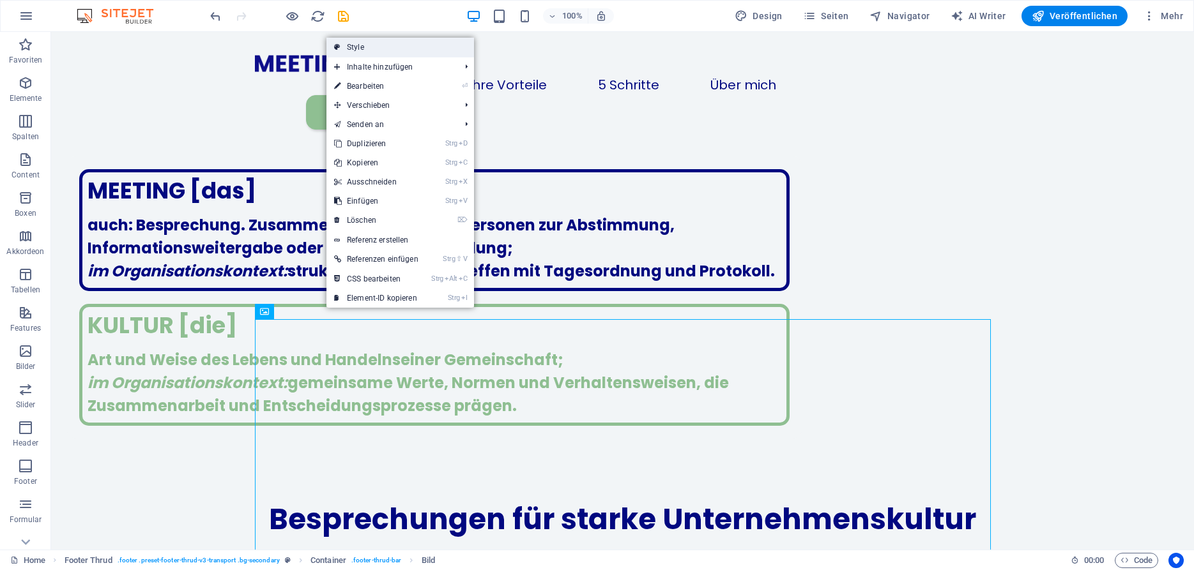
click at [377, 49] on link "Style" at bounding box center [400, 47] width 148 height 19
select select "rem"
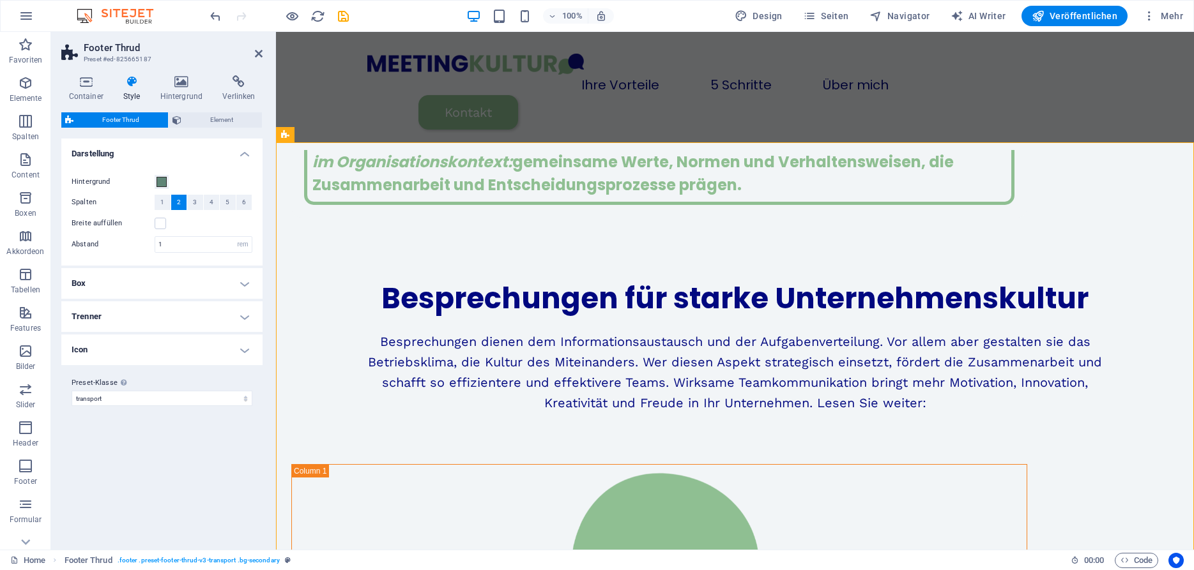
click at [218, 129] on div "Footer Thrud Element Layout Wie sich dieses Element innerhalb des Layouts ausde…" at bounding box center [161, 325] width 201 height 427
click at [223, 116] on span "Element" at bounding box center [221, 119] width 73 height 15
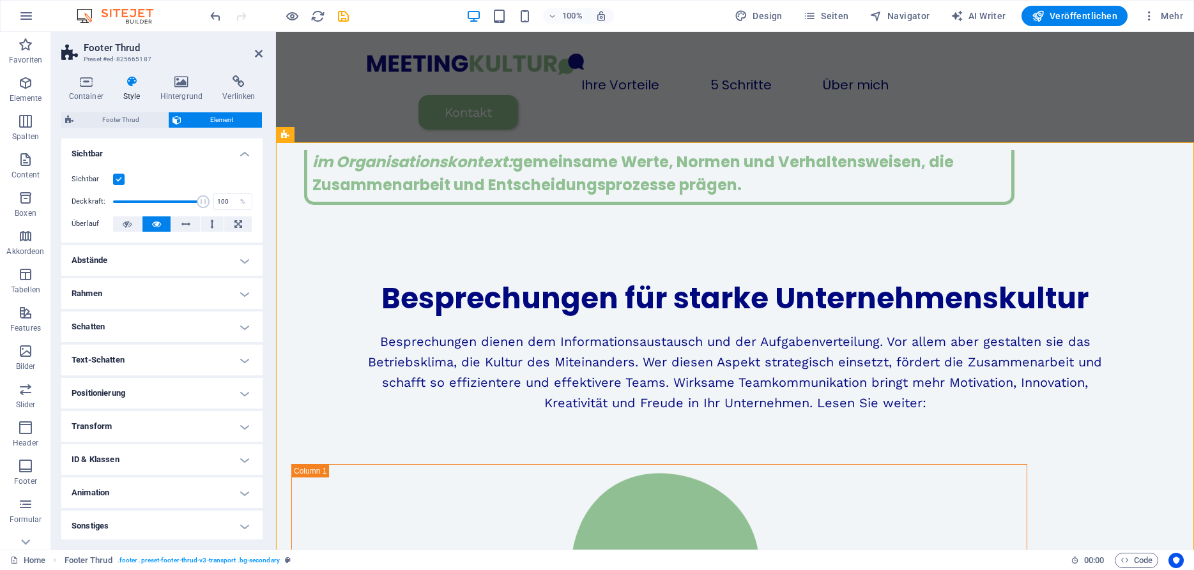
click at [165, 261] on h4 "Abstände" at bounding box center [161, 260] width 201 height 31
click at [185, 388] on h4 "Rahmen" at bounding box center [161, 391] width 201 height 31
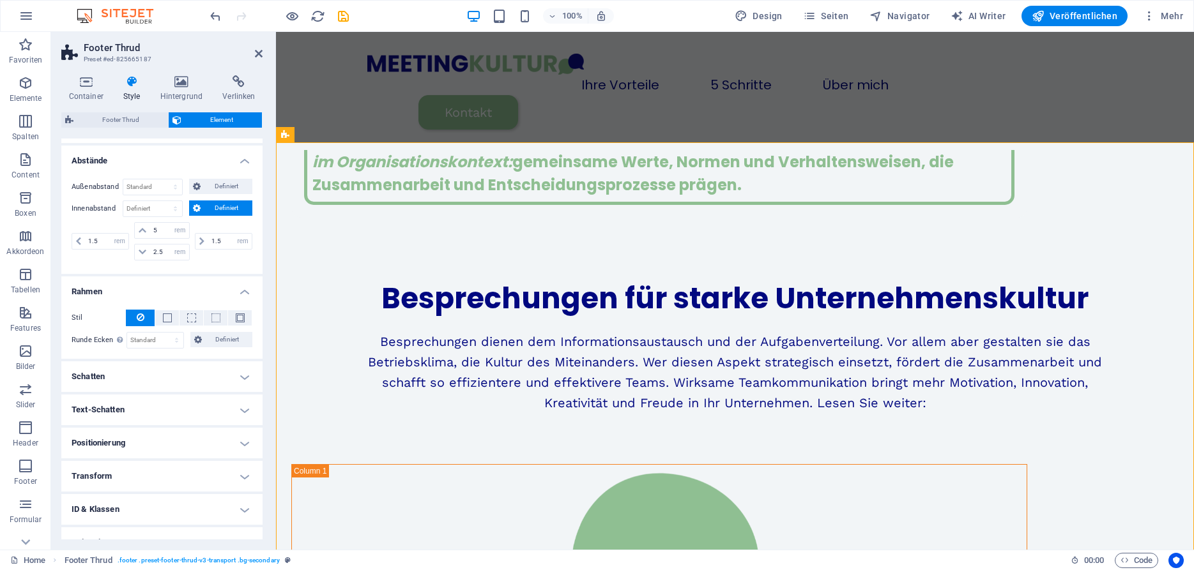
scroll to position [119, 0]
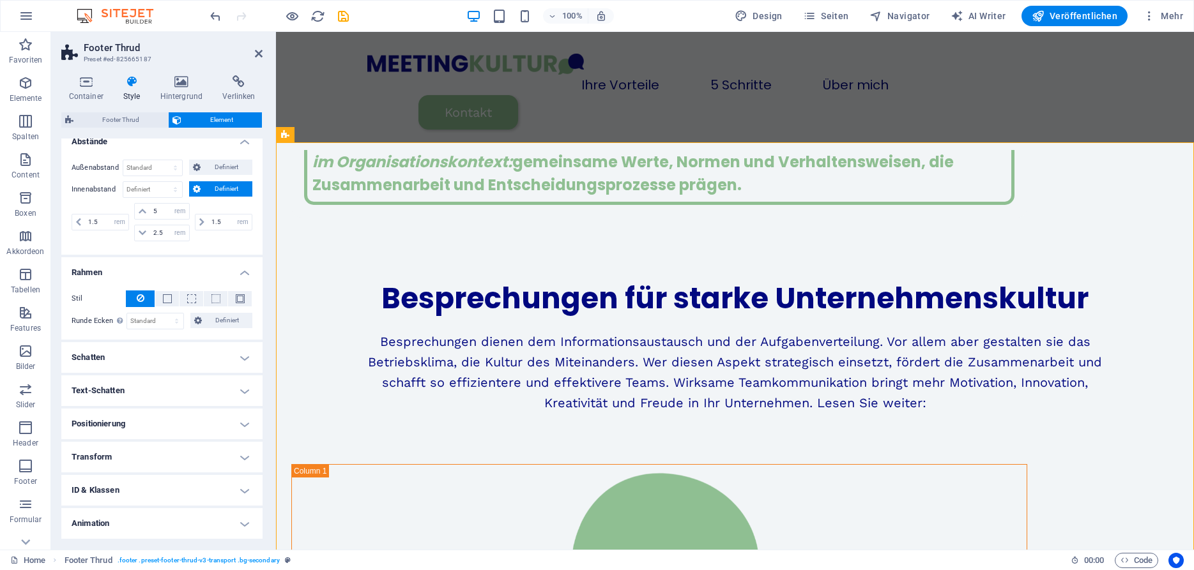
click at [213, 356] on h4 "Schatten" at bounding box center [161, 357] width 201 height 31
click at [171, 423] on h4 "Text-Schatten" at bounding box center [161, 419] width 201 height 31
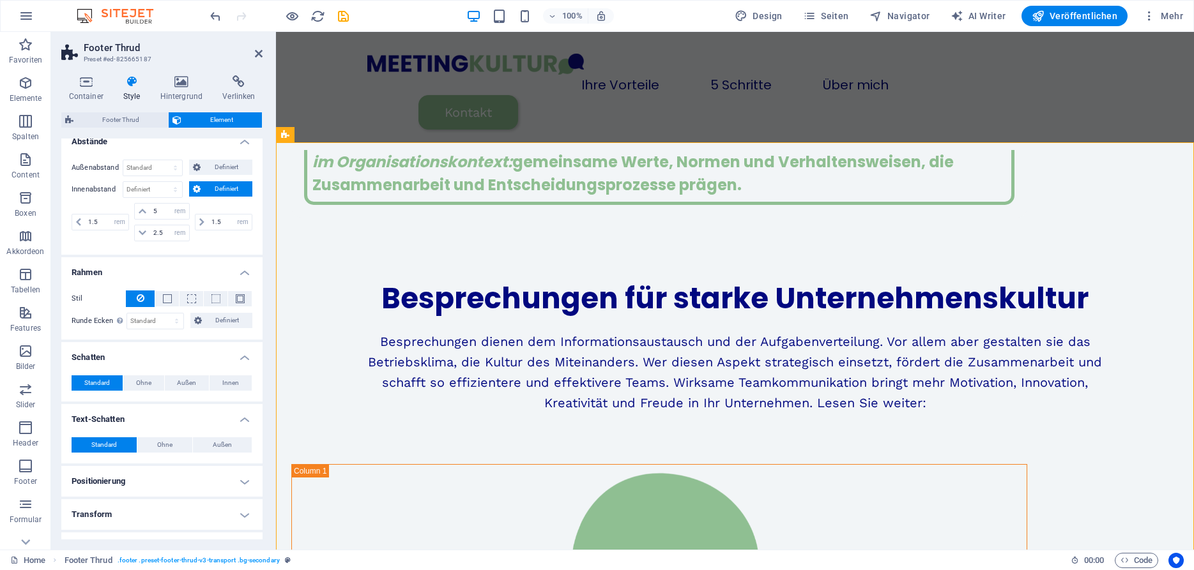
click at [159, 485] on h4 "Positionierung" at bounding box center [161, 481] width 201 height 31
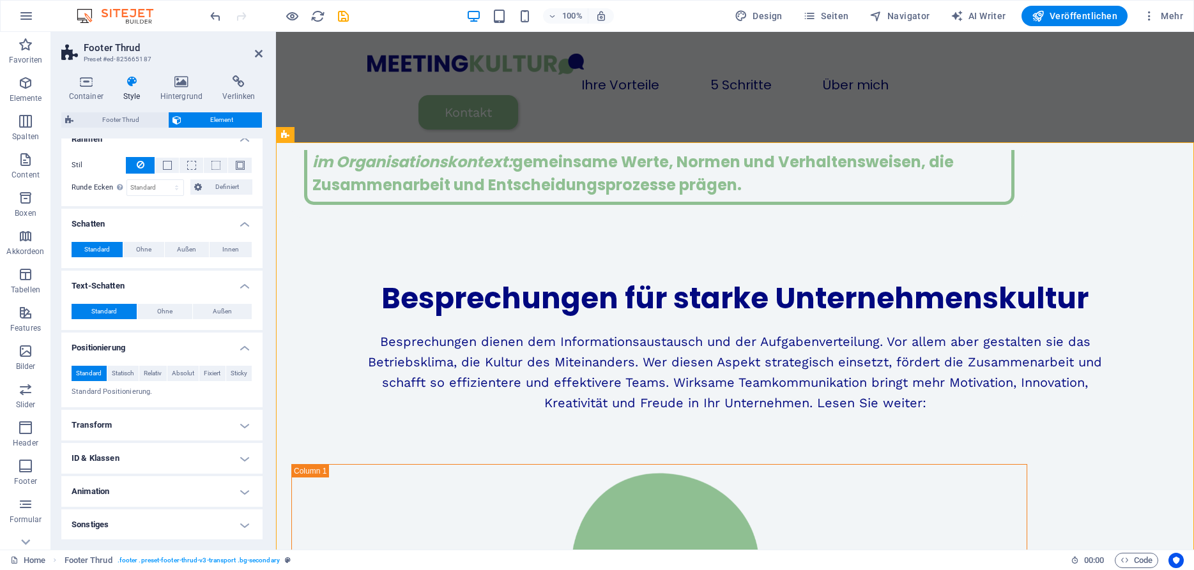
scroll to position [0, 0]
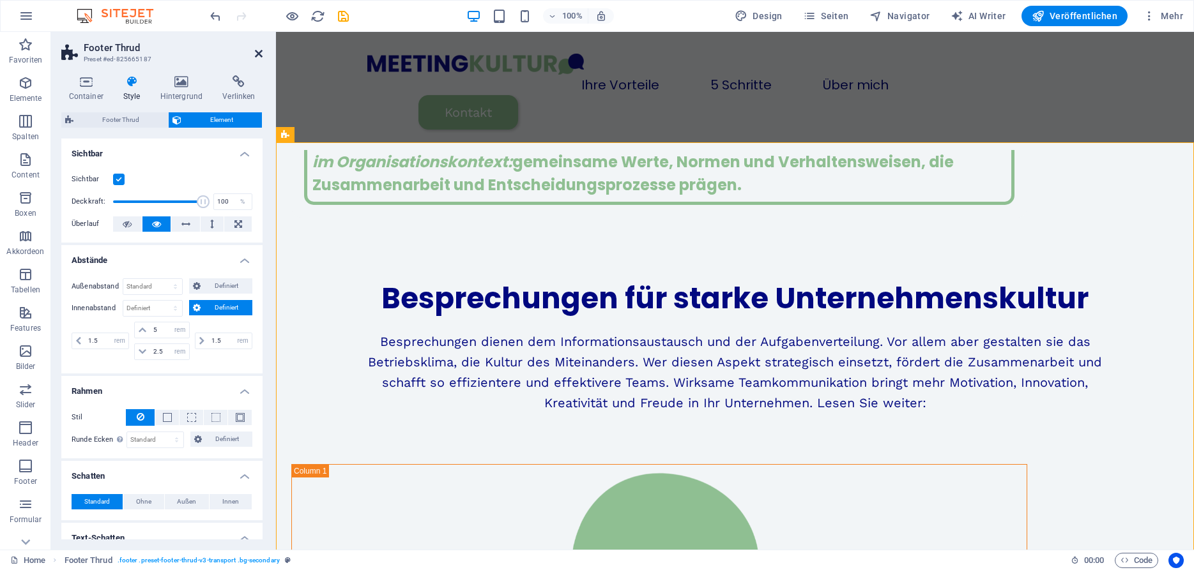
click at [256, 54] on icon at bounding box center [259, 54] width 8 height 10
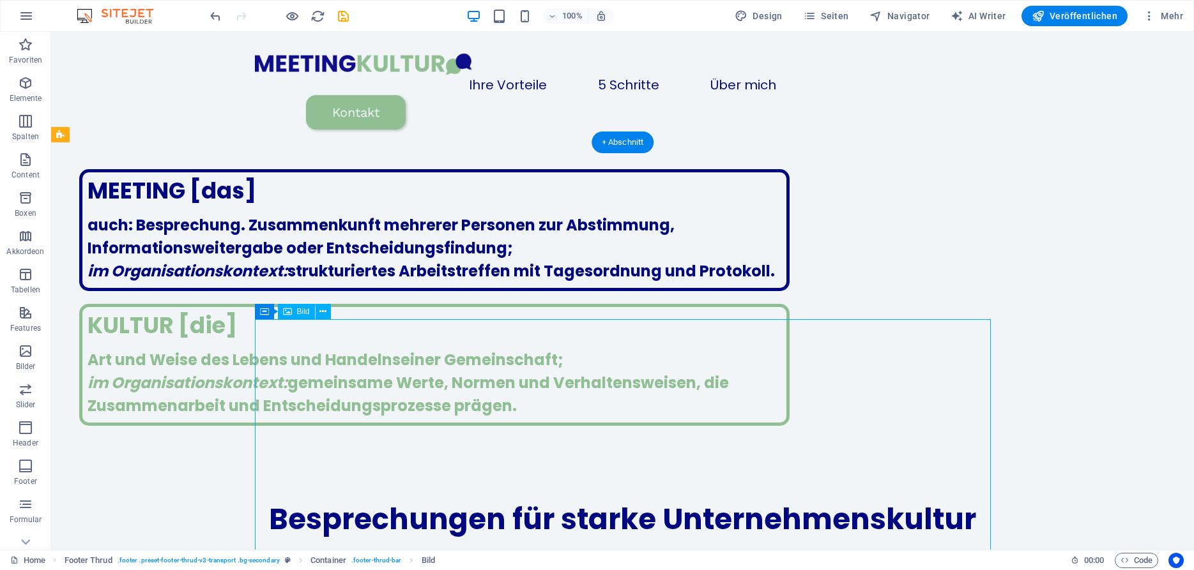
scroll to position [1721, 0]
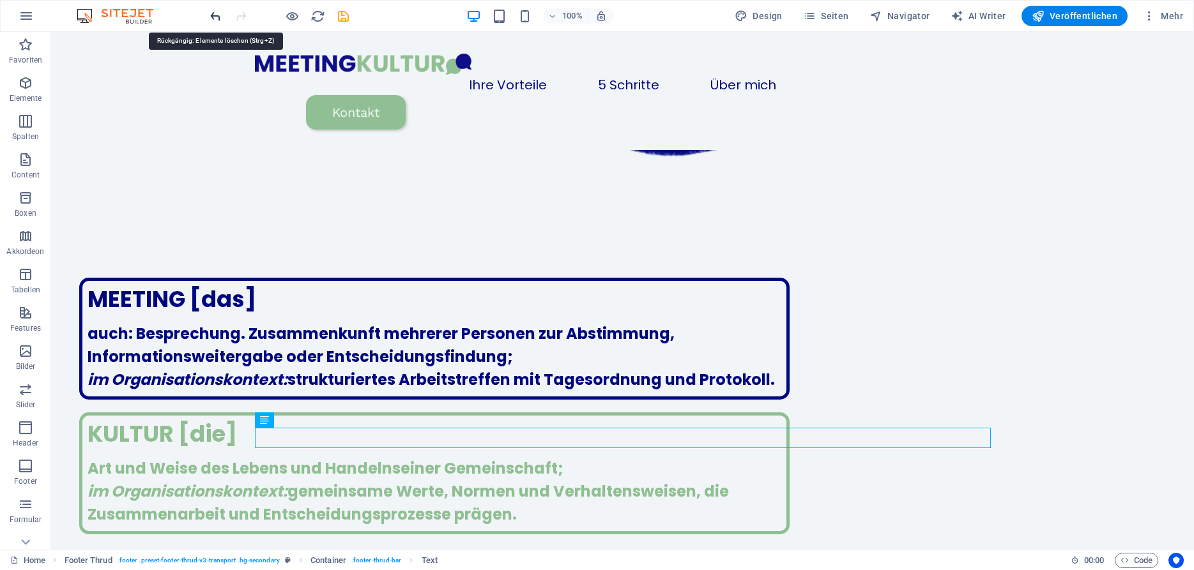
click at [220, 19] on icon "undo" at bounding box center [215, 16] width 15 height 15
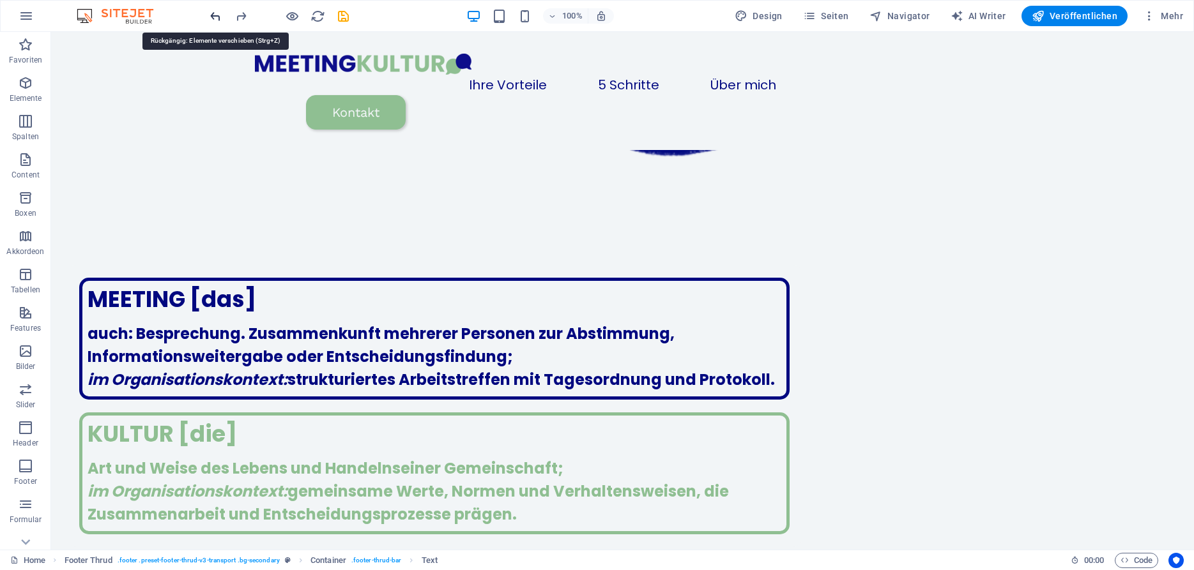
click at [220, 19] on icon "undo" at bounding box center [215, 16] width 15 height 15
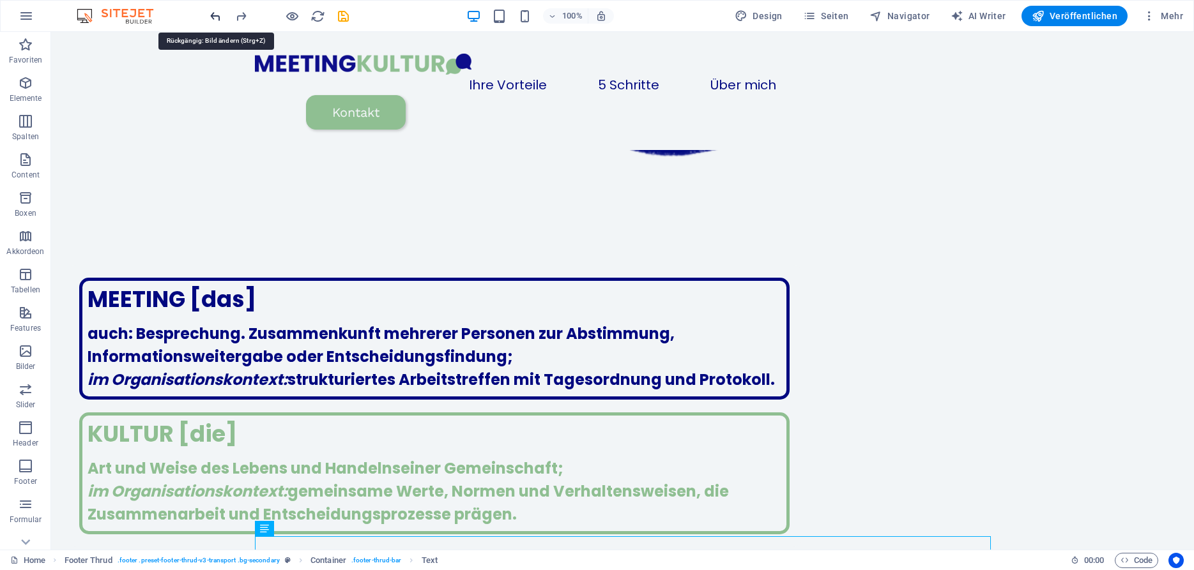
click at [220, 19] on icon "undo" at bounding box center [215, 16] width 15 height 15
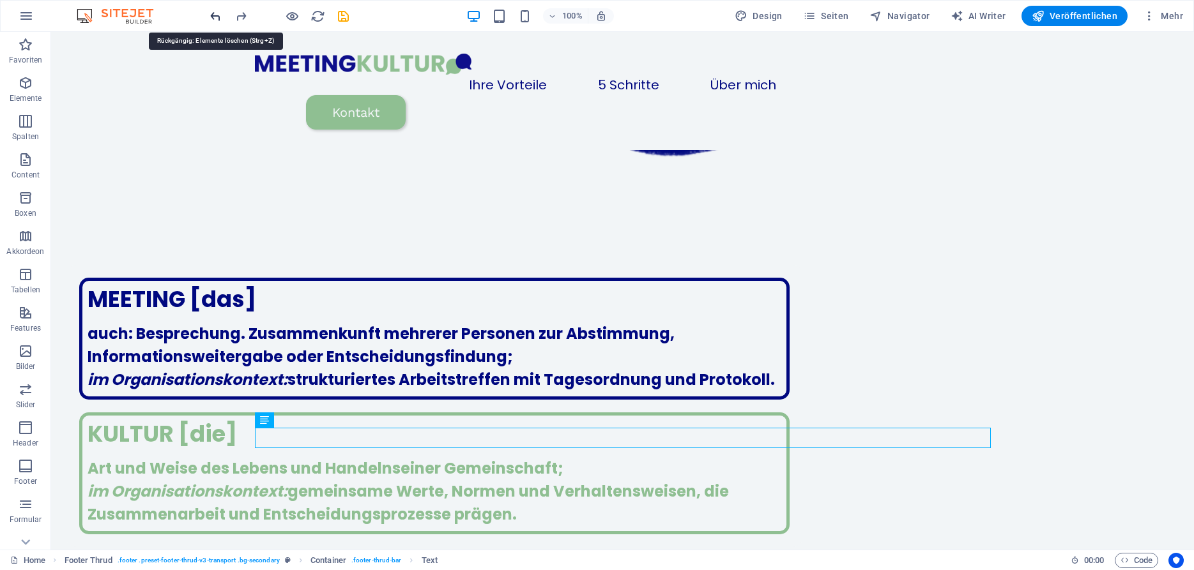
click at [220, 19] on icon "undo" at bounding box center [215, 16] width 15 height 15
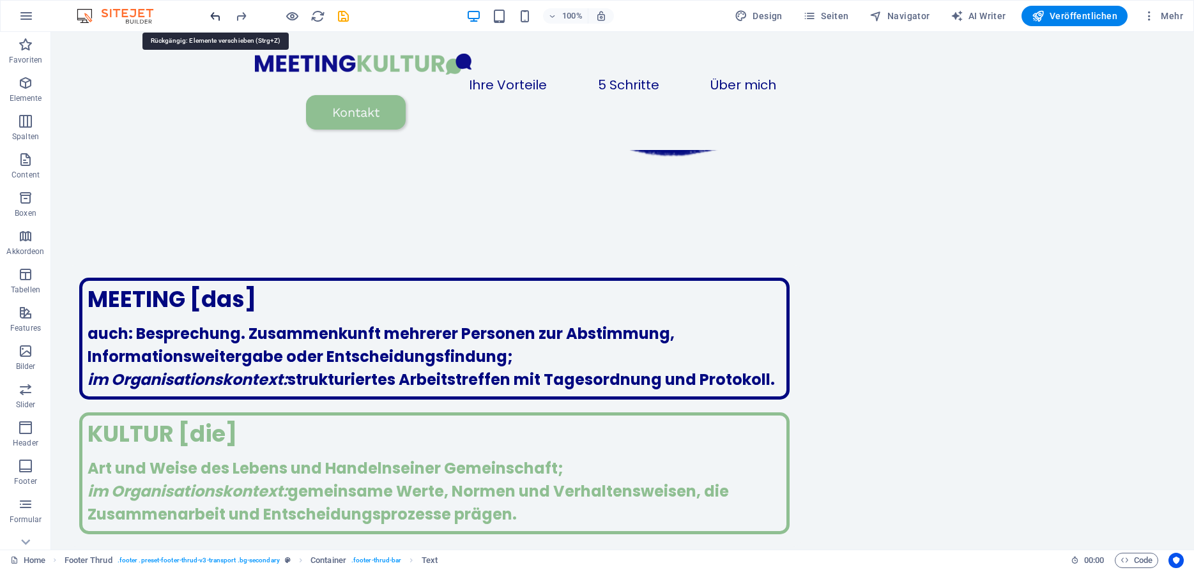
click at [220, 19] on icon "undo" at bounding box center [215, 16] width 15 height 15
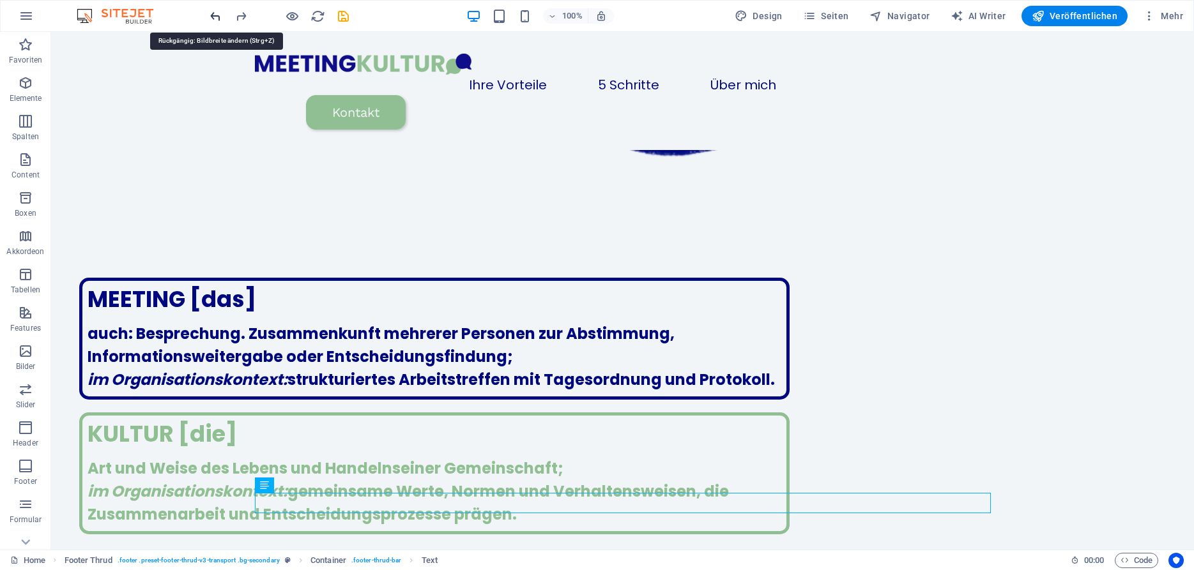
click at [220, 19] on icon "undo" at bounding box center [215, 16] width 15 height 15
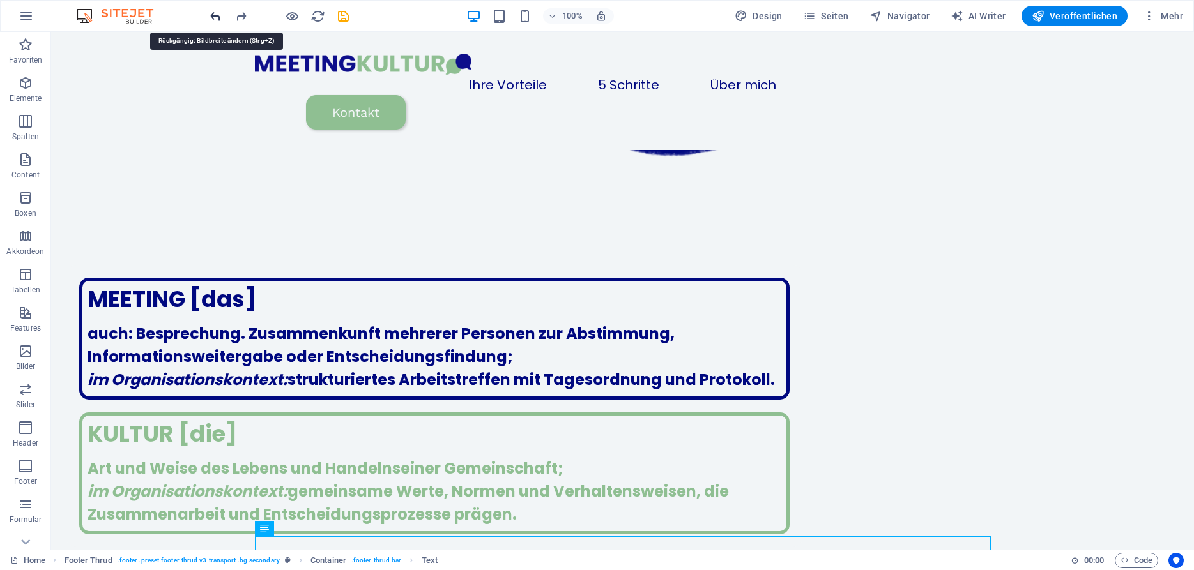
click at [220, 19] on icon "undo" at bounding box center [215, 16] width 15 height 15
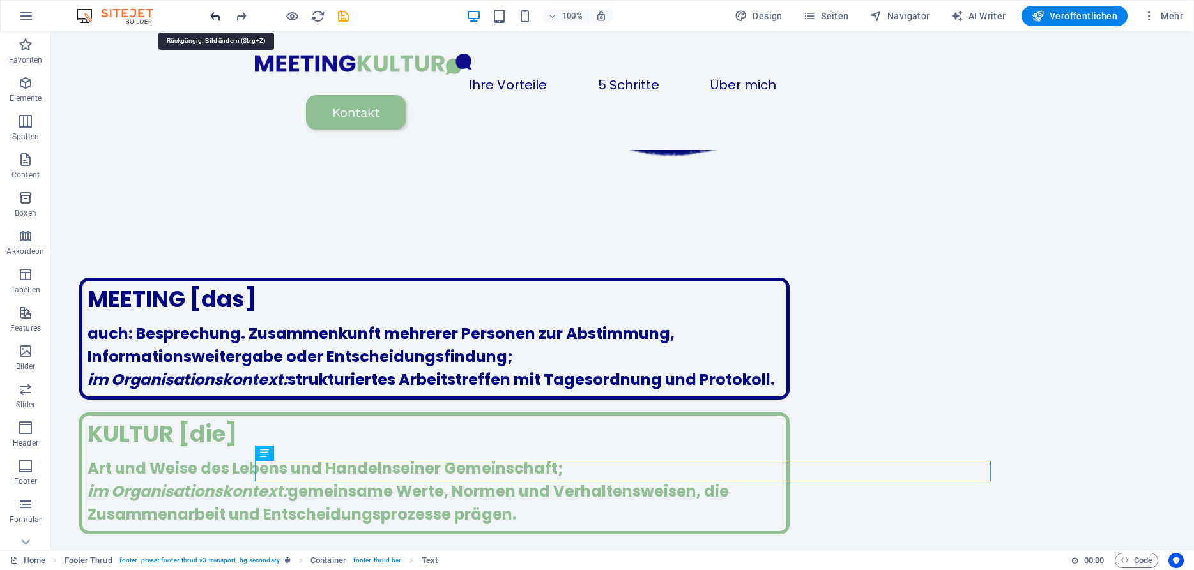
click at [217, 17] on icon "undo" at bounding box center [215, 16] width 15 height 15
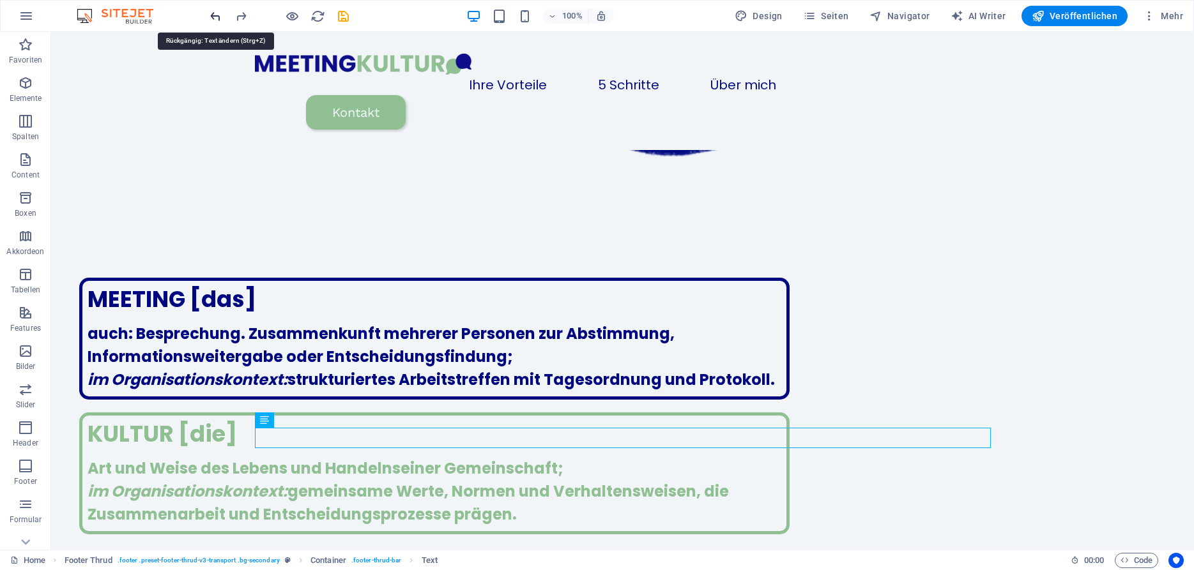
click at [217, 17] on icon "undo" at bounding box center [215, 16] width 15 height 15
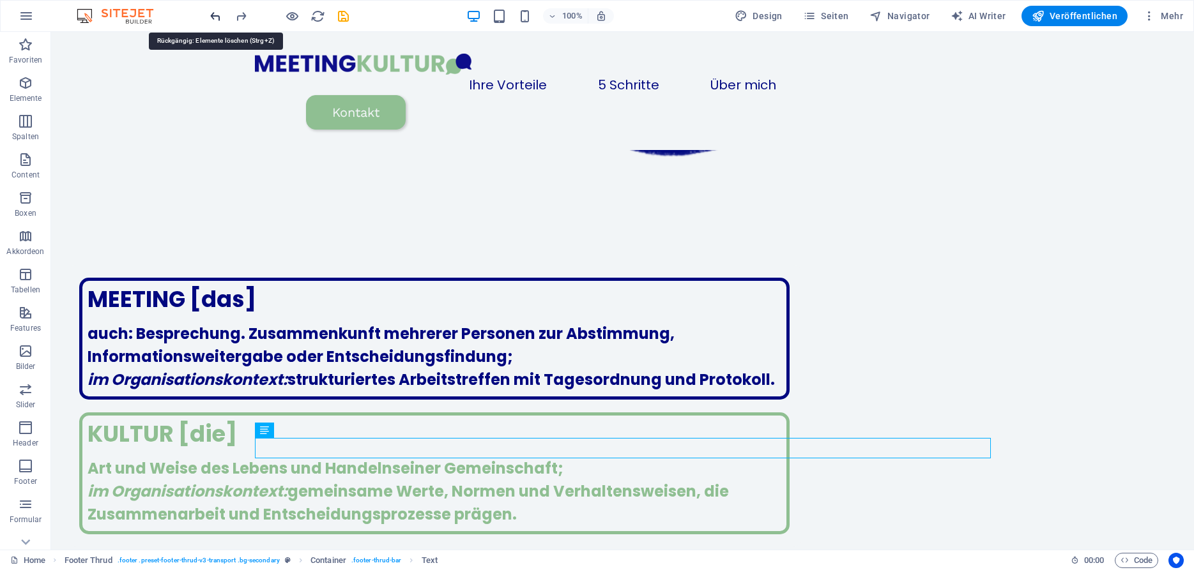
click at [217, 17] on icon "undo" at bounding box center [215, 16] width 15 height 15
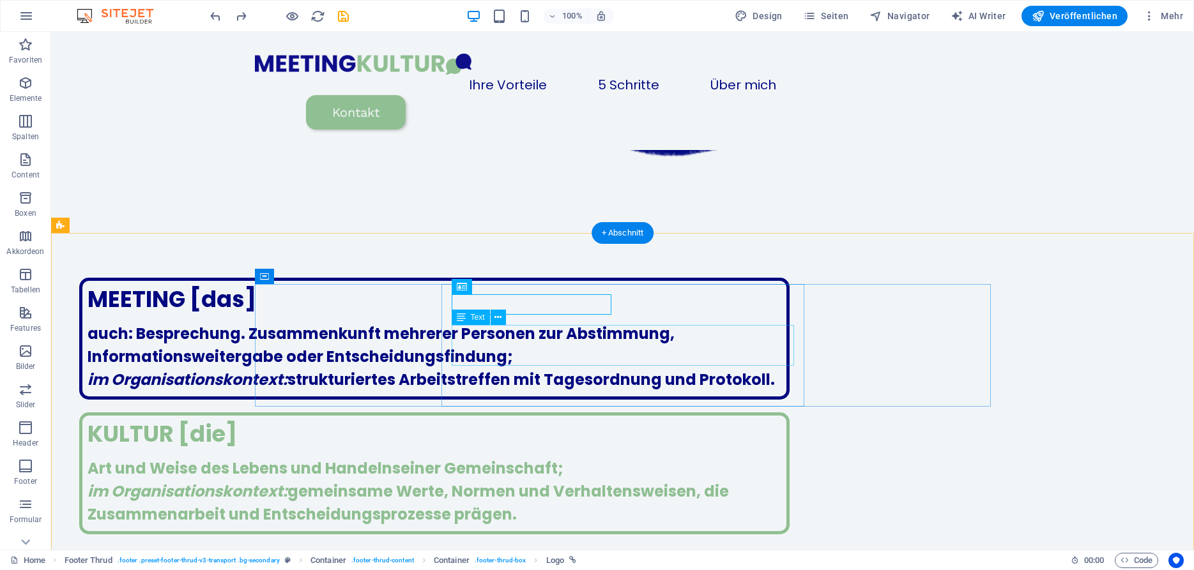
scroll to position [1751, 0]
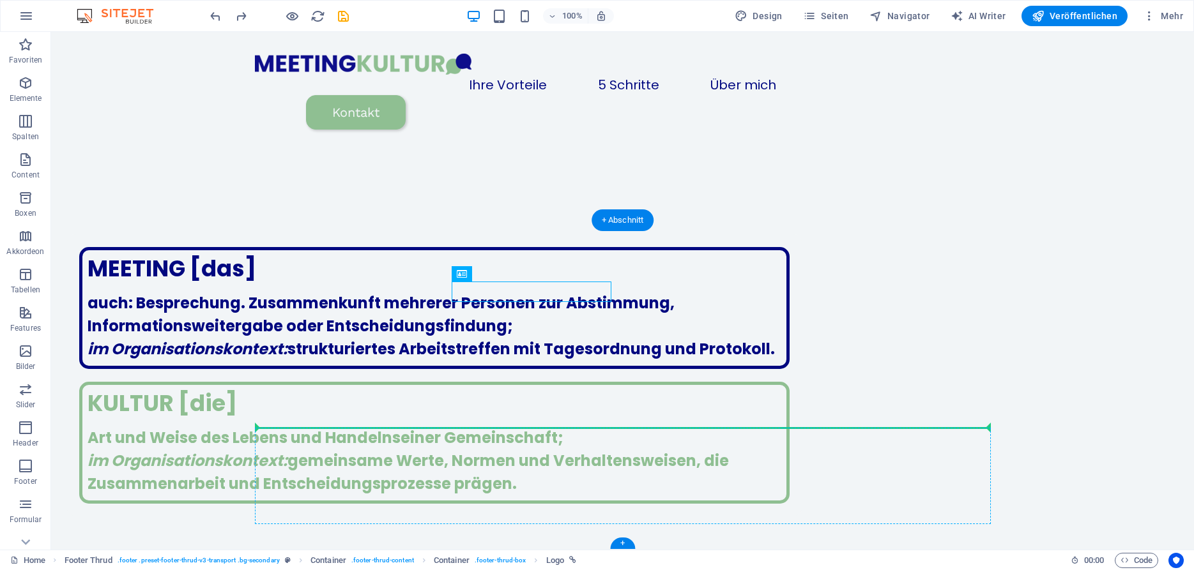
drag, startPoint x: 577, startPoint y: 293, endPoint x: 631, endPoint y: 436, distance: 152.8
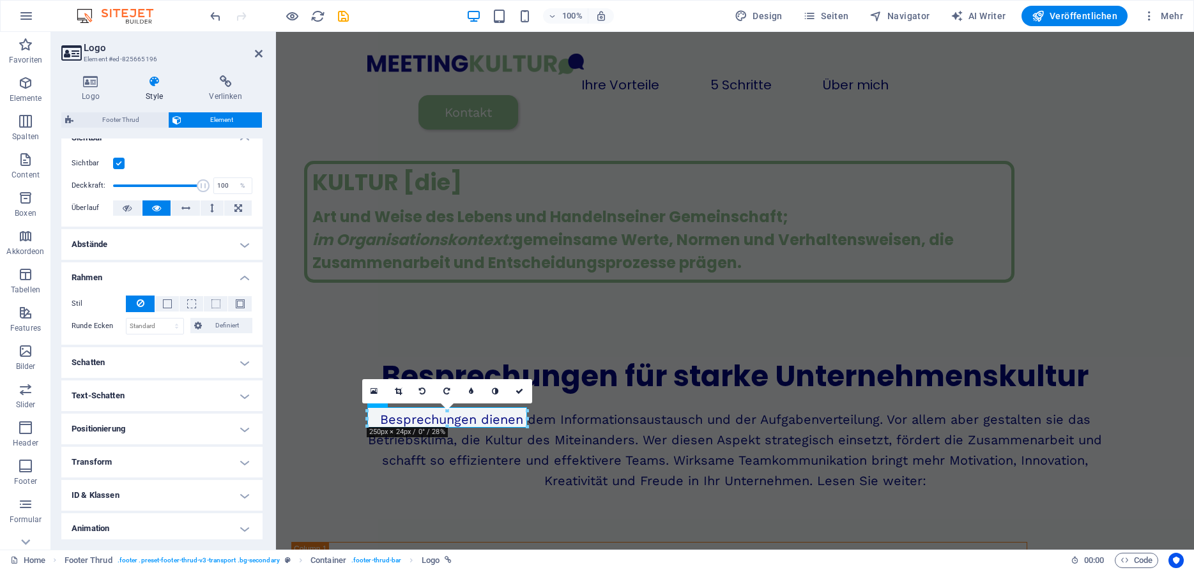
scroll to position [201, 0]
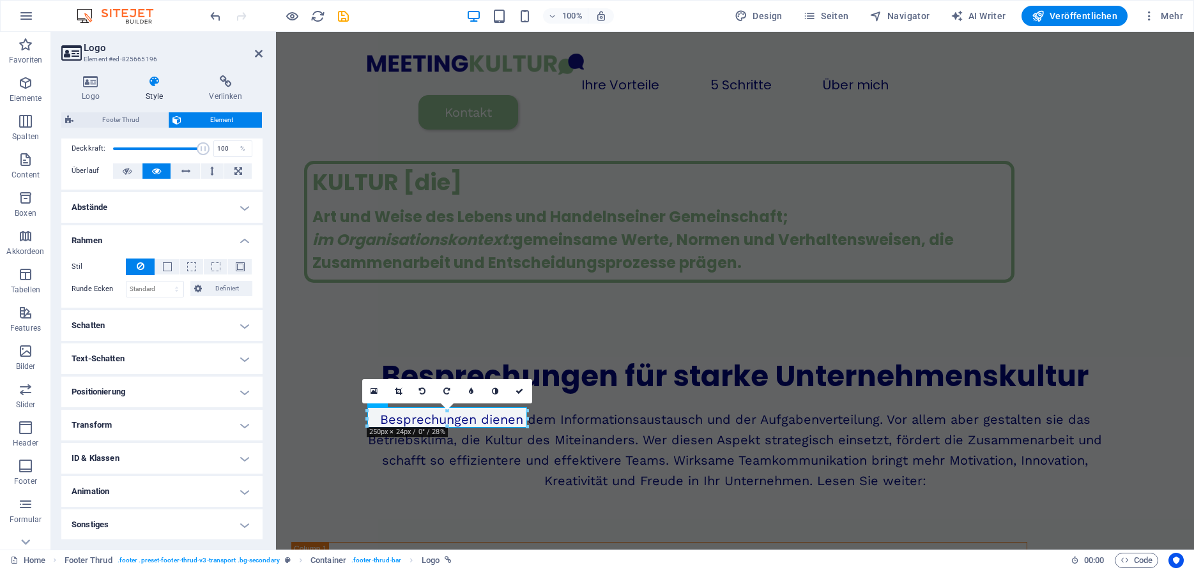
click at [171, 393] on h4 "Positionierung" at bounding box center [161, 392] width 201 height 31
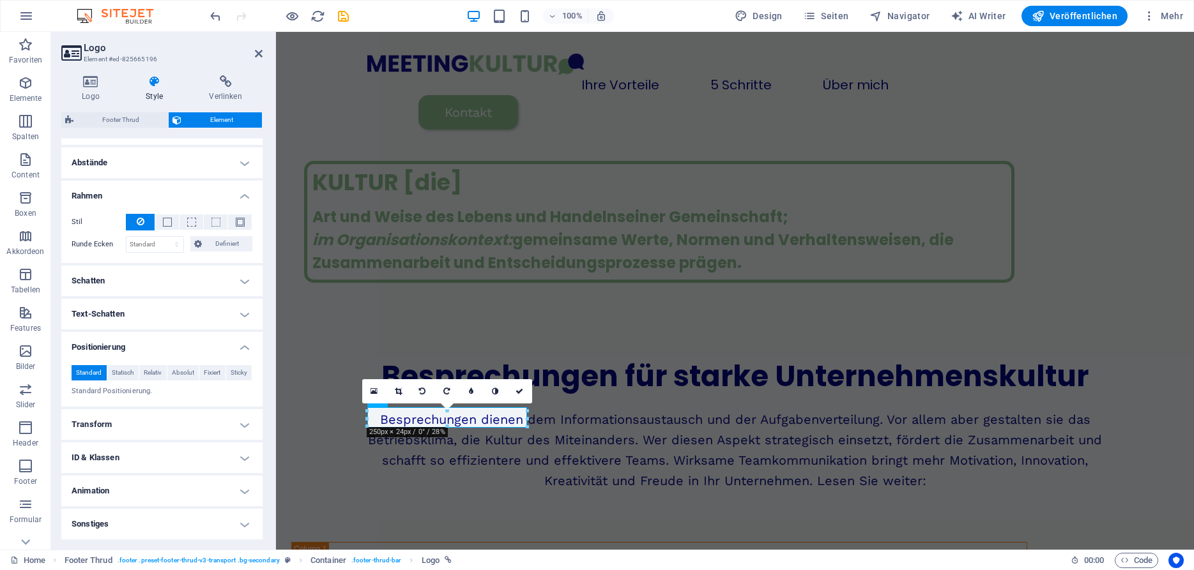
scroll to position [0, 0]
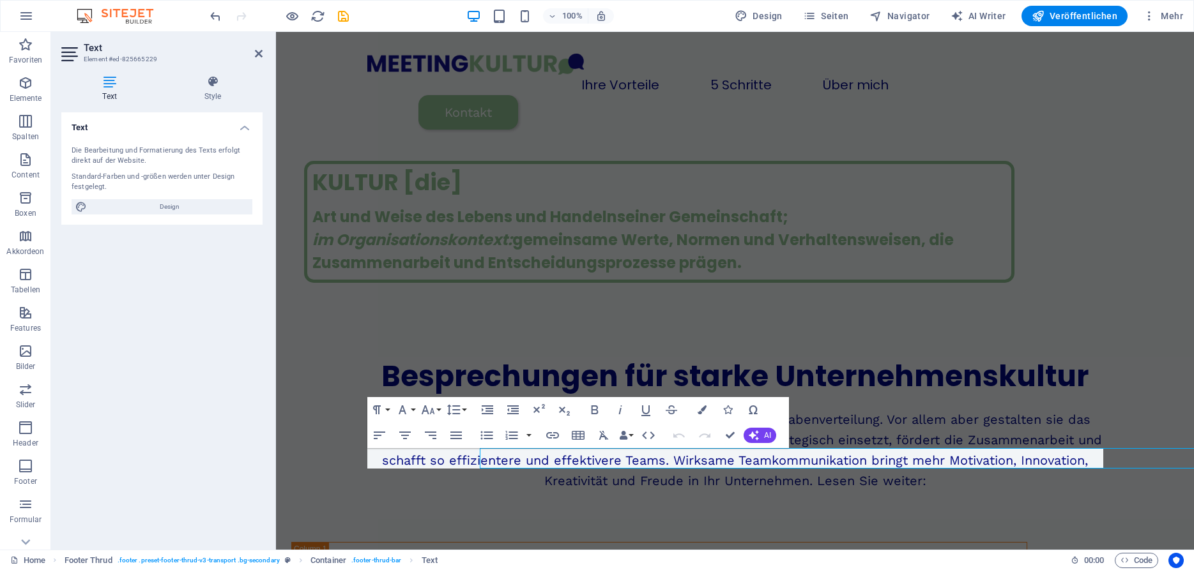
scroll to position [1731, 0]
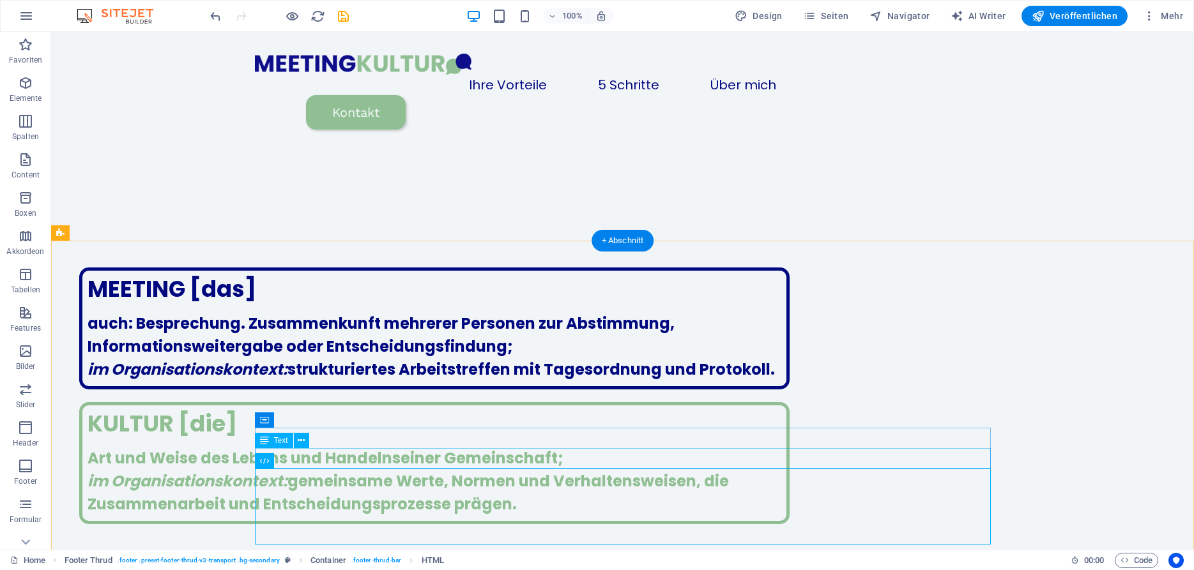
click at [298, 437] on button at bounding box center [301, 440] width 15 height 15
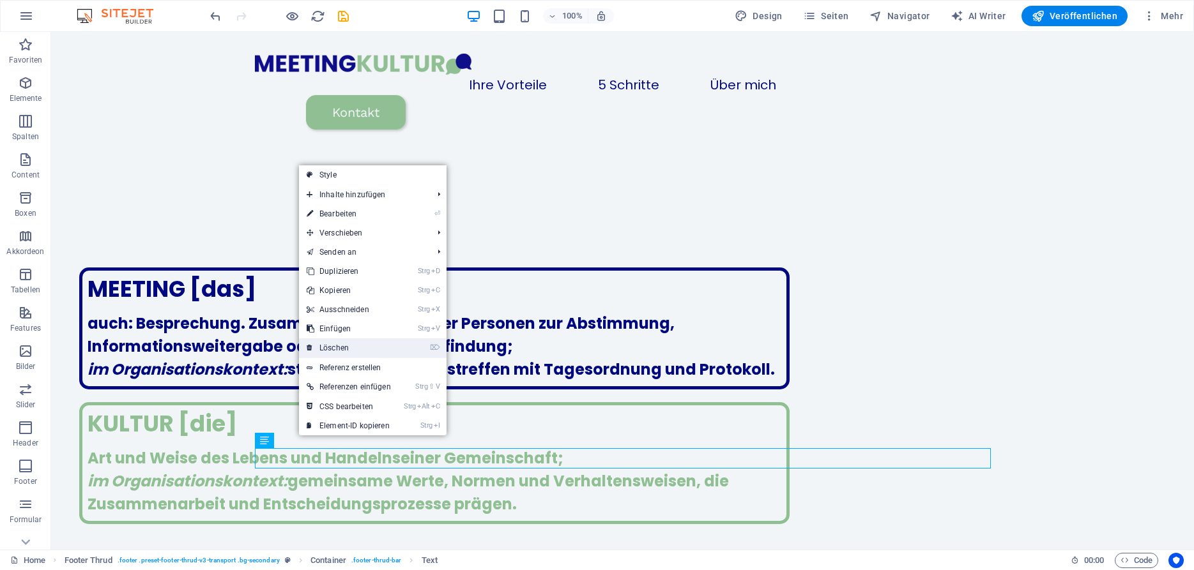
click at [351, 347] on link "⌦ Löschen" at bounding box center [349, 348] width 100 height 19
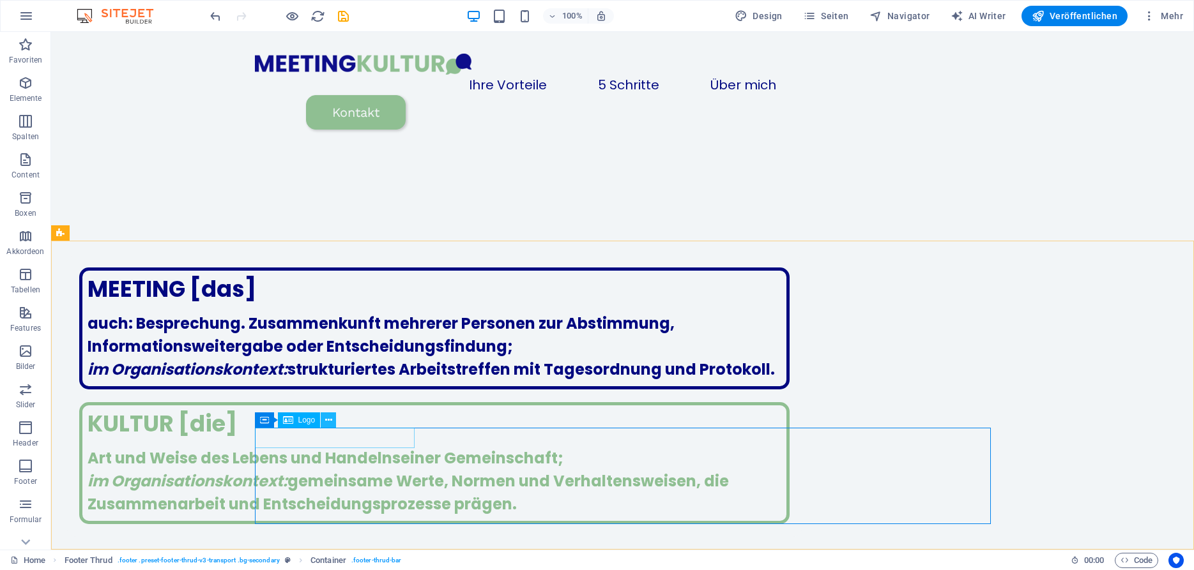
click at [326, 422] on icon at bounding box center [328, 420] width 7 height 13
select select
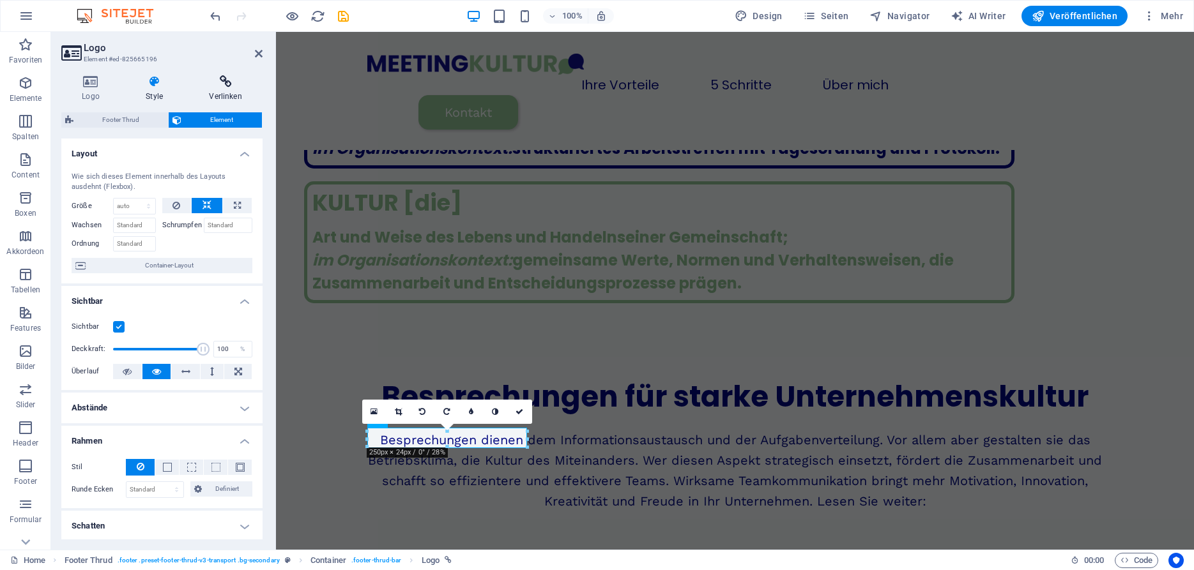
click at [234, 85] on icon at bounding box center [225, 81] width 74 height 13
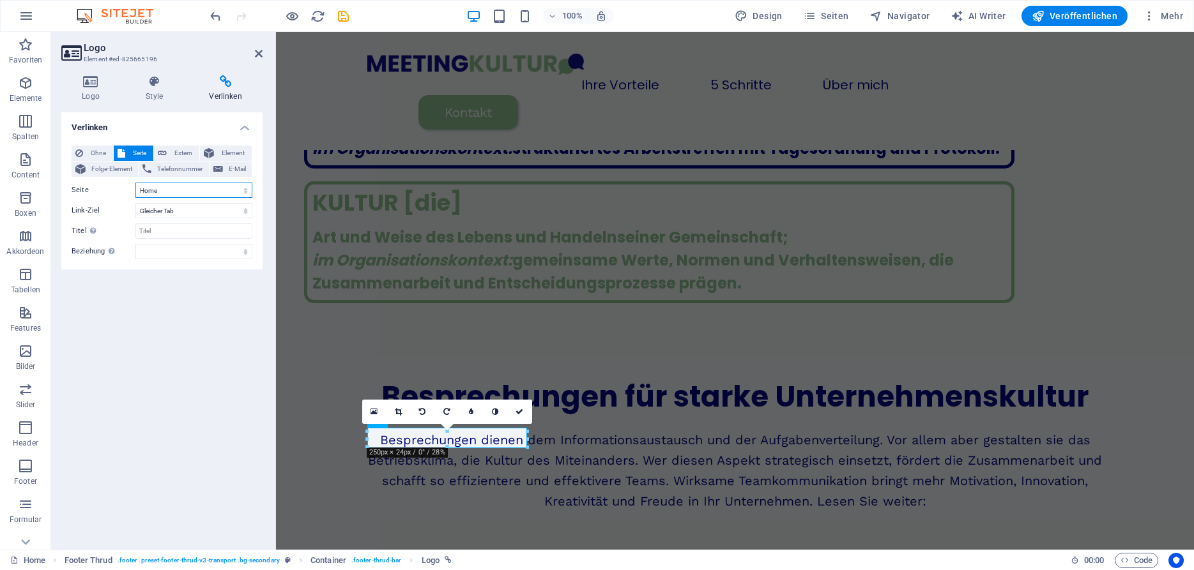
click at [135, 183] on select "Home Ihre Vorteile Über mich 5 Schritte für effektive Meetings Impressum" at bounding box center [193, 190] width 117 height 15
click at [199, 190] on select "Home Ihre Vorteile Über mich 5 Schritte für effektive Meetings Impressum" at bounding box center [193, 190] width 117 height 15
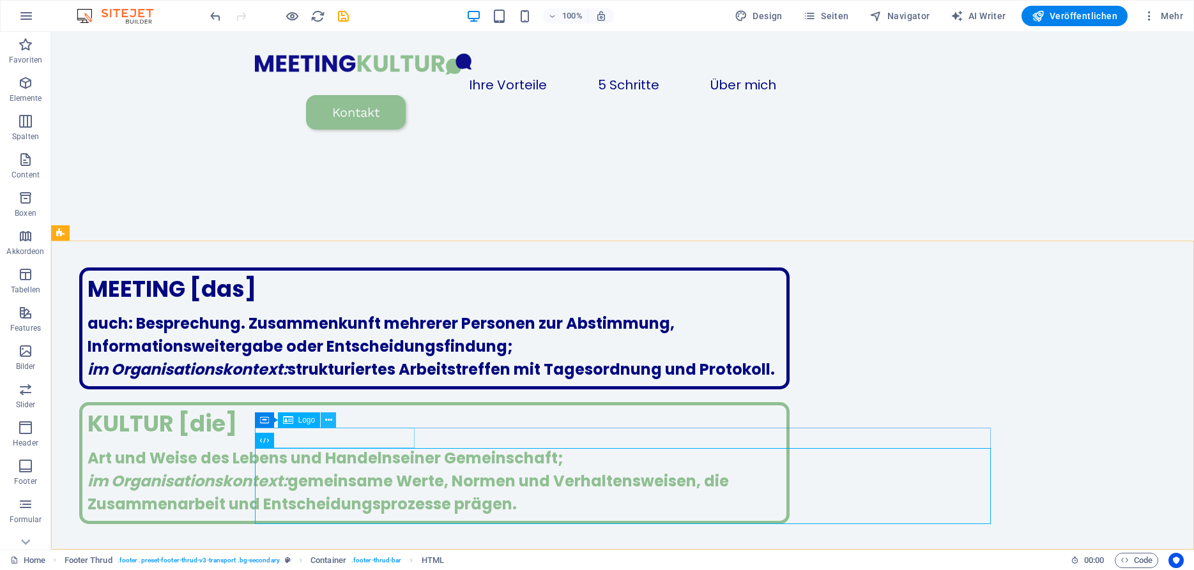
click at [324, 420] on button at bounding box center [328, 420] width 15 height 15
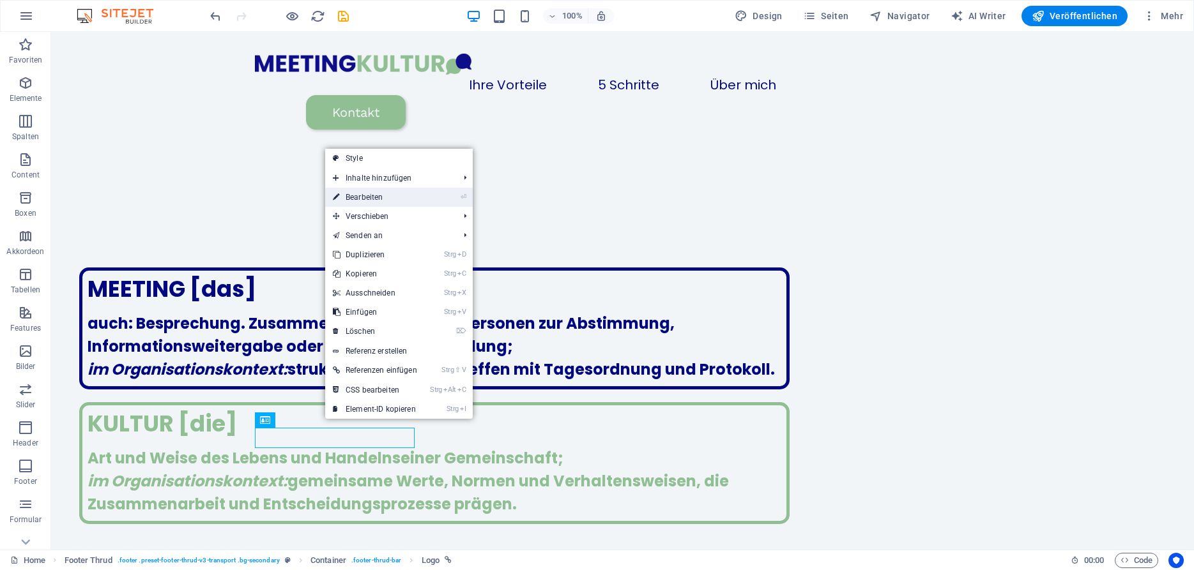
click at [388, 194] on link "⏎ Bearbeiten" at bounding box center [375, 197] width 100 height 19
select select
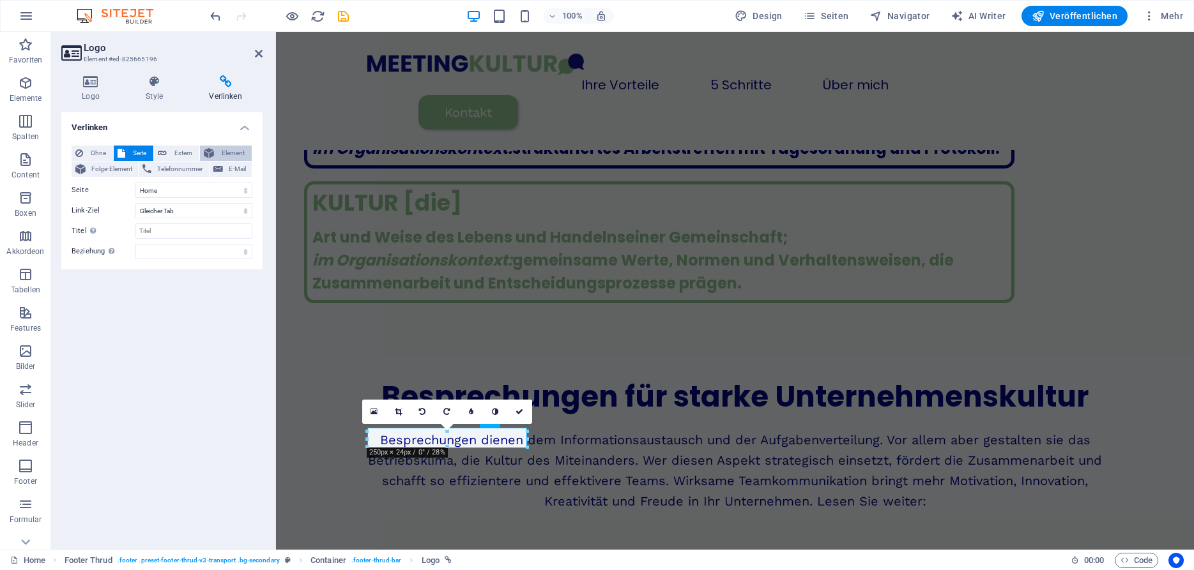
click at [233, 151] on span "Element" at bounding box center [233, 153] width 30 height 15
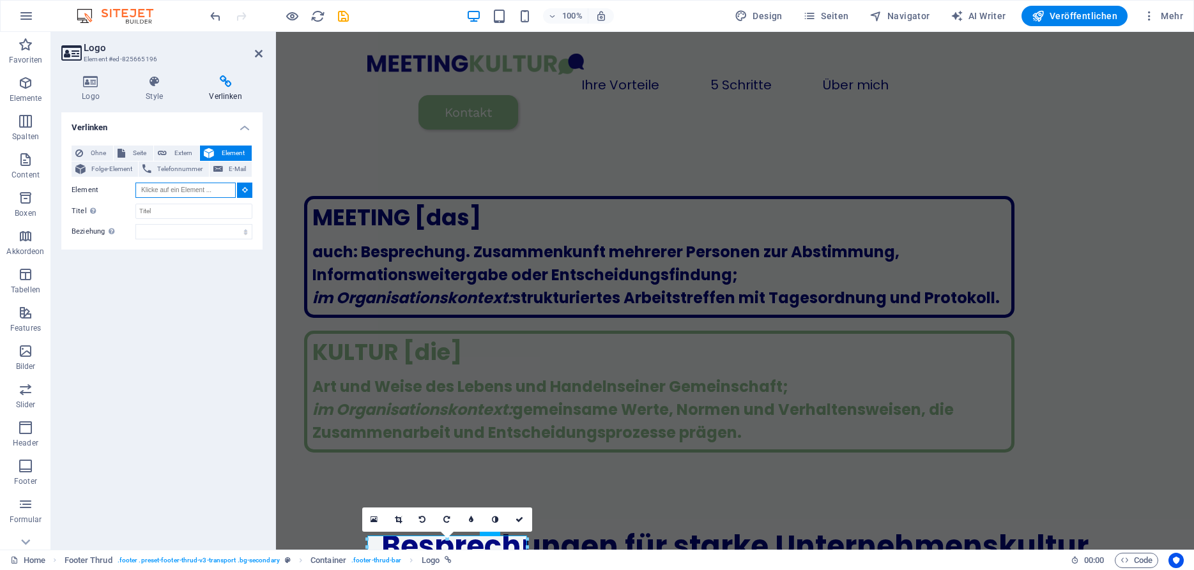
scroll to position [1580, 0]
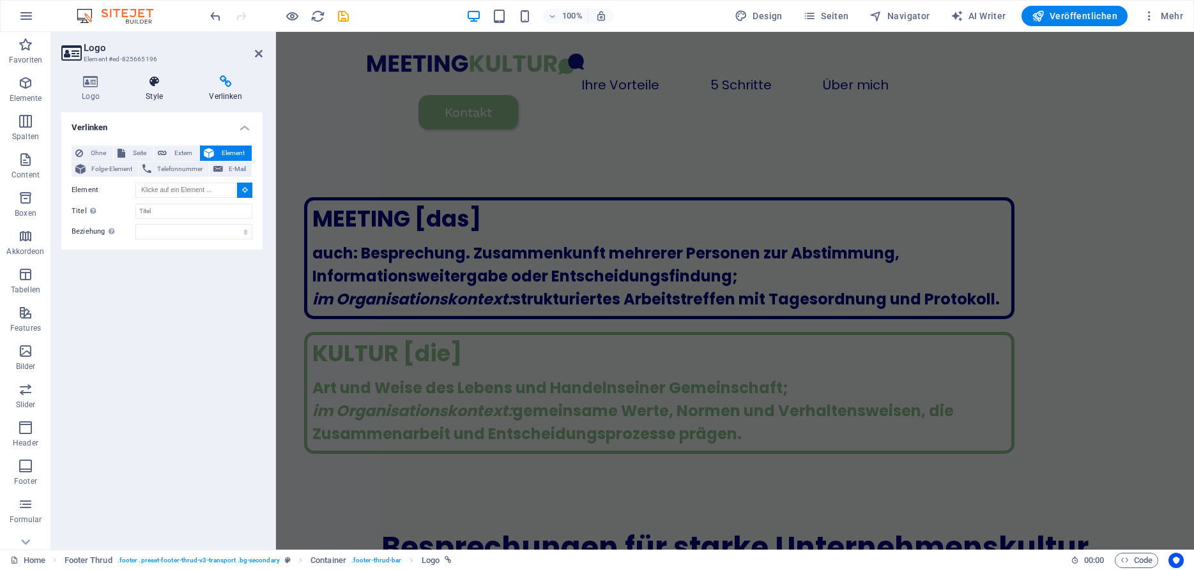
click at [160, 94] on h4 "Style" at bounding box center [156, 88] width 63 height 27
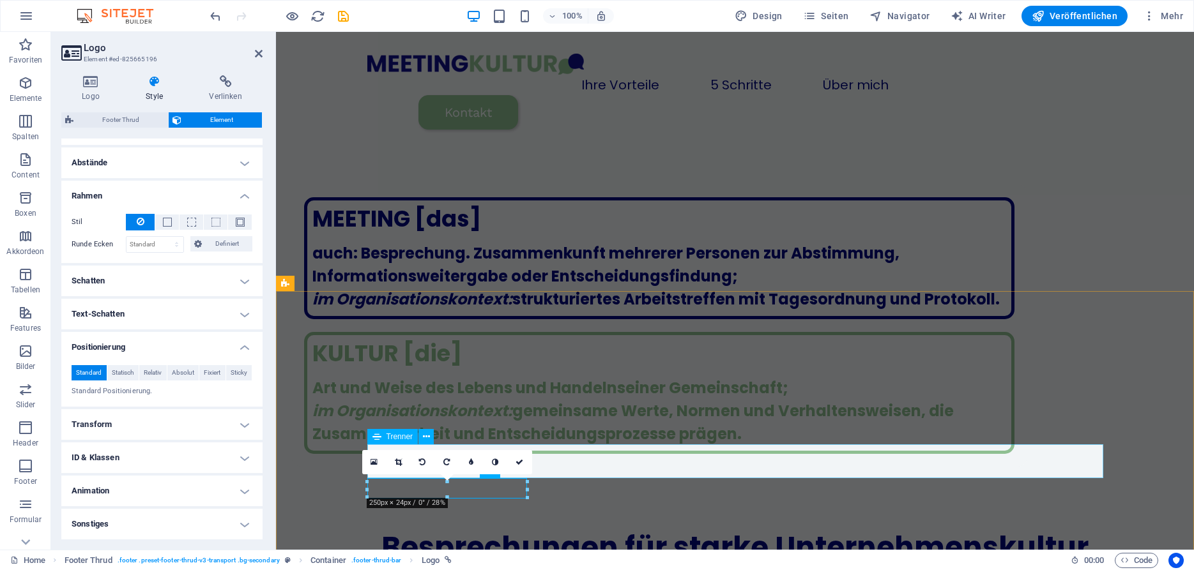
scroll to position [1731, 0]
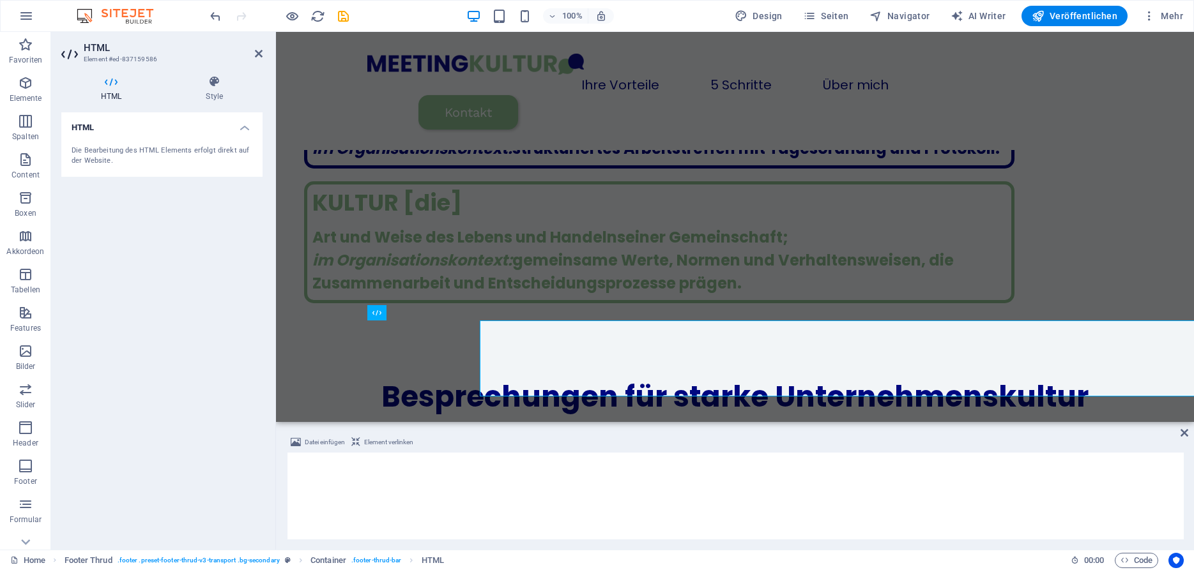
scroll to position [1859, 0]
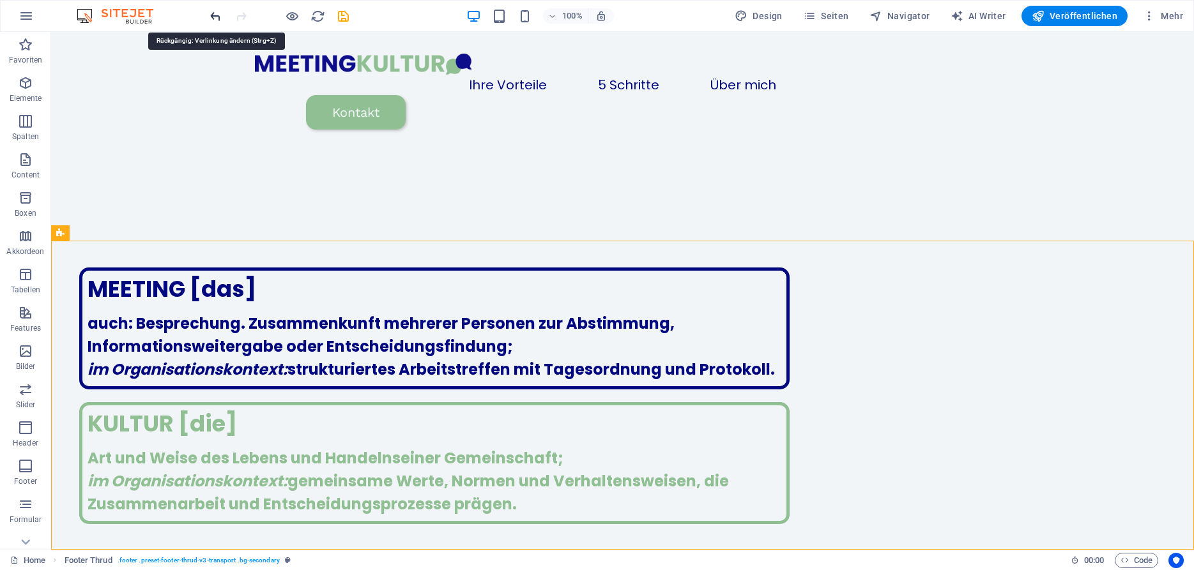
click at [216, 15] on icon "undo" at bounding box center [215, 16] width 15 height 15
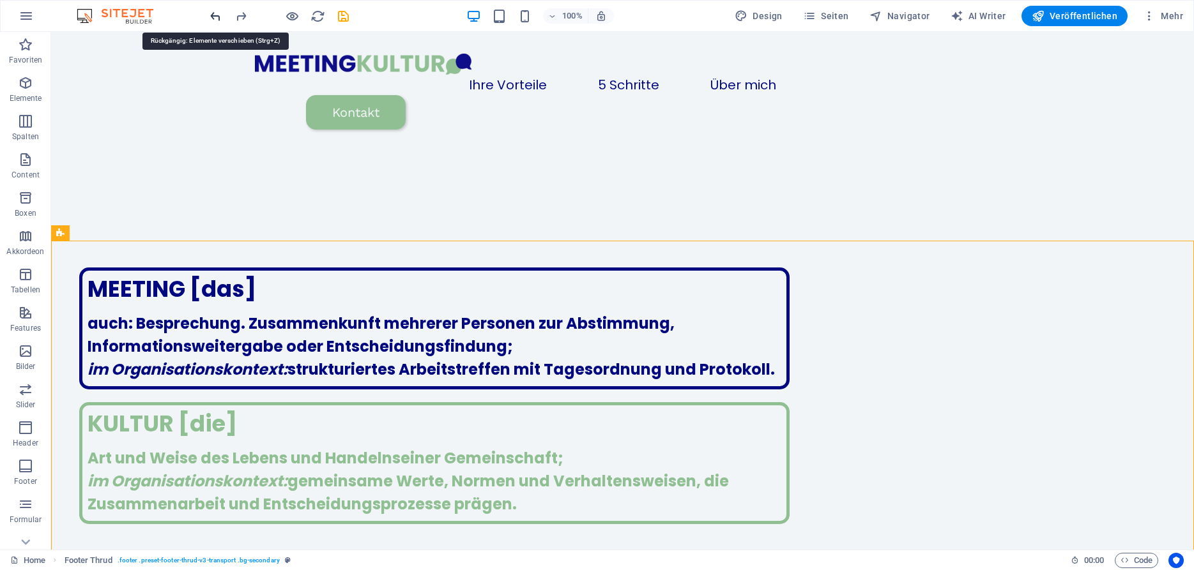
click at [216, 15] on icon "undo" at bounding box center [215, 16] width 15 height 15
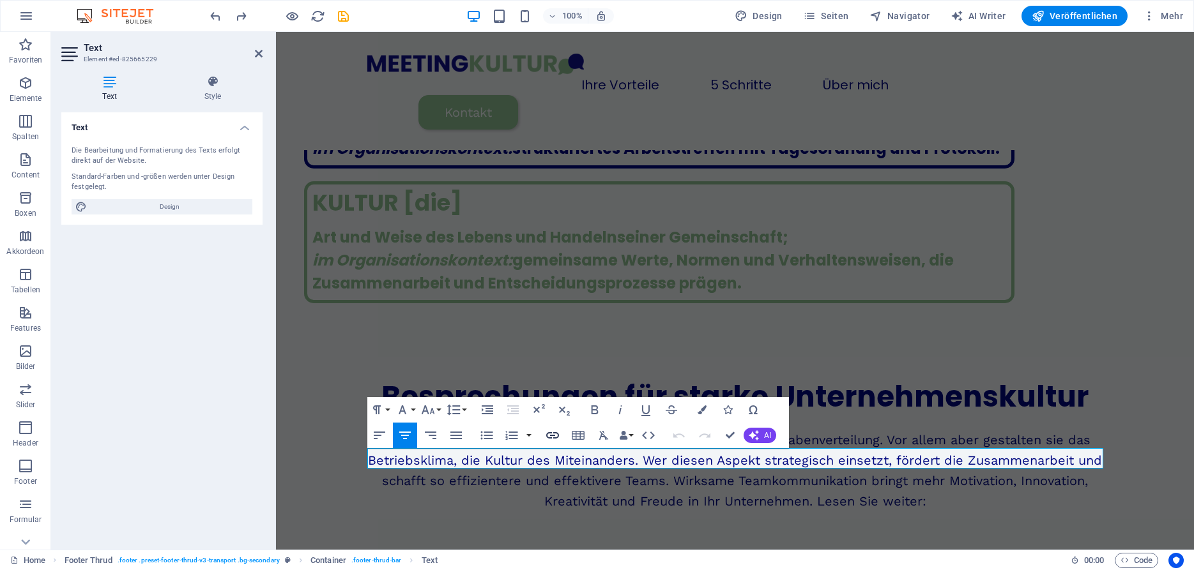
click at [551, 433] on icon "button" at bounding box center [552, 435] width 13 height 6
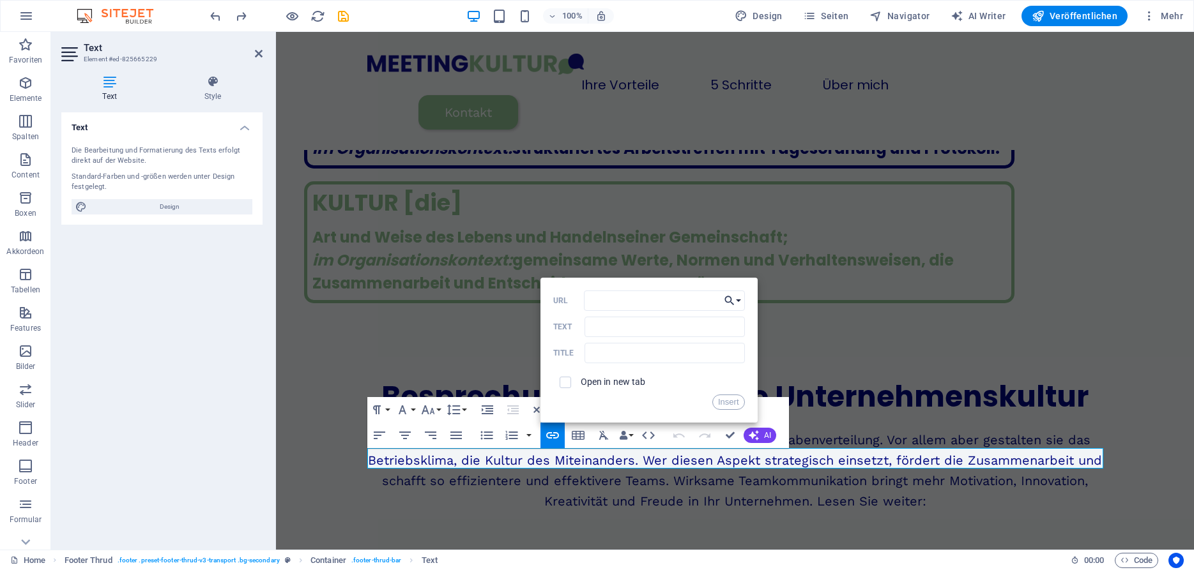
click at [731, 304] on icon "button" at bounding box center [729, 300] width 13 height 15
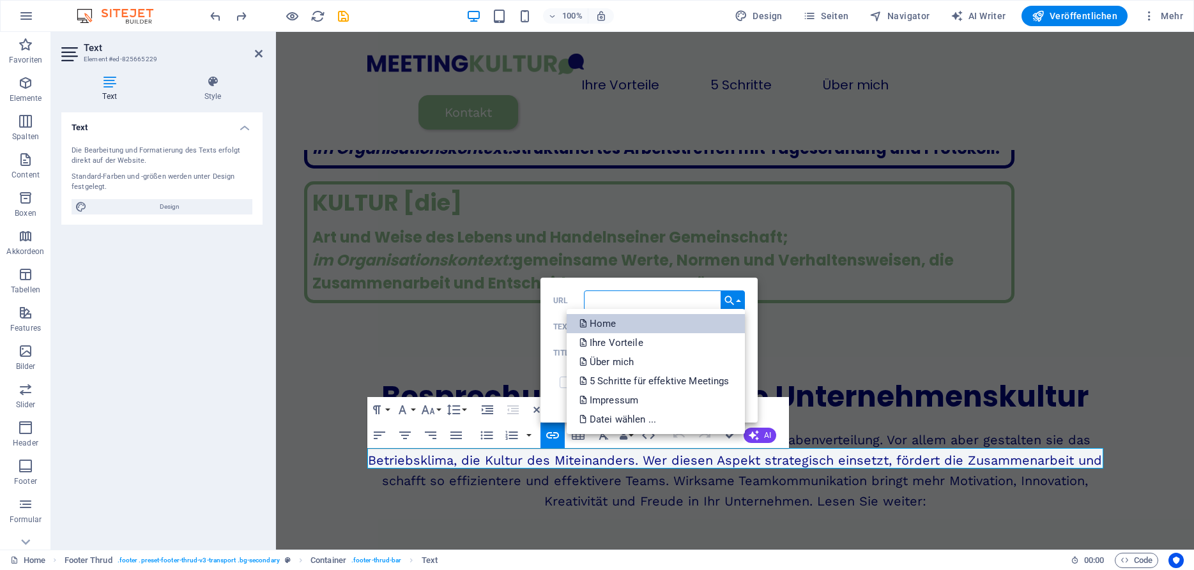
click at [648, 326] on link "Home" at bounding box center [656, 323] width 178 height 19
type input "/"
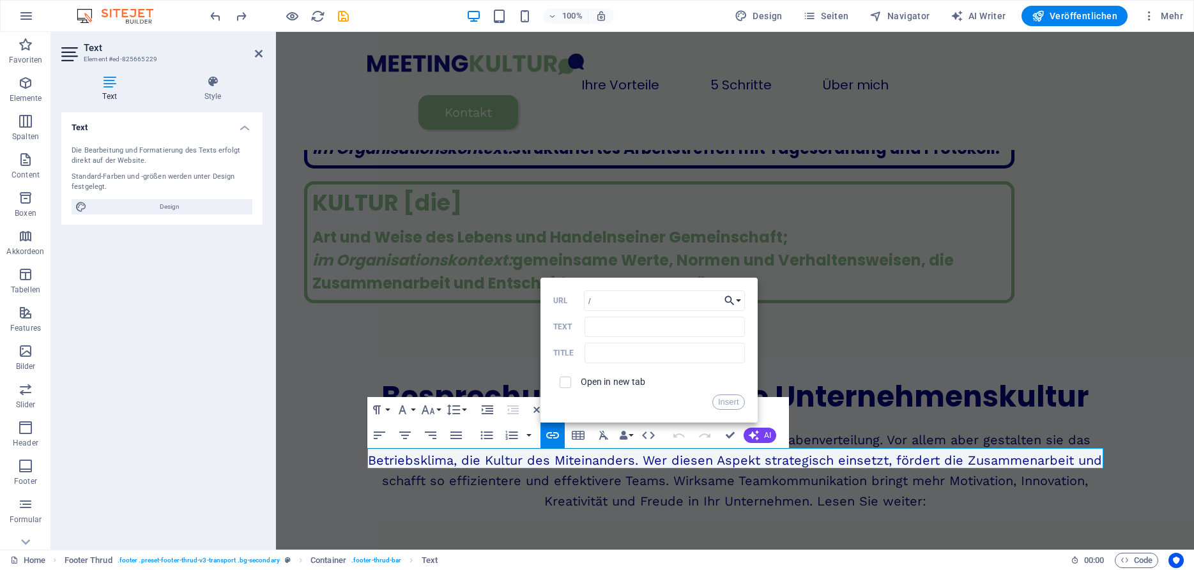
click at [733, 296] on icon "button" at bounding box center [729, 300] width 13 height 15
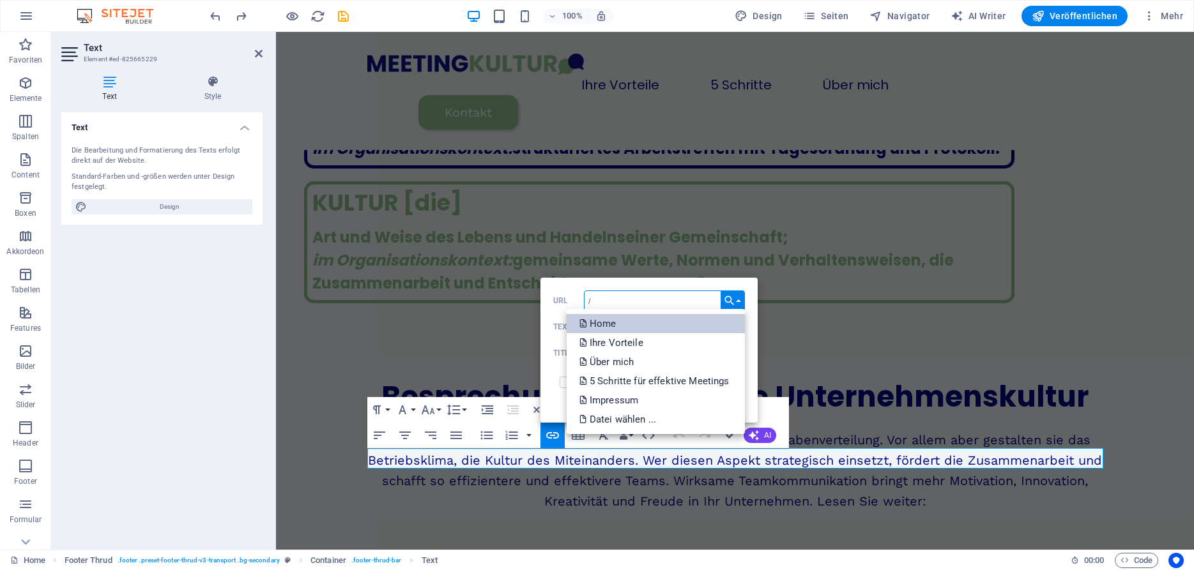
click at [606, 325] on p "Home" at bounding box center [599, 323] width 40 height 19
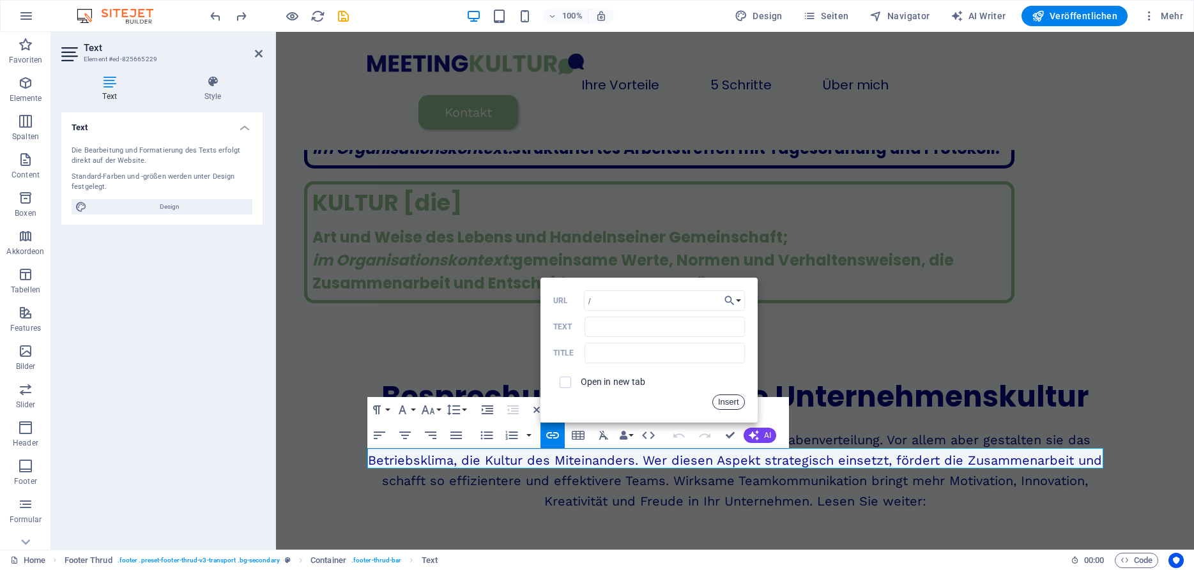
click at [733, 403] on button "Insert" at bounding box center [728, 402] width 33 height 15
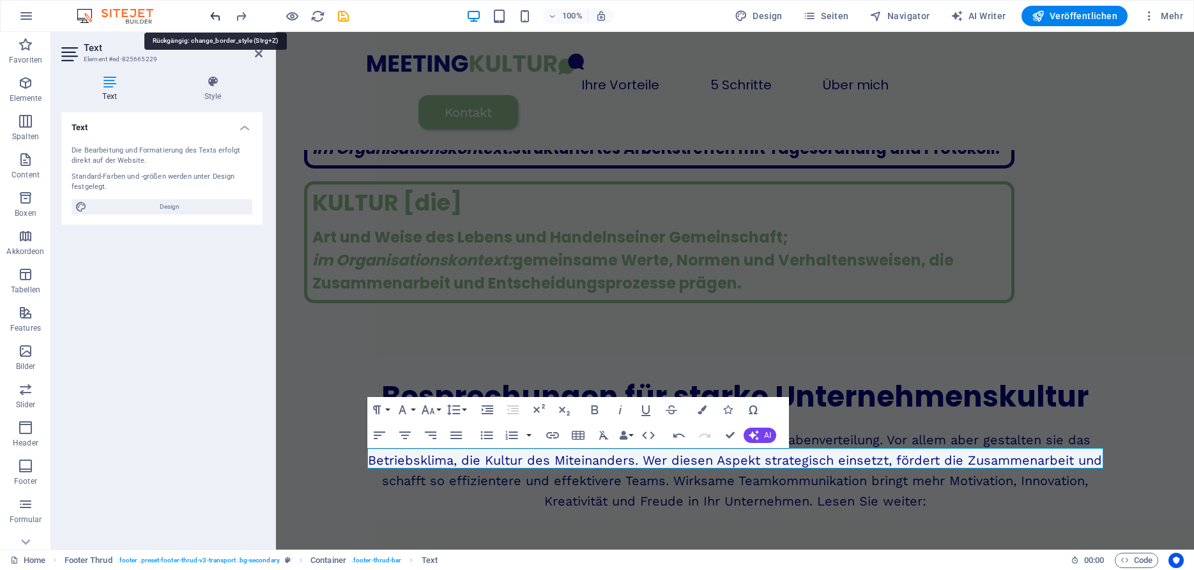
click at [215, 16] on icon "undo" at bounding box center [215, 16] width 15 height 15
click at [216, 10] on icon "undo" at bounding box center [215, 16] width 15 height 15
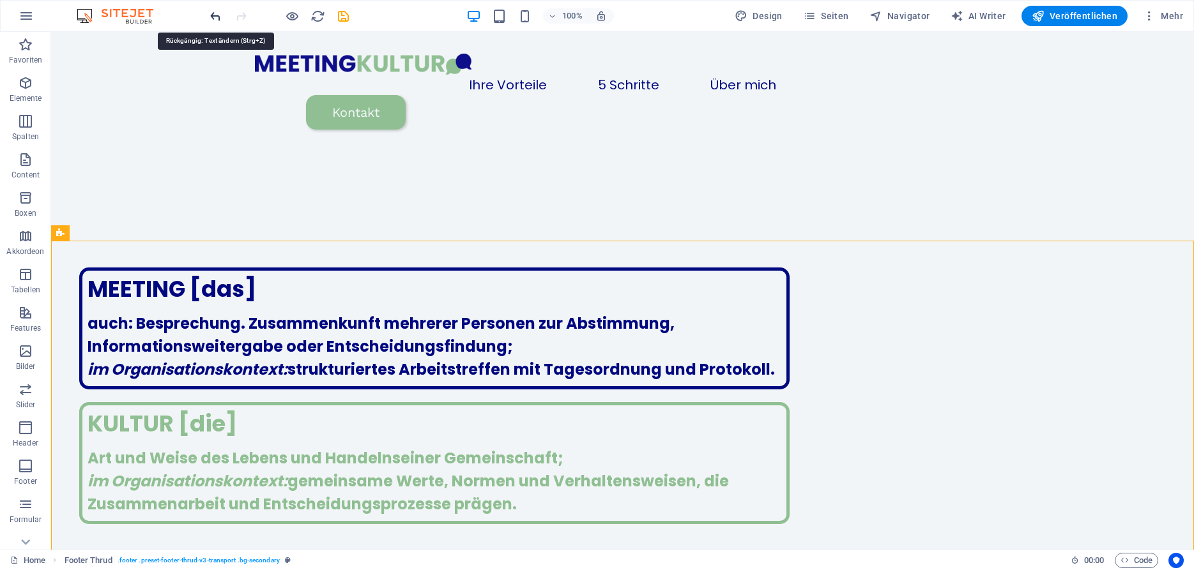
click at [213, 14] on icon "undo" at bounding box center [215, 16] width 15 height 15
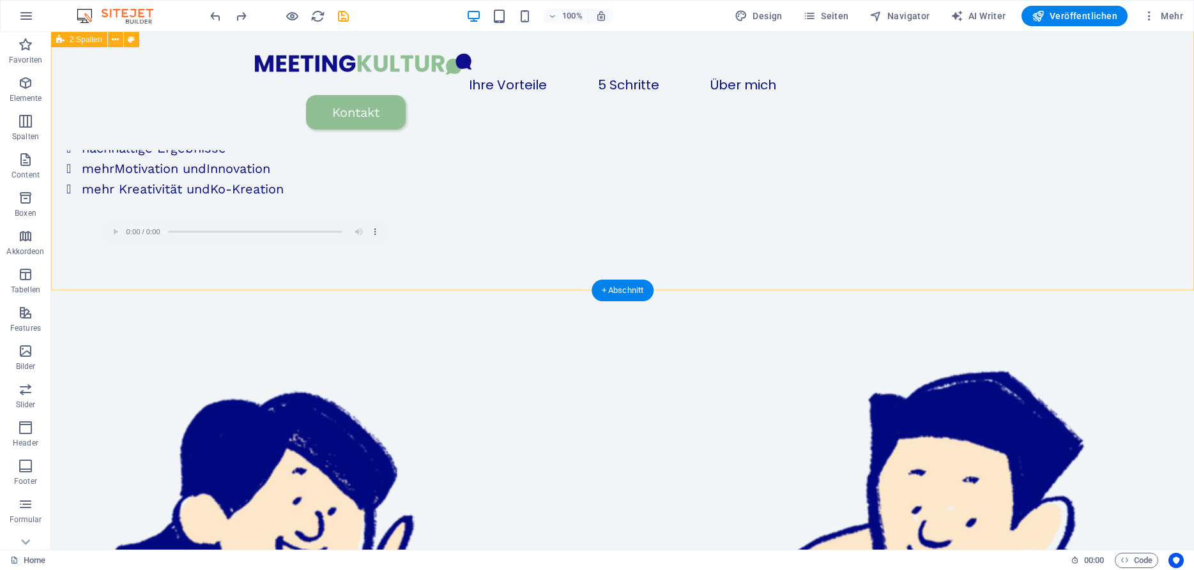
scroll to position [404, 0]
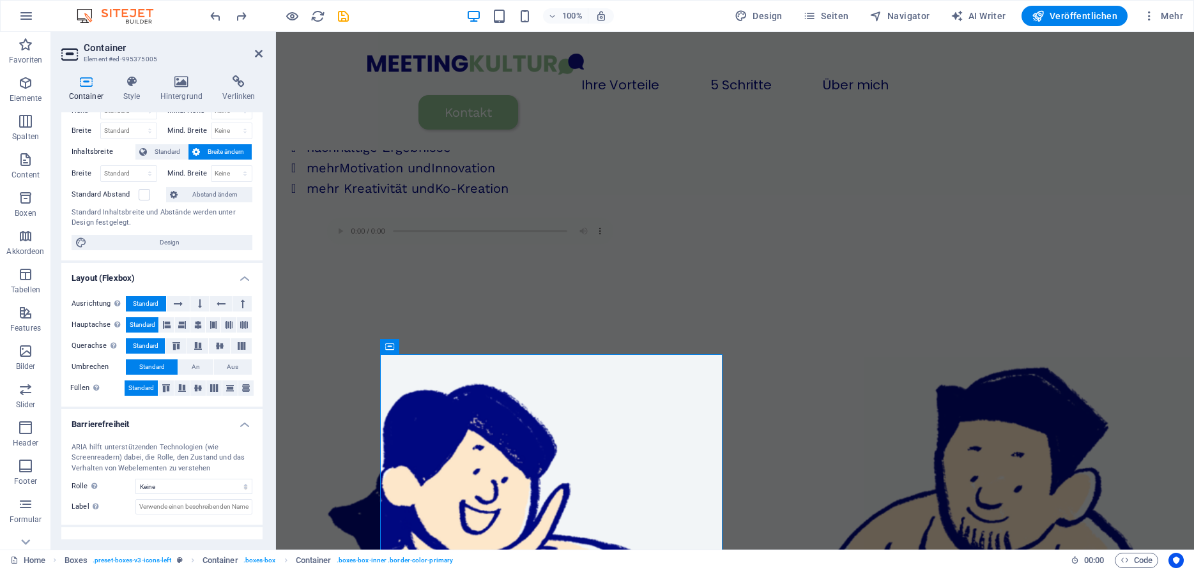
scroll to position [89, 0]
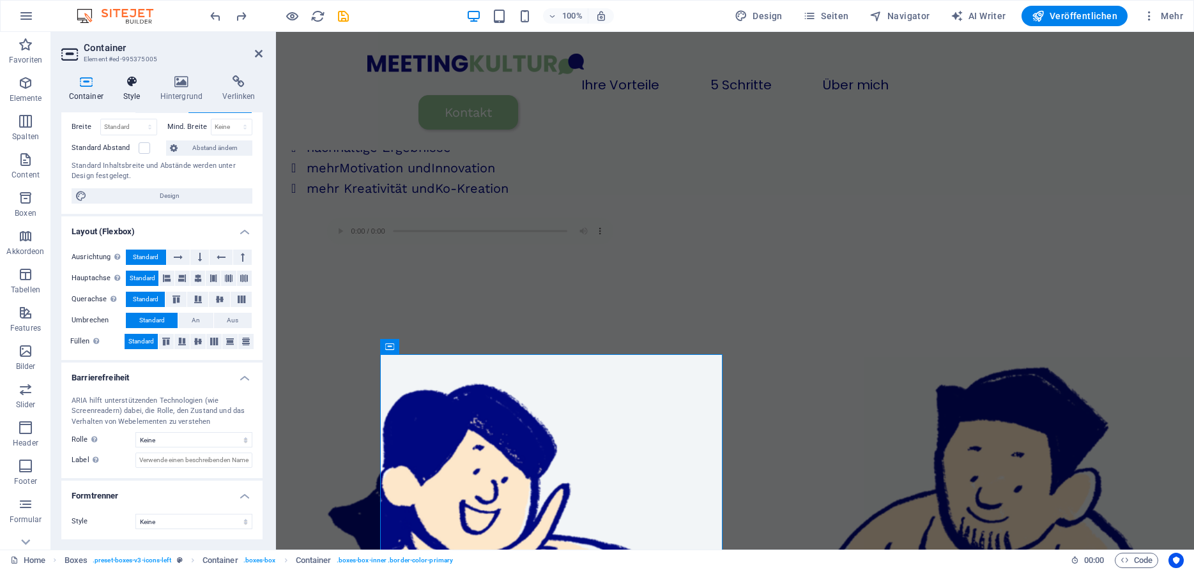
click at [131, 89] on h4 "Style" at bounding box center [134, 88] width 37 height 27
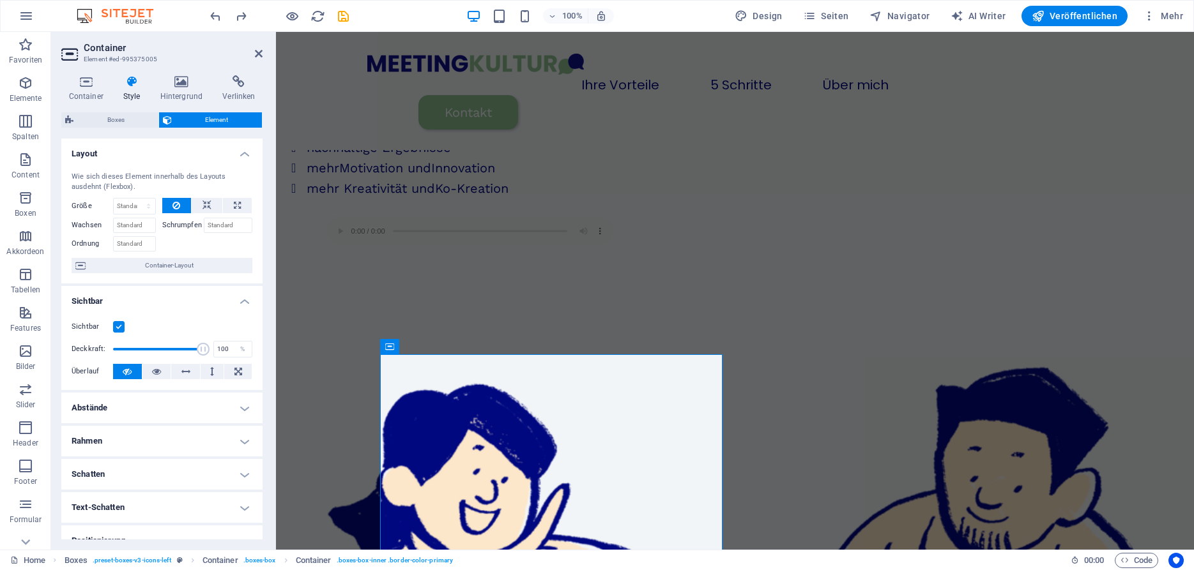
click at [155, 193] on div "Wie sich dieses Element innerhalb des Layouts ausdehnt (Flexbox). Größe Standar…" at bounding box center [161, 223] width 201 height 122
click at [126, 443] on h4 "Rahmen" at bounding box center [161, 441] width 201 height 31
drag, startPoint x: 148, startPoint y: 488, endPoint x: 119, endPoint y: 486, distance: 28.8
click at [126, 486] on input "5" at bounding box center [154, 489] width 57 height 15
drag, startPoint x: 147, startPoint y: 489, endPoint x: 111, endPoint y: 489, distance: 36.4
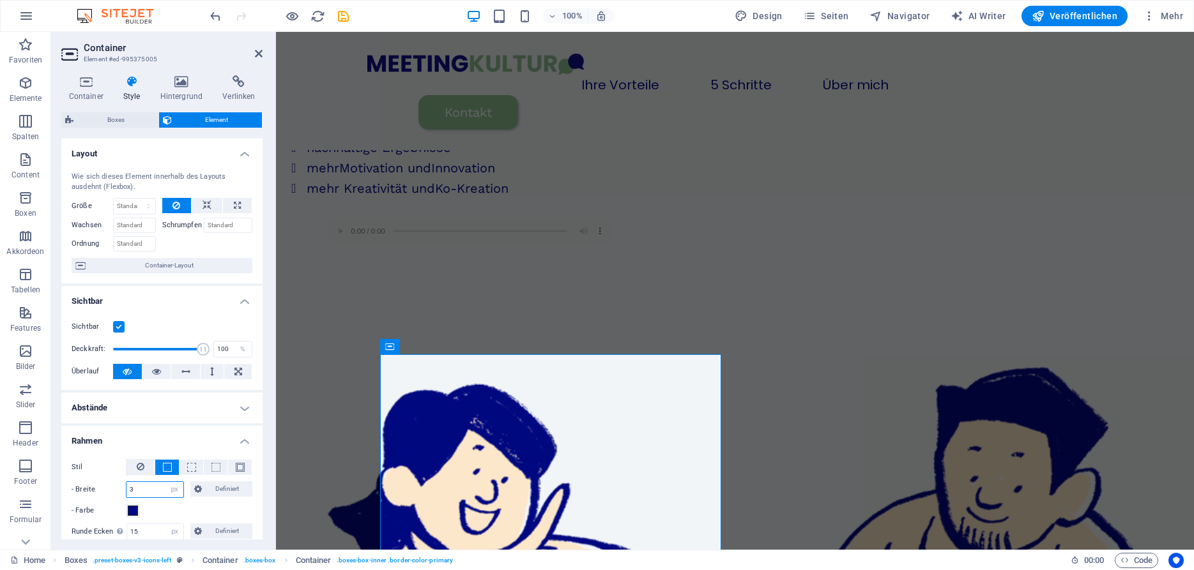
click at [126, 489] on input "3" at bounding box center [154, 489] width 57 height 15
type input "4"
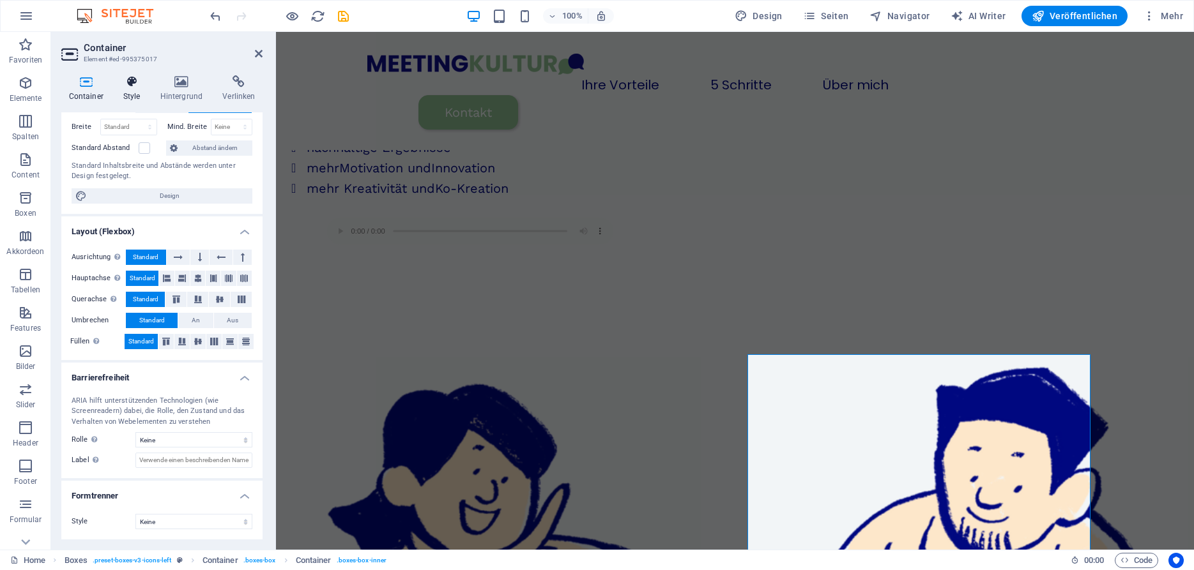
click at [135, 92] on h4 "Style" at bounding box center [134, 88] width 37 height 27
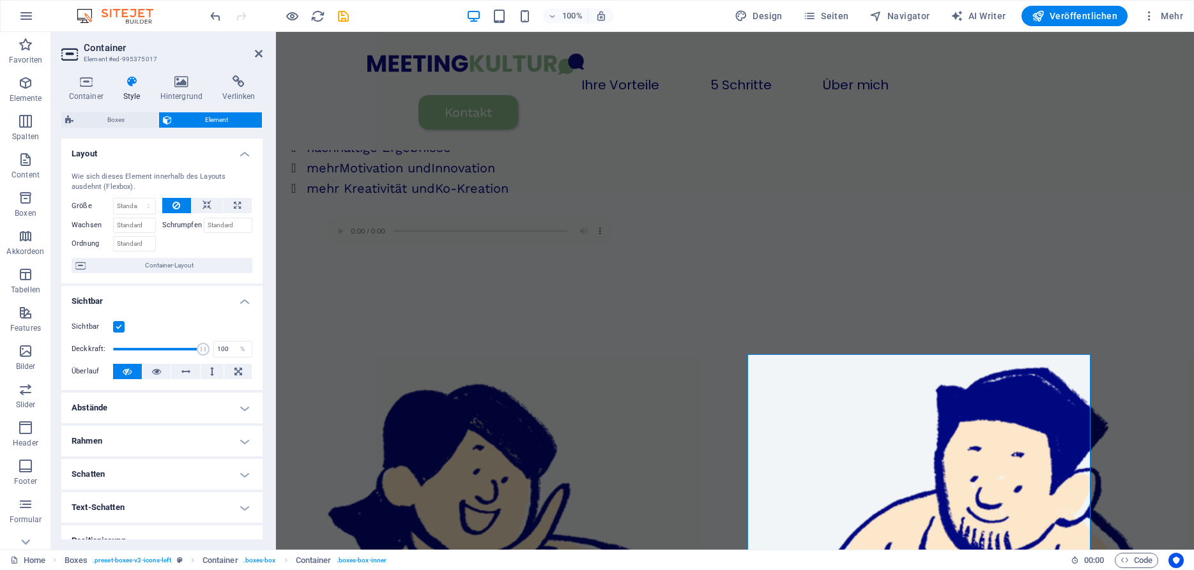
click at [151, 445] on h4 "Rahmen" at bounding box center [161, 441] width 201 height 31
drag, startPoint x: 139, startPoint y: 488, endPoint x: 125, endPoint y: 488, distance: 14.7
click at [126, 488] on input "5" at bounding box center [154, 489] width 57 height 15
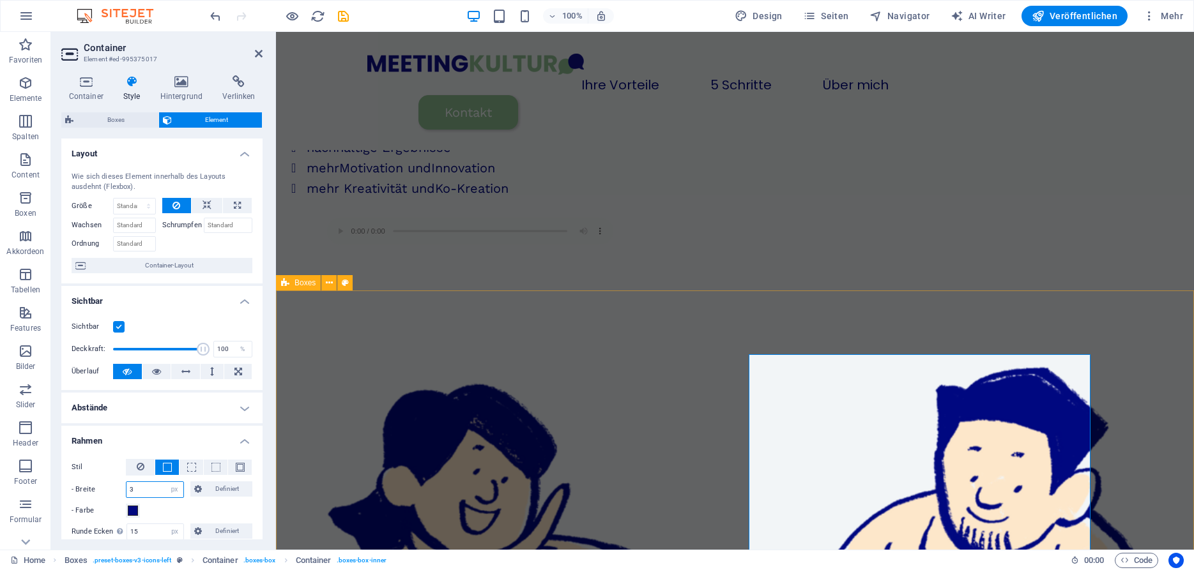
type input "3"
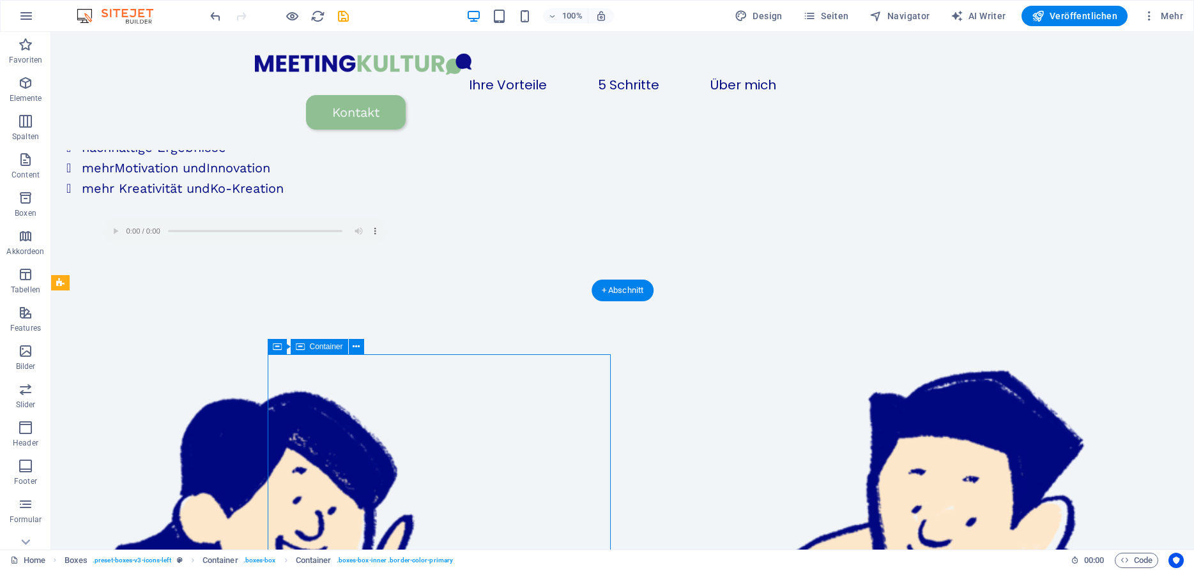
select select "px"
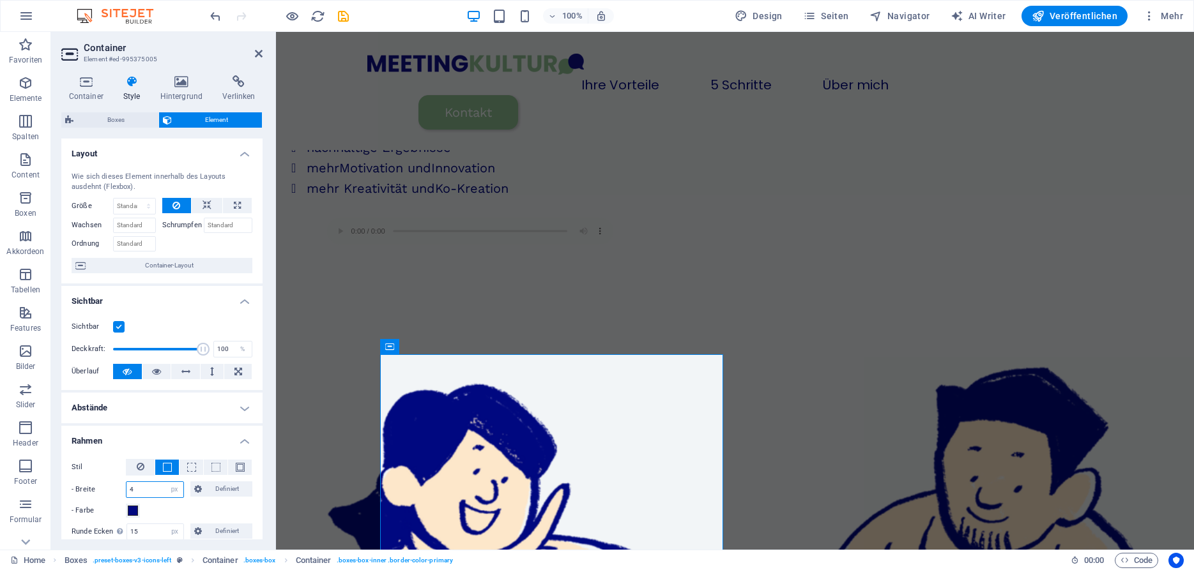
drag, startPoint x: 142, startPoint y: 489, endPoint x: 117, endPoint y: 485, distance: 25.1
click at [126, 485] on input "4" at bounding box center [154, 489] width 57 height 15
type input "3"
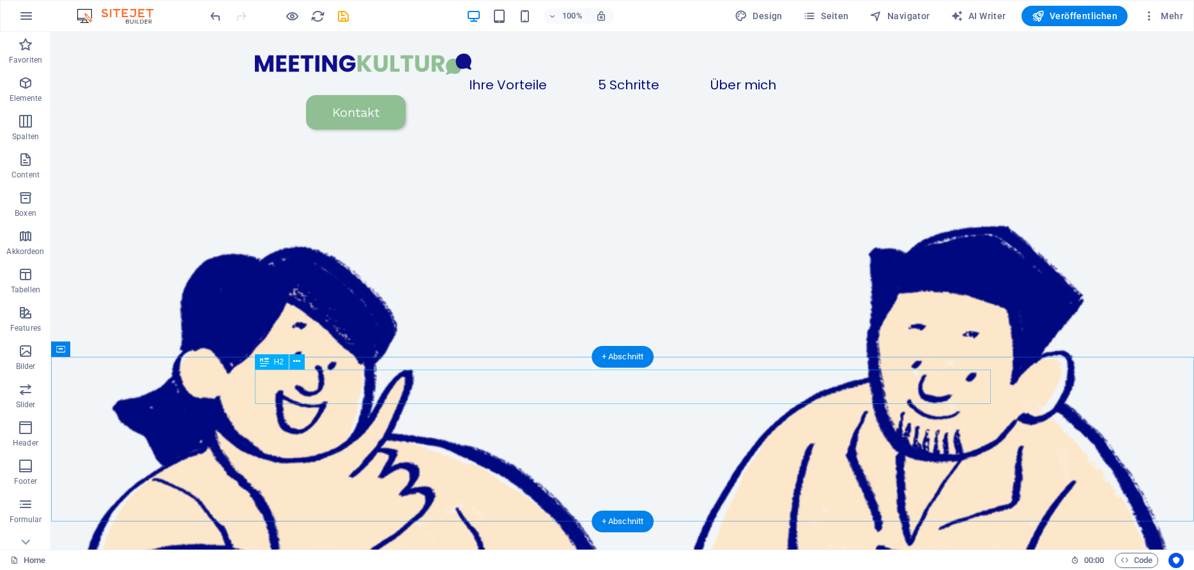
scroll to position [446, 0]
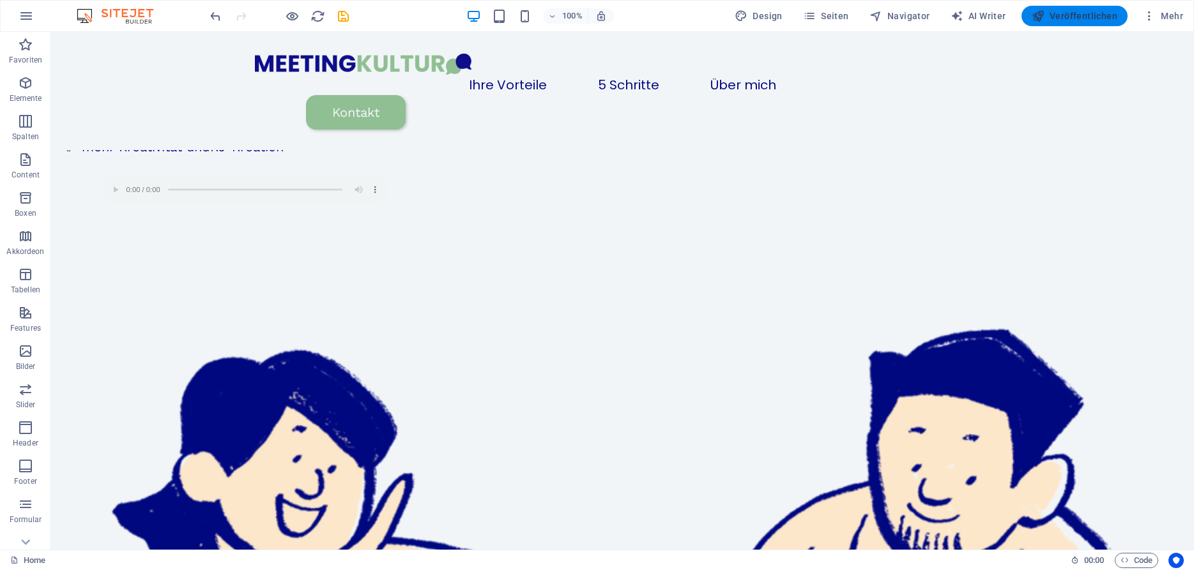
click at [1072, 20] on span "Veröffentlichen" at bounding box center [1075, 16] width 86 height 13
checkbox input "false"
